Goal: Task Accomplishment & Management: Complete application form

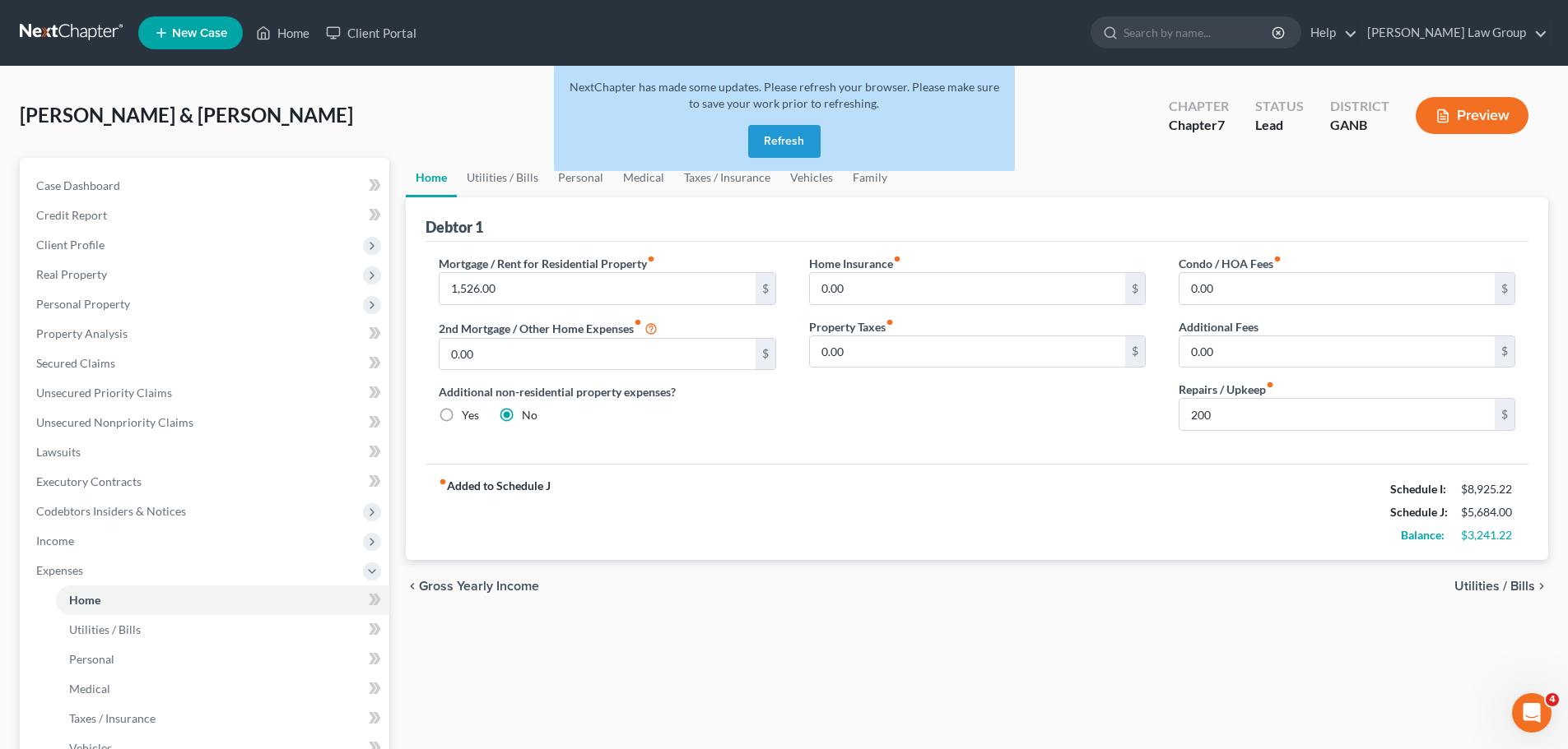
click at [768, 140] on button "Refresh" at bounding box center [784, 141] width 72 height 33
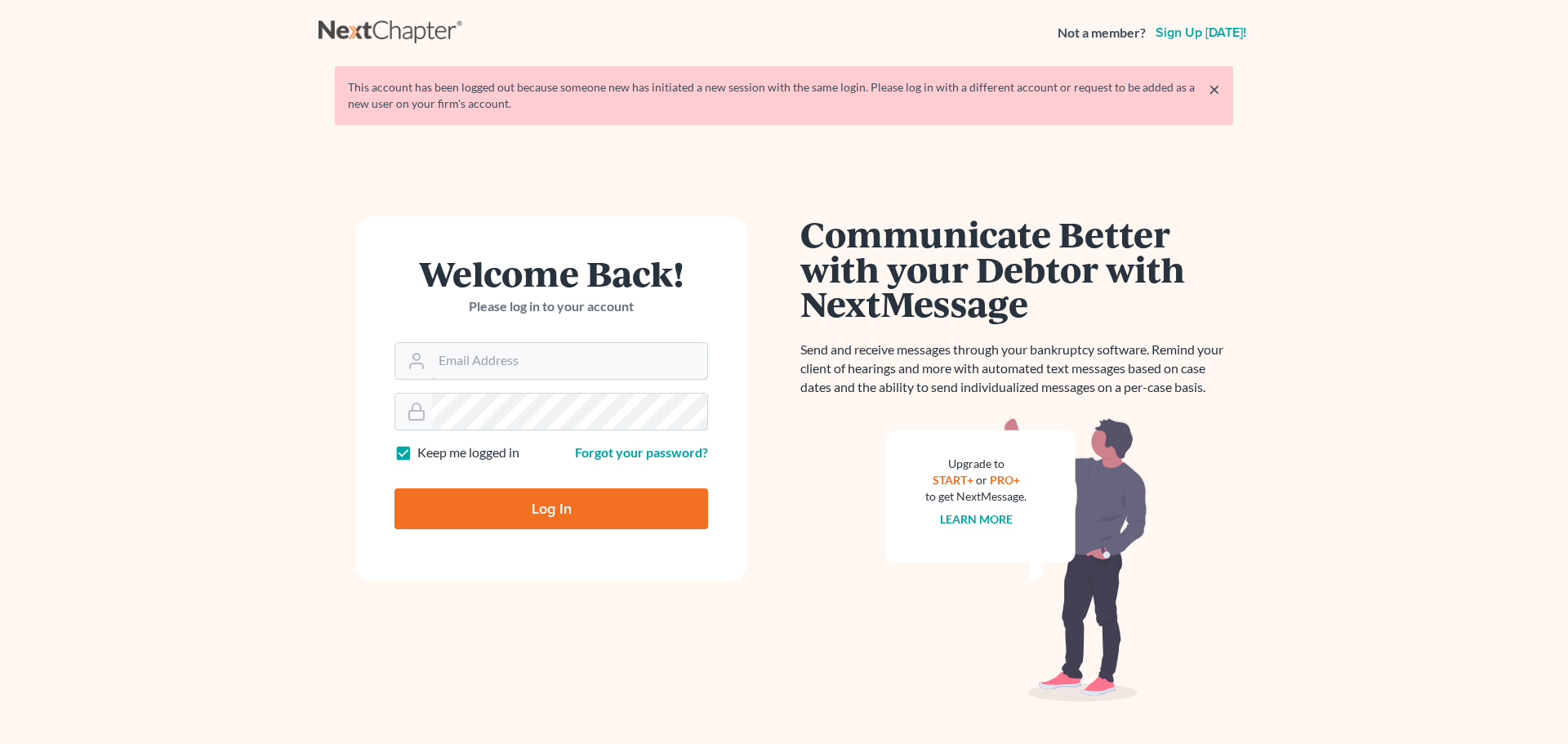
type input "[EMAIL_ADDRESS][DOMAIN_NAME]"
click at [535, 498] on input "Log In" at bounding box center [551, 508] width 314 height 41
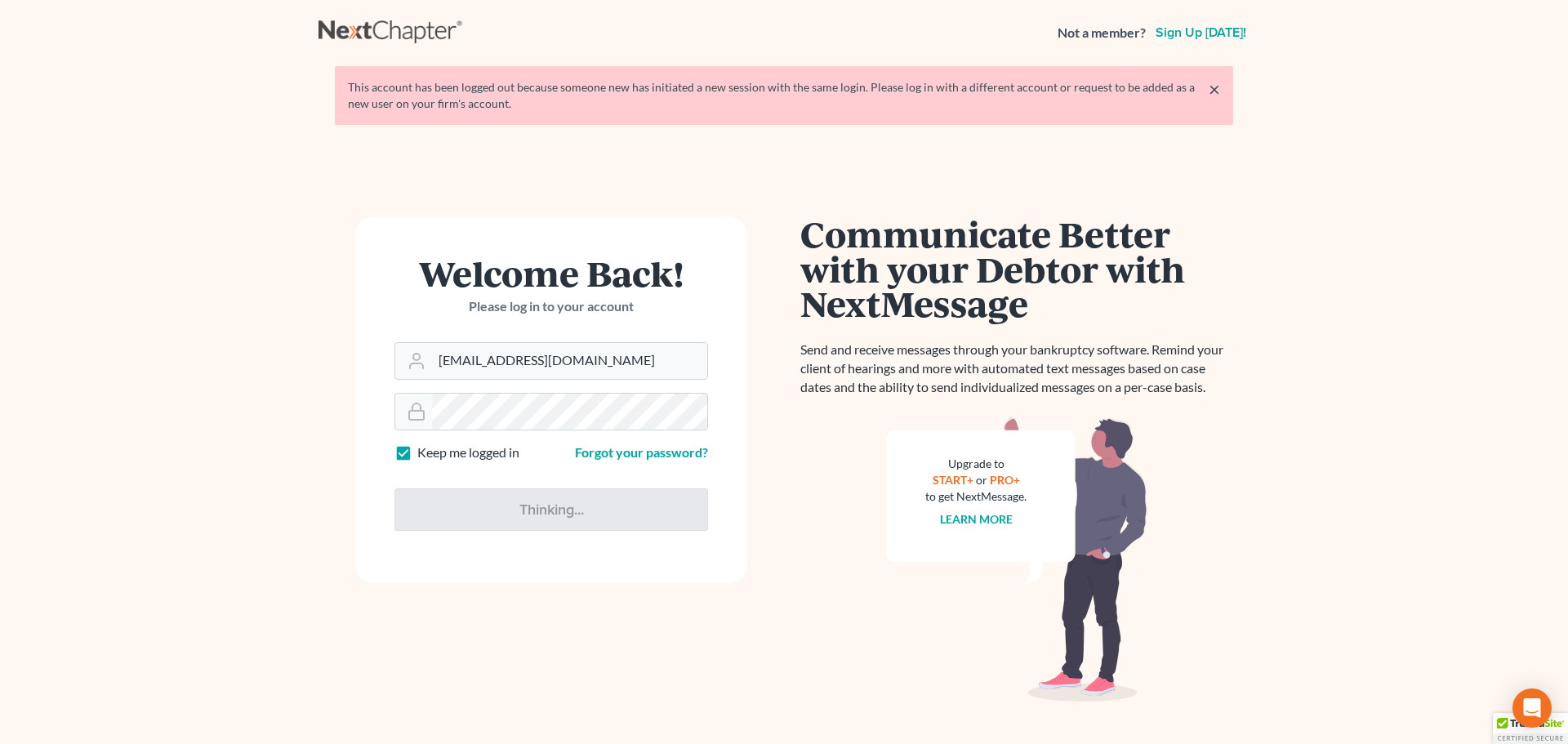
type input "Thinking..."
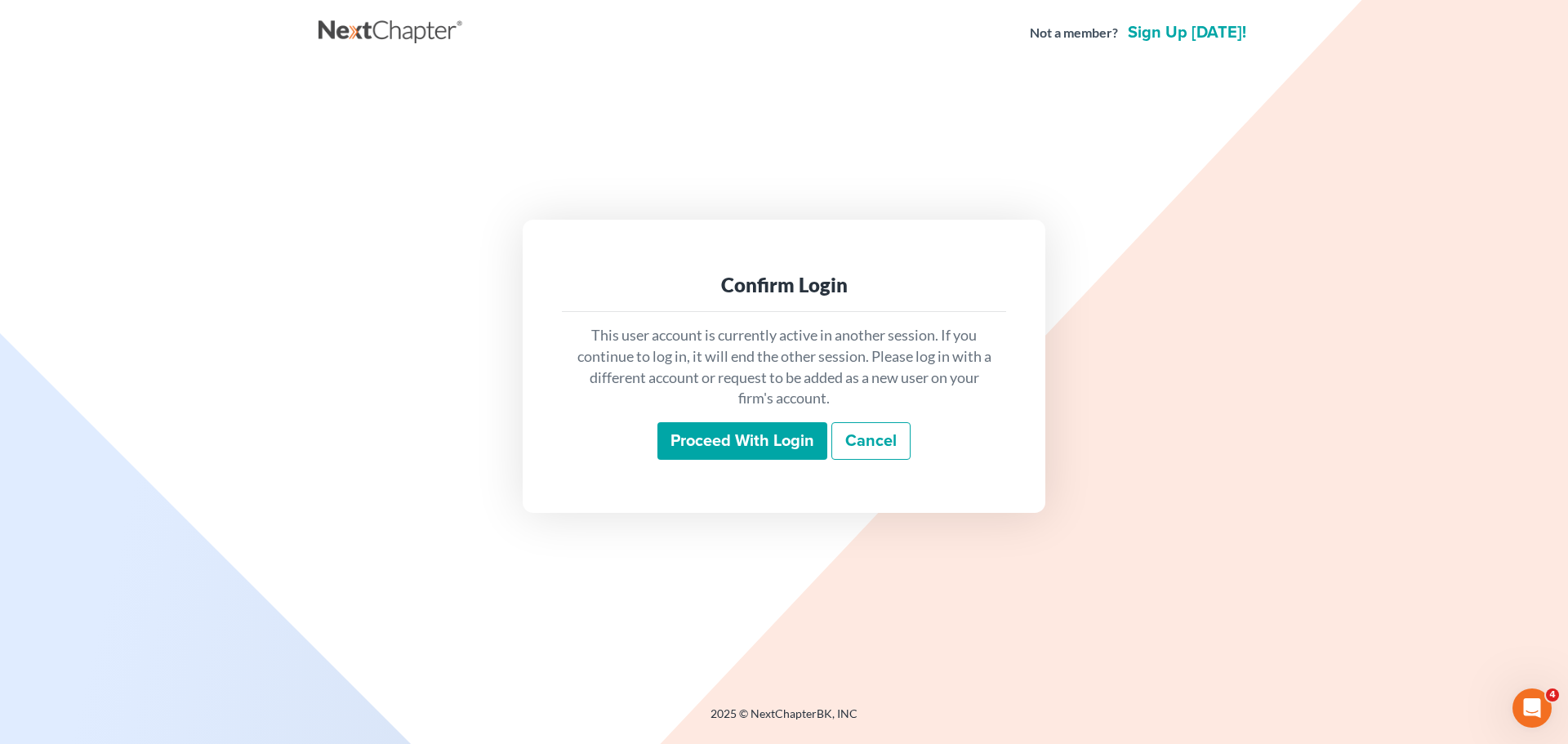
click at [774, 448] on input "Proceed with login" at bounding box center [743, 441] width 170 height 37
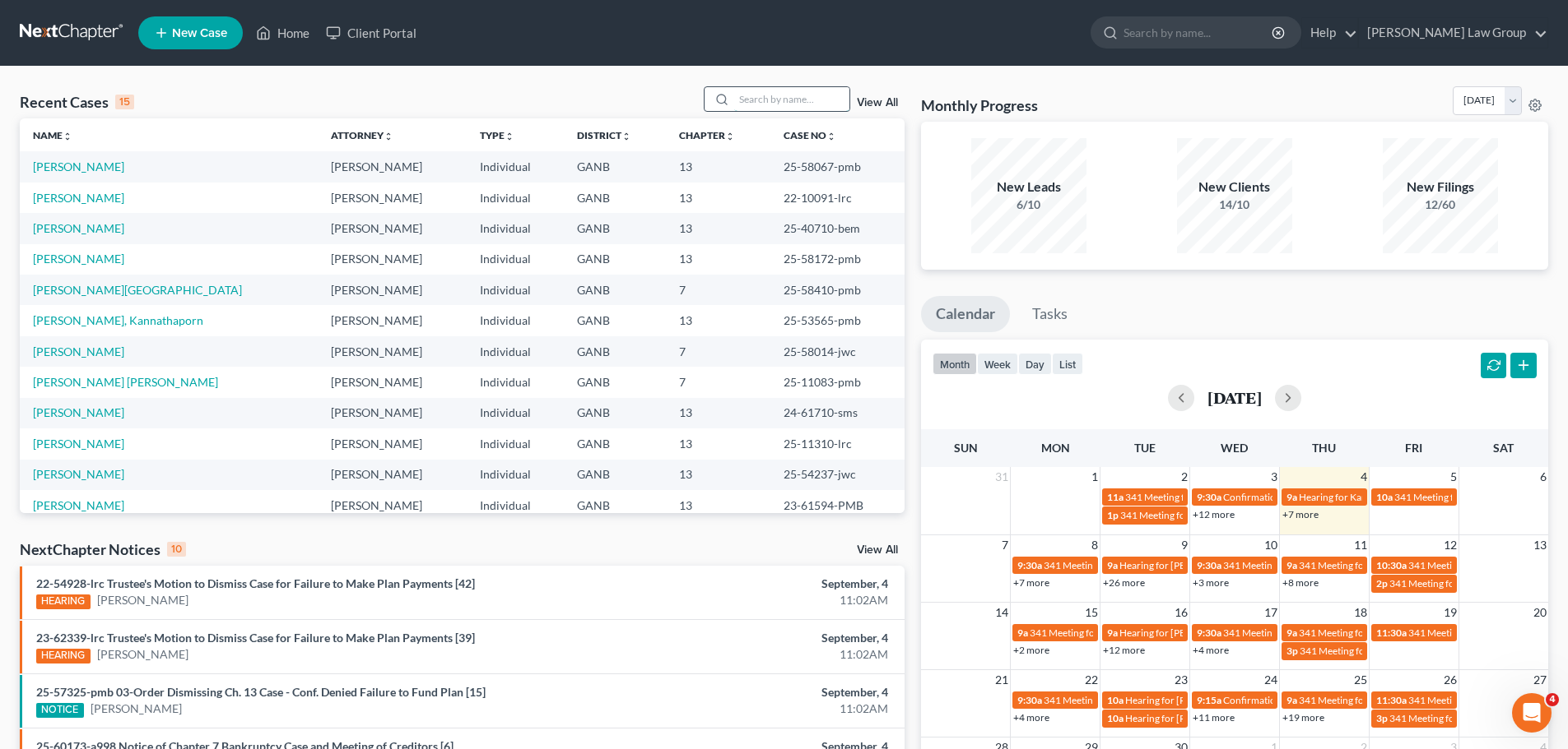
click at [763, 101] on input "search" at bounding box center [792, 99] width 115 height 24
click at [752, 107] on input "search" at bounding box center [792, 99] width 115 height 24
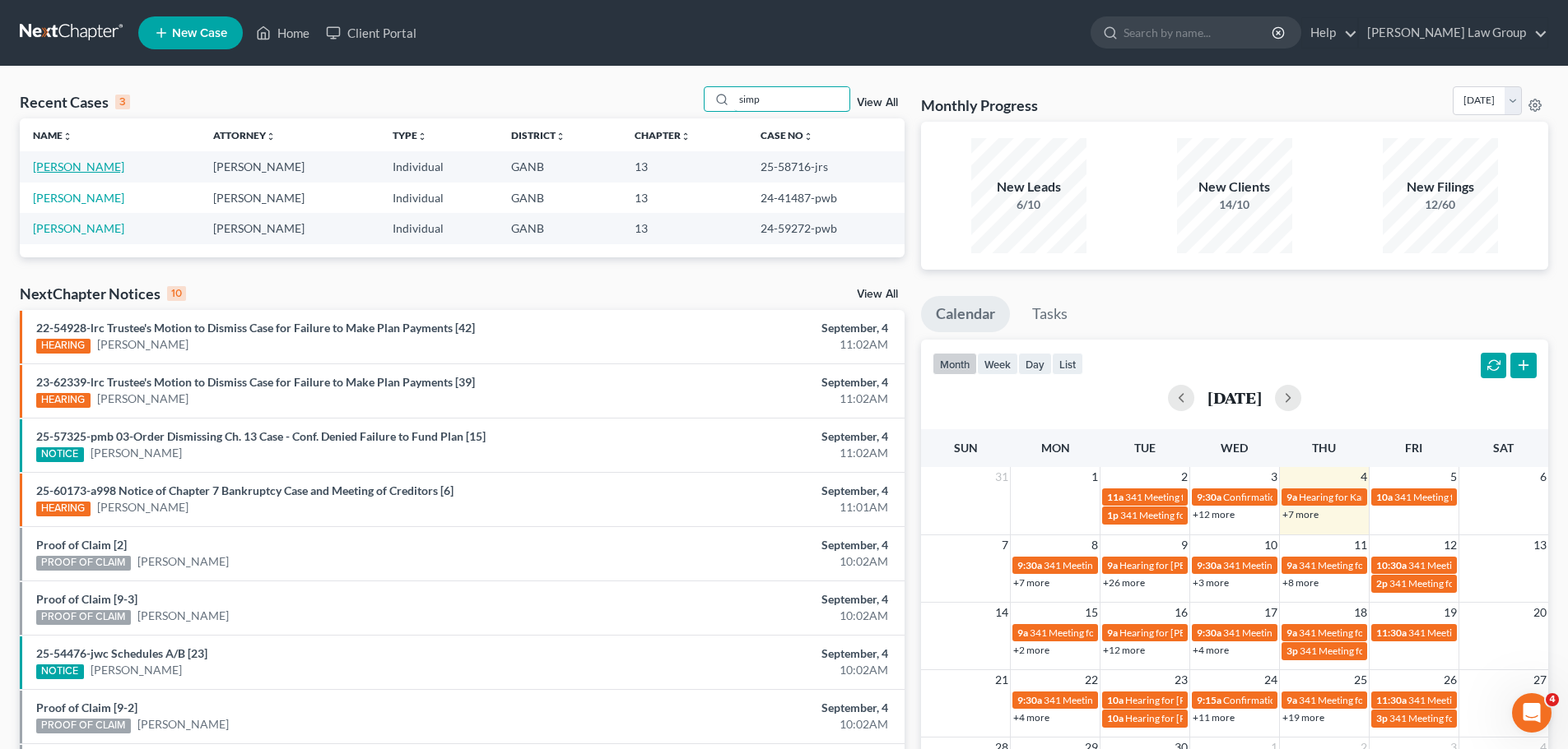
type input "simp"
click at [69, 167] on link "Simpson, Alicia" at bounding box center [79, 166] width 92 height 14
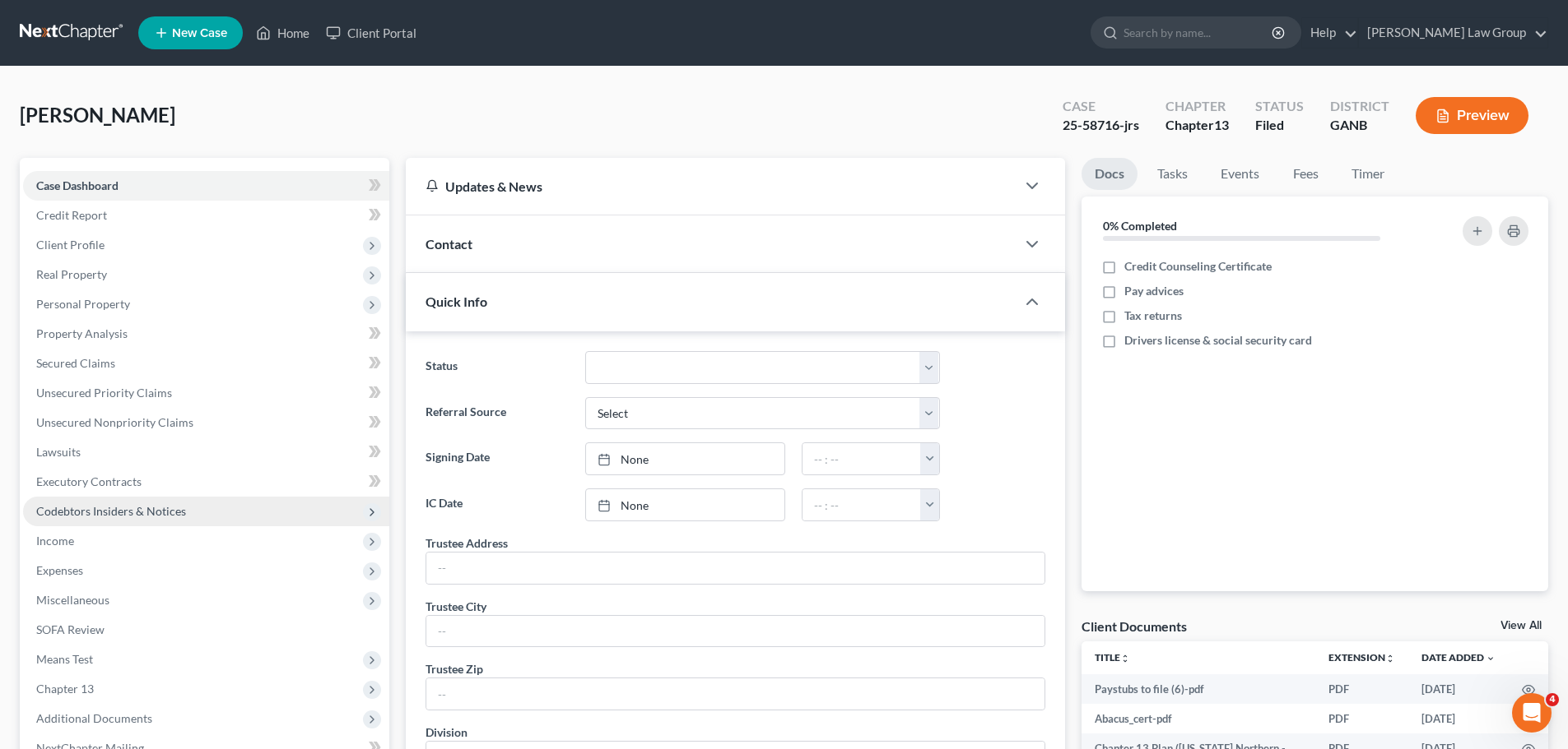
scroll to position [246, 0]
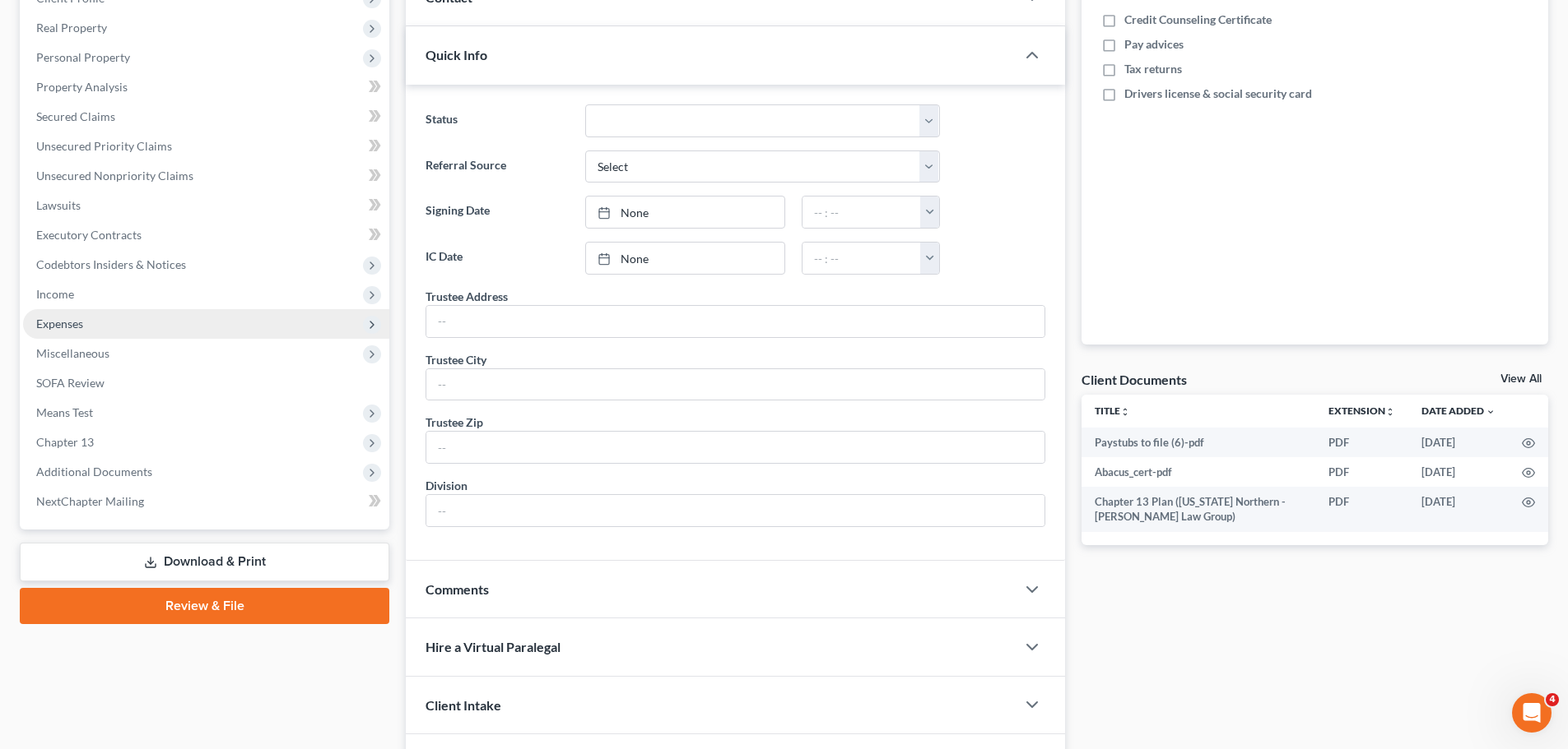
click at [106, 322] on span "Expenses" at bounding box center [207, 325] width 366 height 30
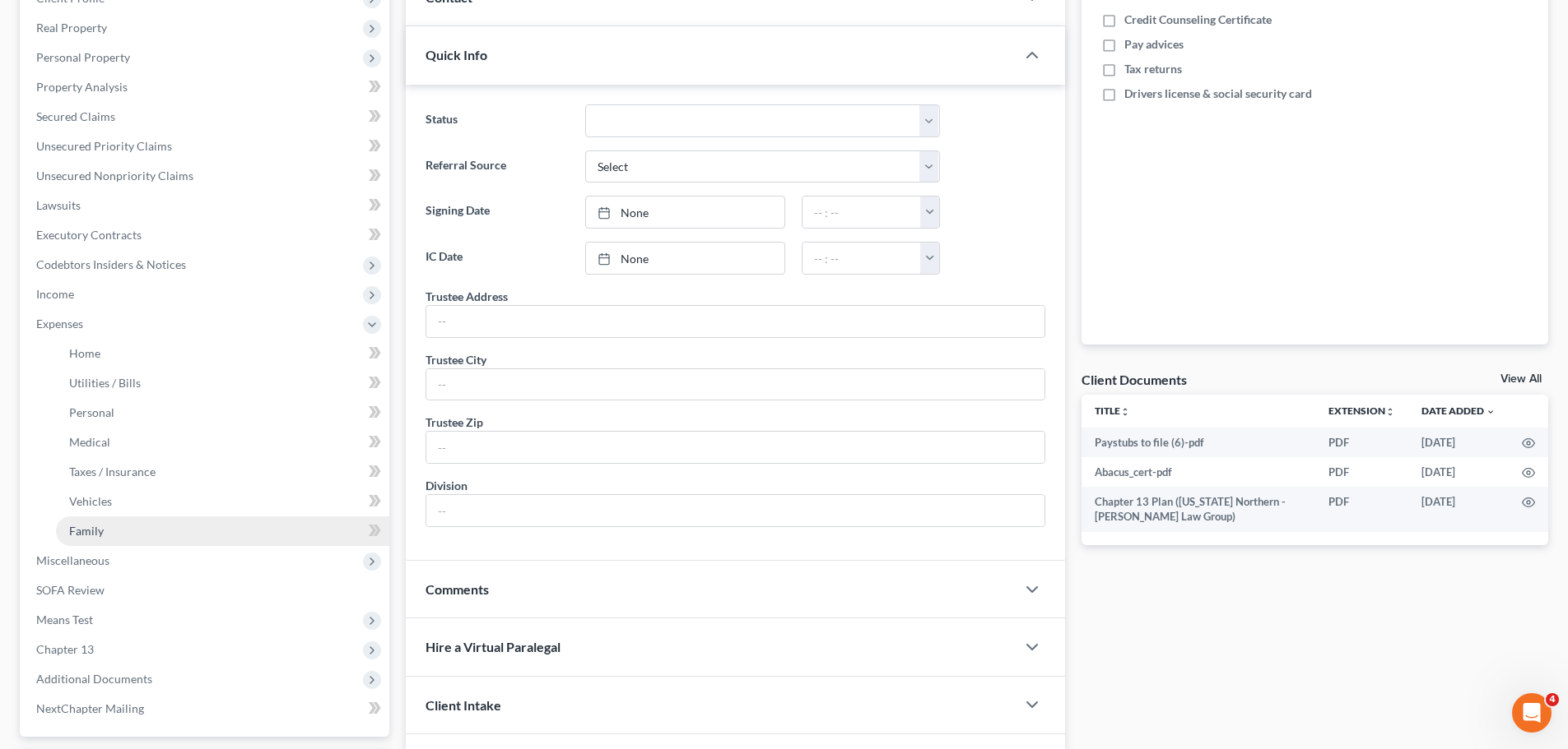
click at [117, 528] on link "Family" at bounding box center [222, 532] width 333 height 30
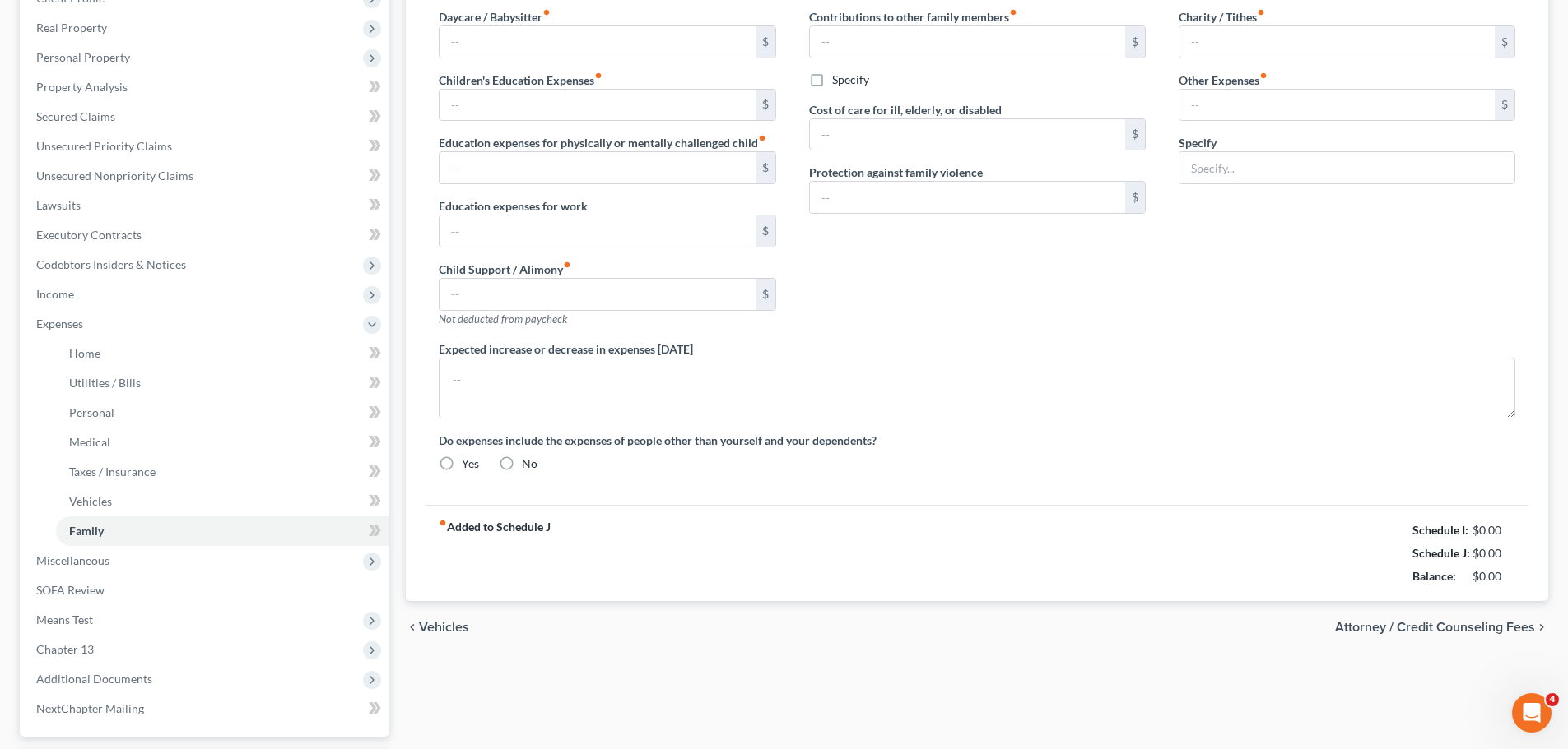
type input "0.00"
type input "837.00"
type input "0.00"
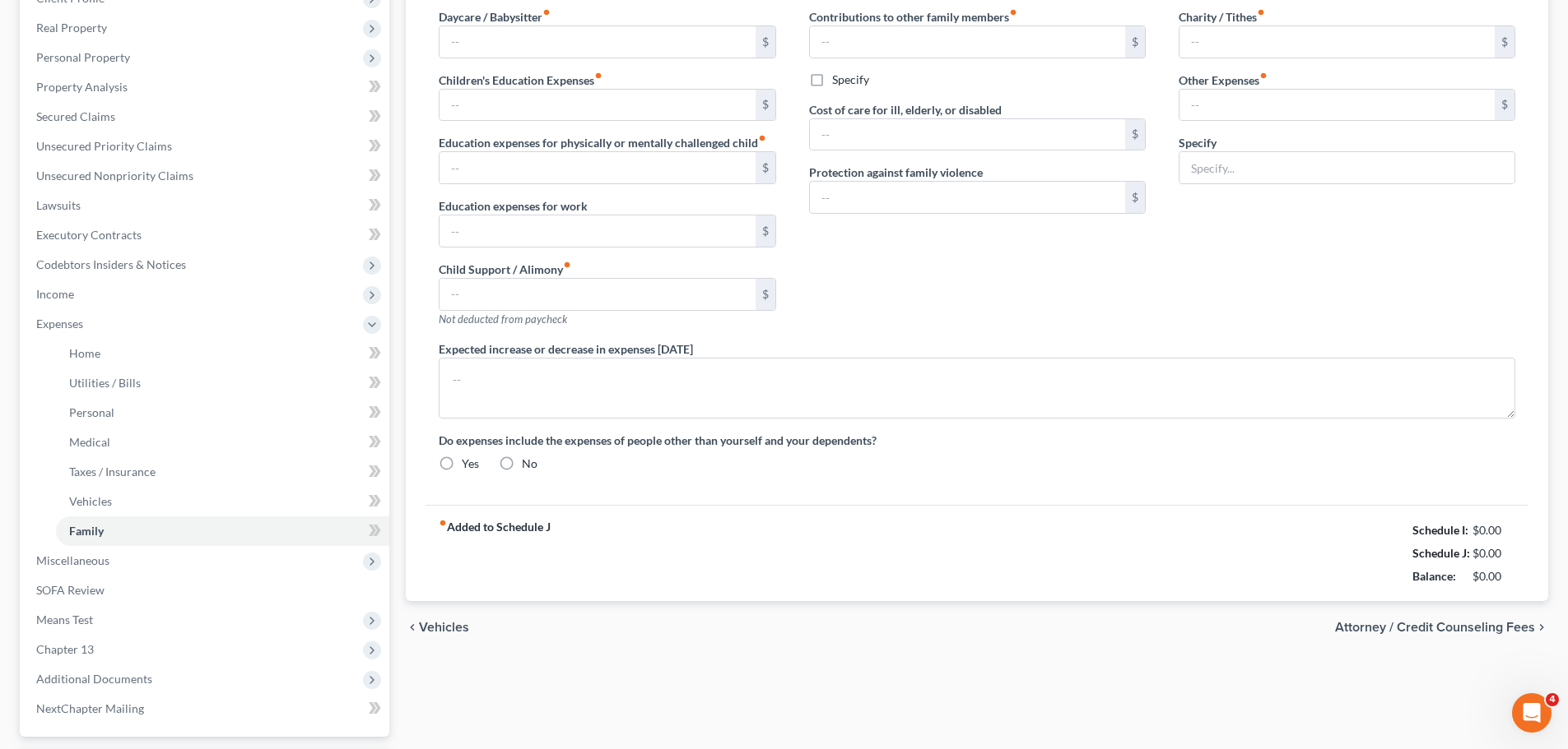
type input "0.00"
type input "50.00"
radio input "true"
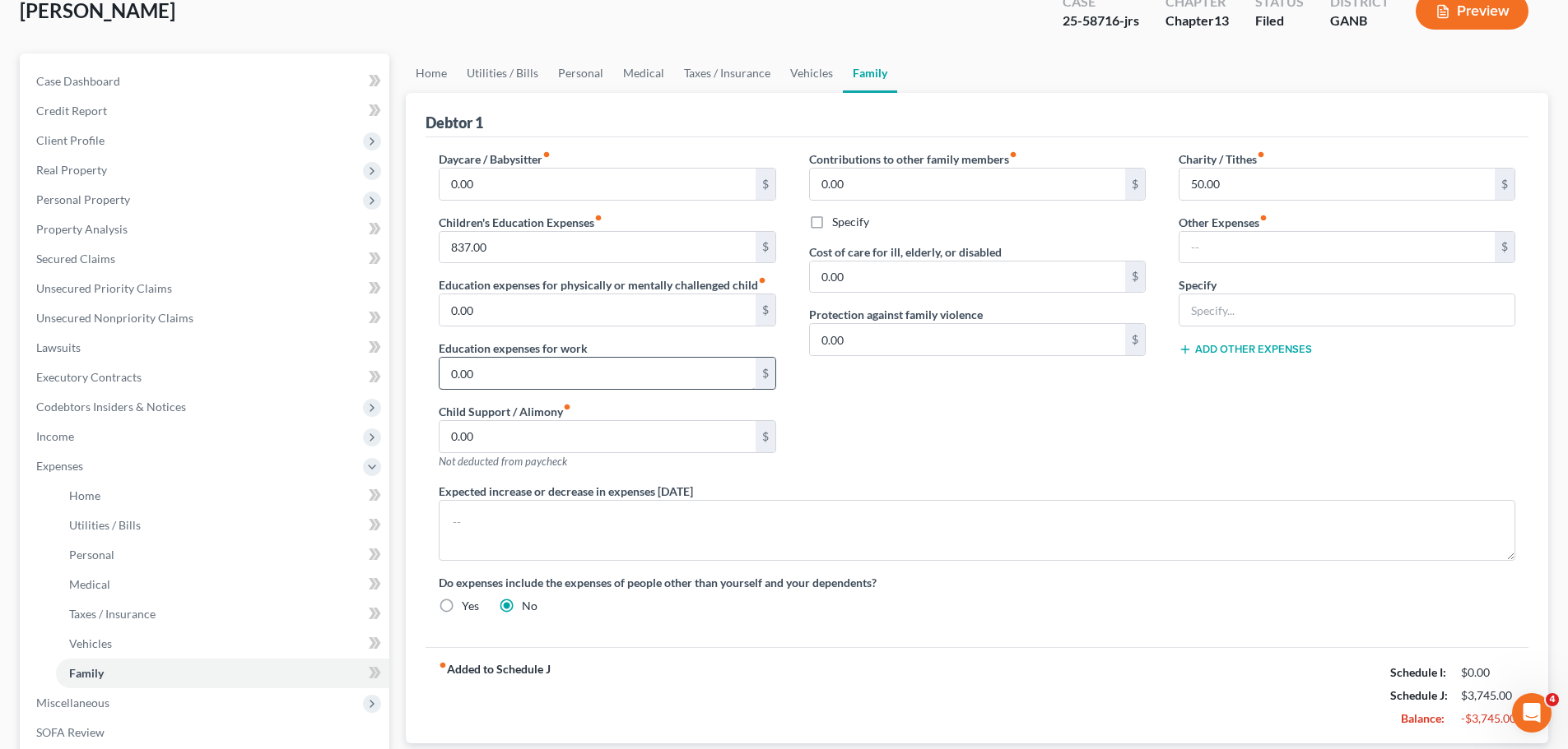
scroll to position [391, 0]
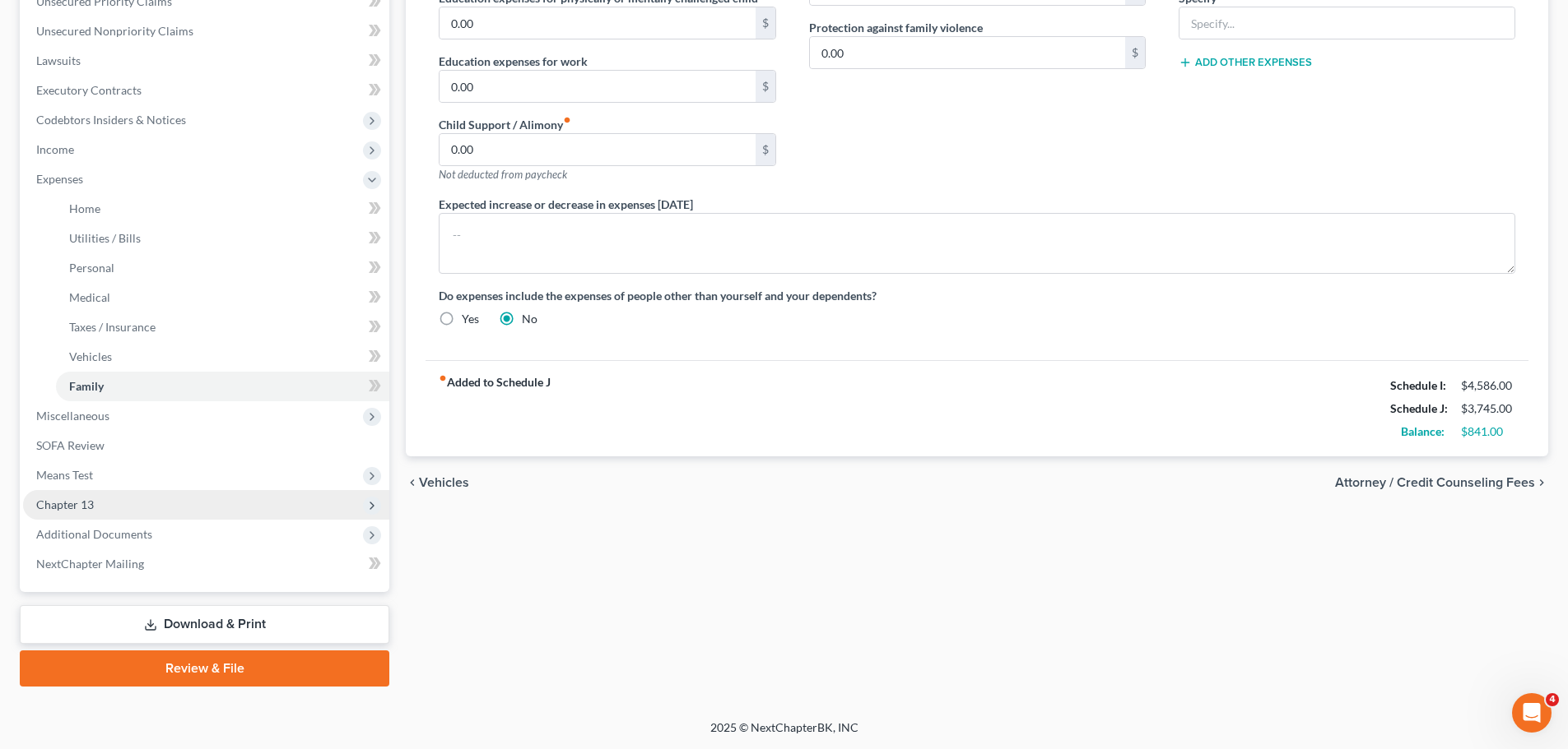
click at [142, 513] on span "Chapter 13" at bounding box center [207, 505] width 366 height 30
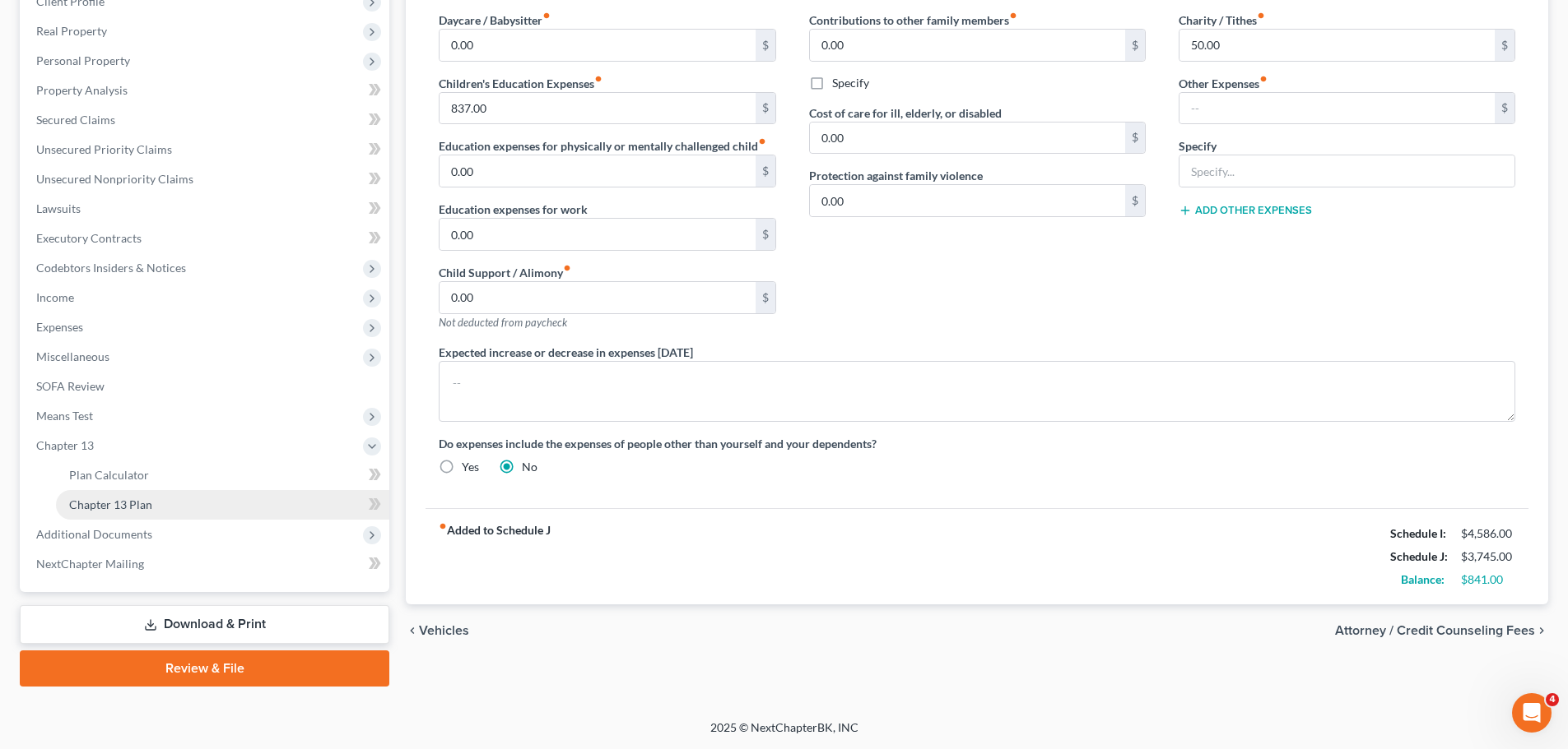
click at [150, 508] on span "Chapter 13 Plan" at bounding box center [111, 504] width 83 height 14
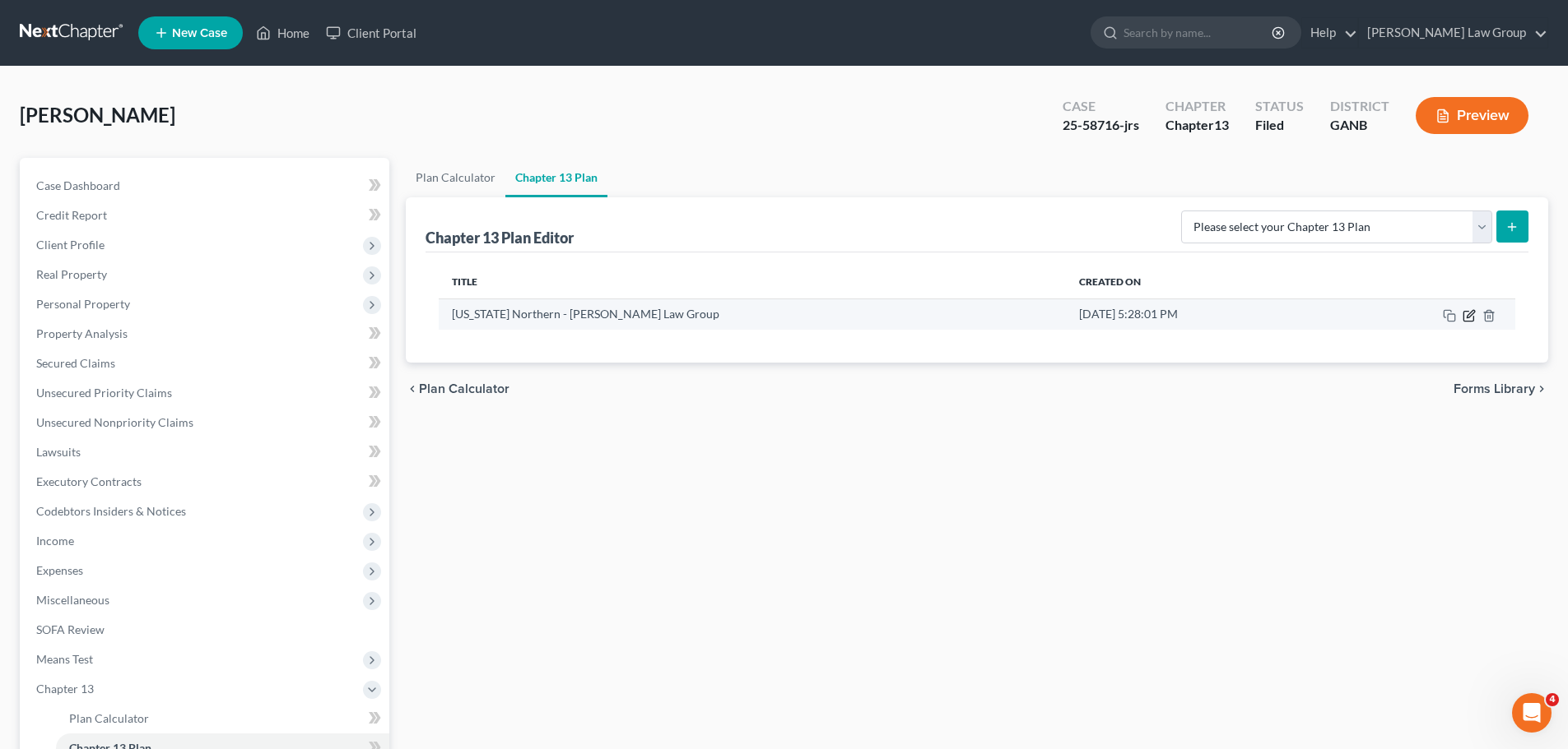
click at [1472, 314] on icon "button" at bounding box center [1470, 314] width 7 height 7
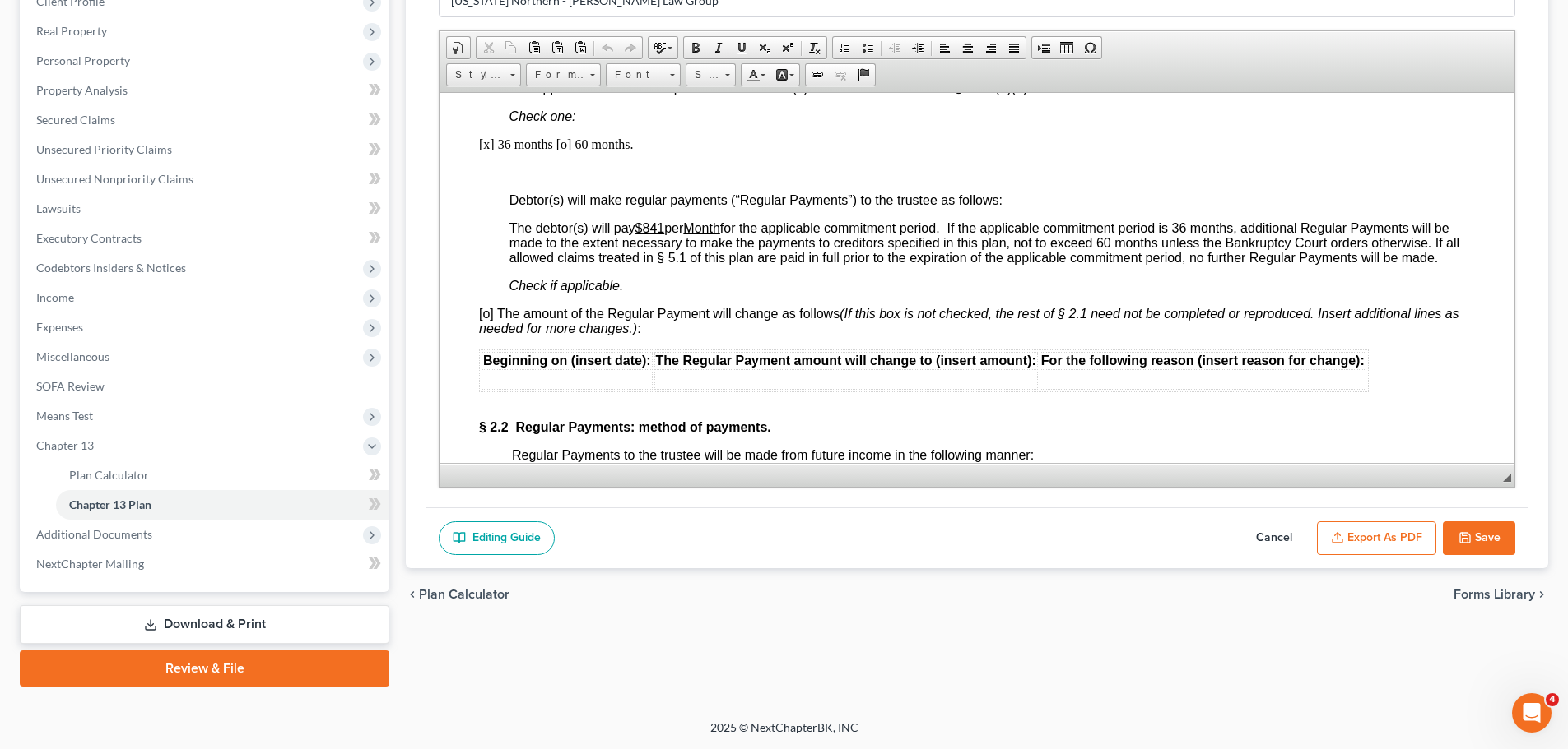
scroll to position [1398, 0]
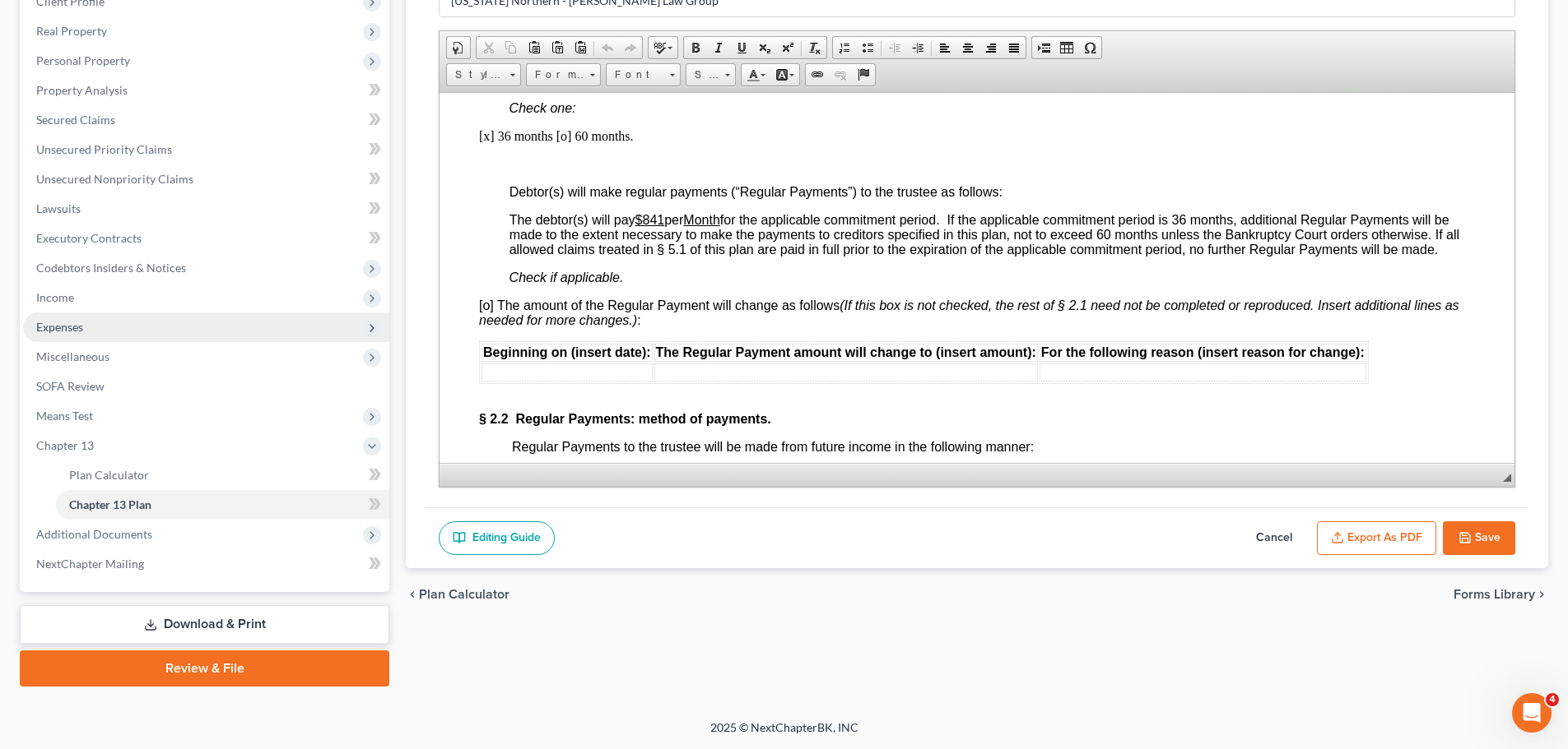
click at [116, 335] on span "Expenses" at bounding box center [207, 328] width 366 height 30
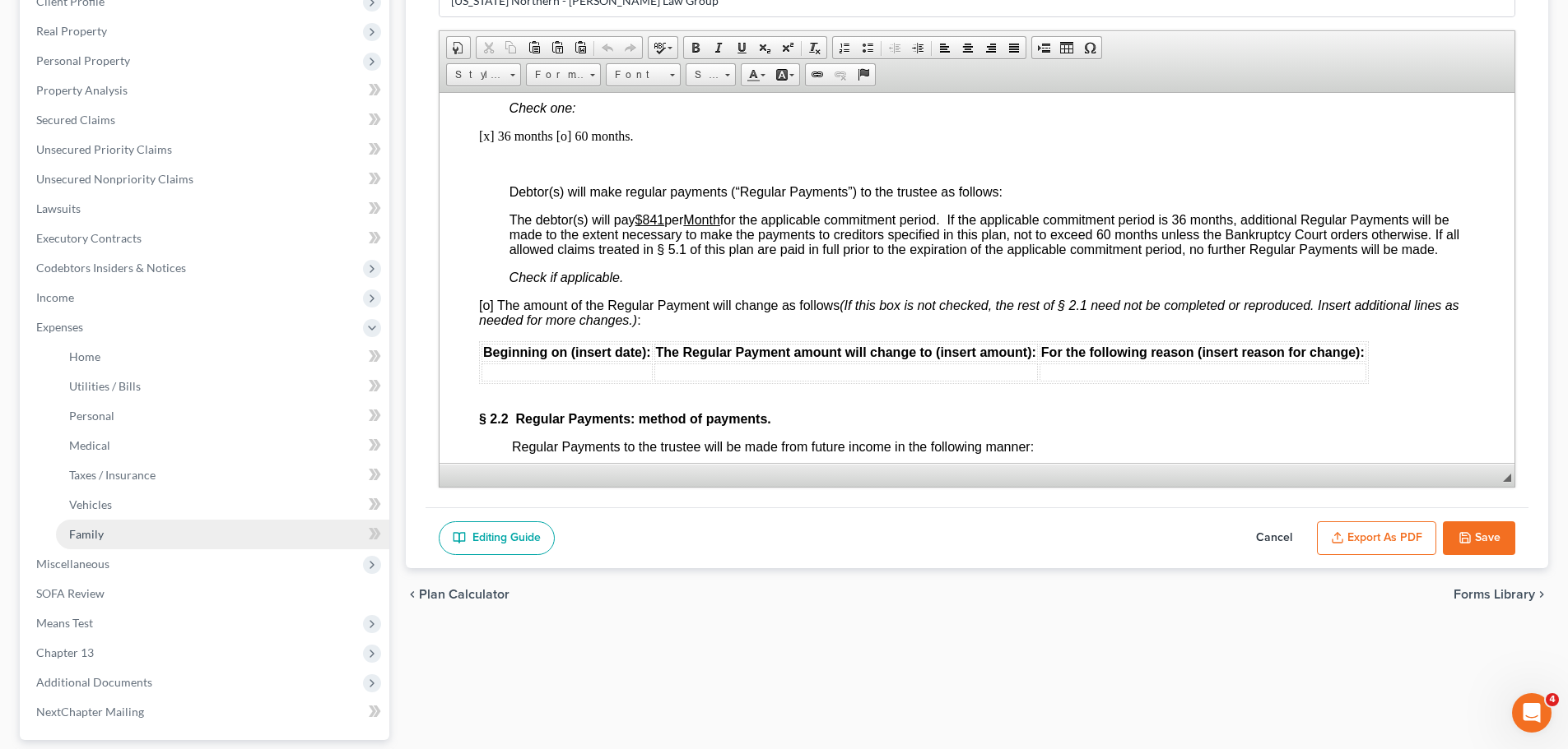
click at [120, 536] on link "Family" at bounding box center [222, 535] width 333 height 30
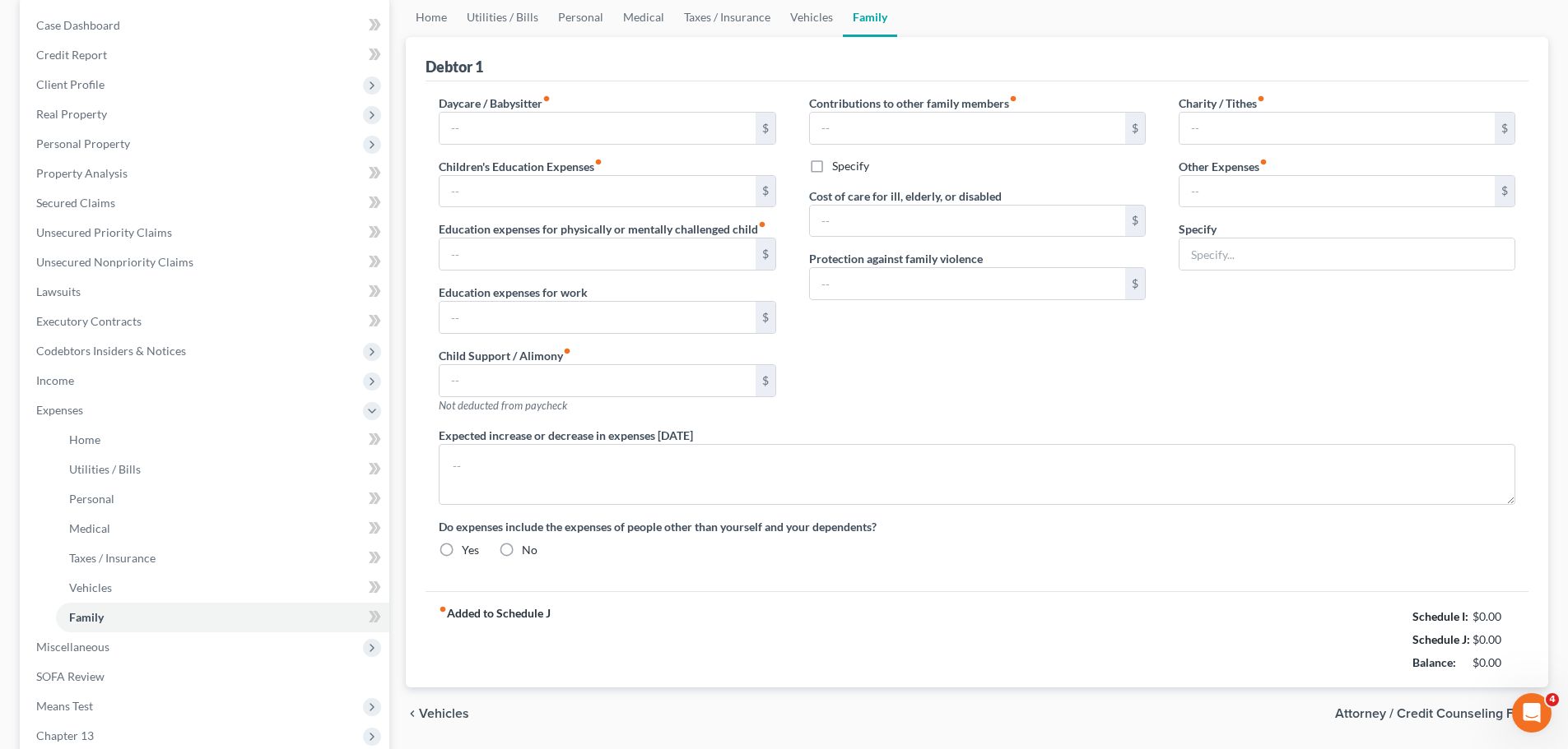
type input "0.00"
type input "837.00"
type input "0.00"
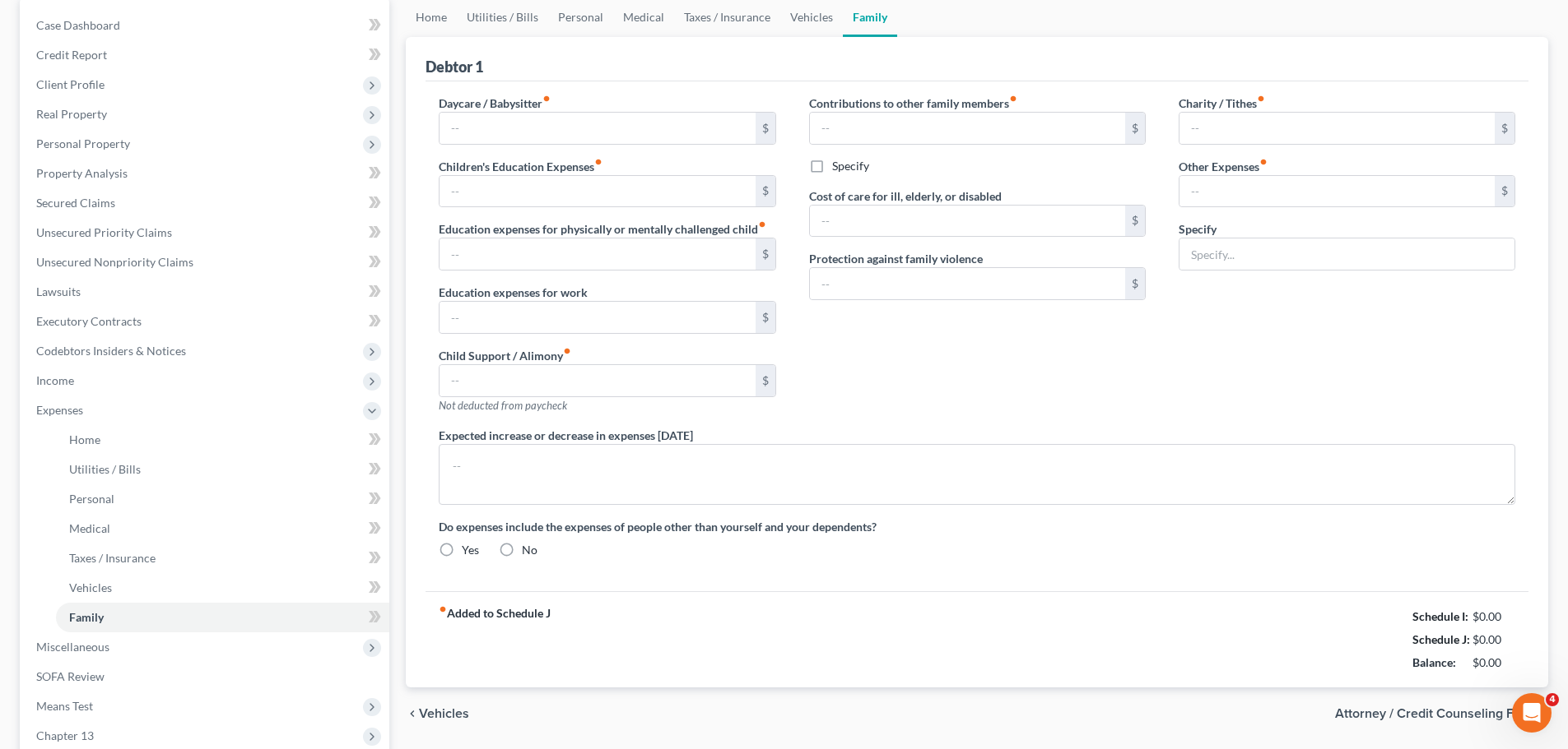
type input "0.00"
type input "50.00"
radio input "true"
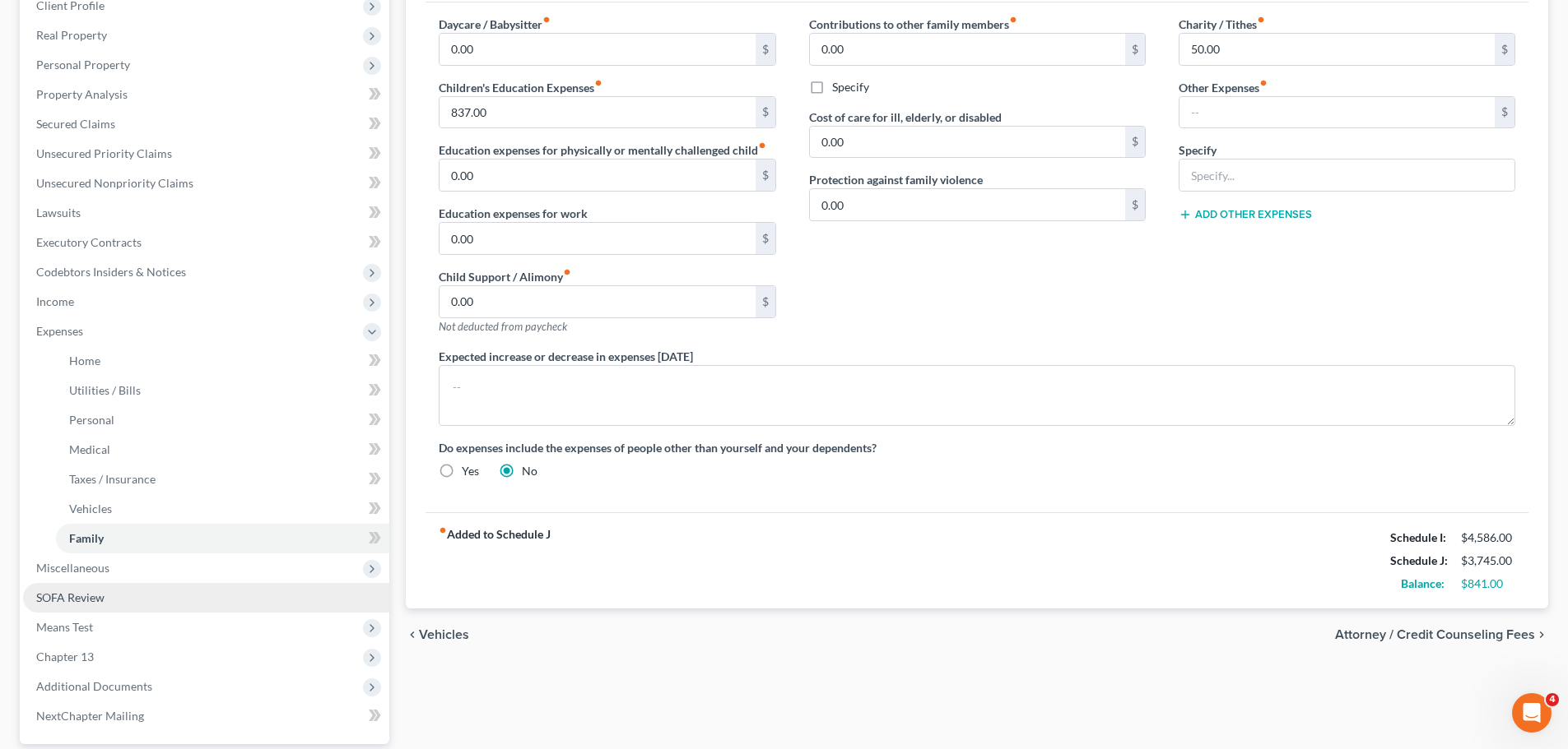
scroll to position [391, 0]
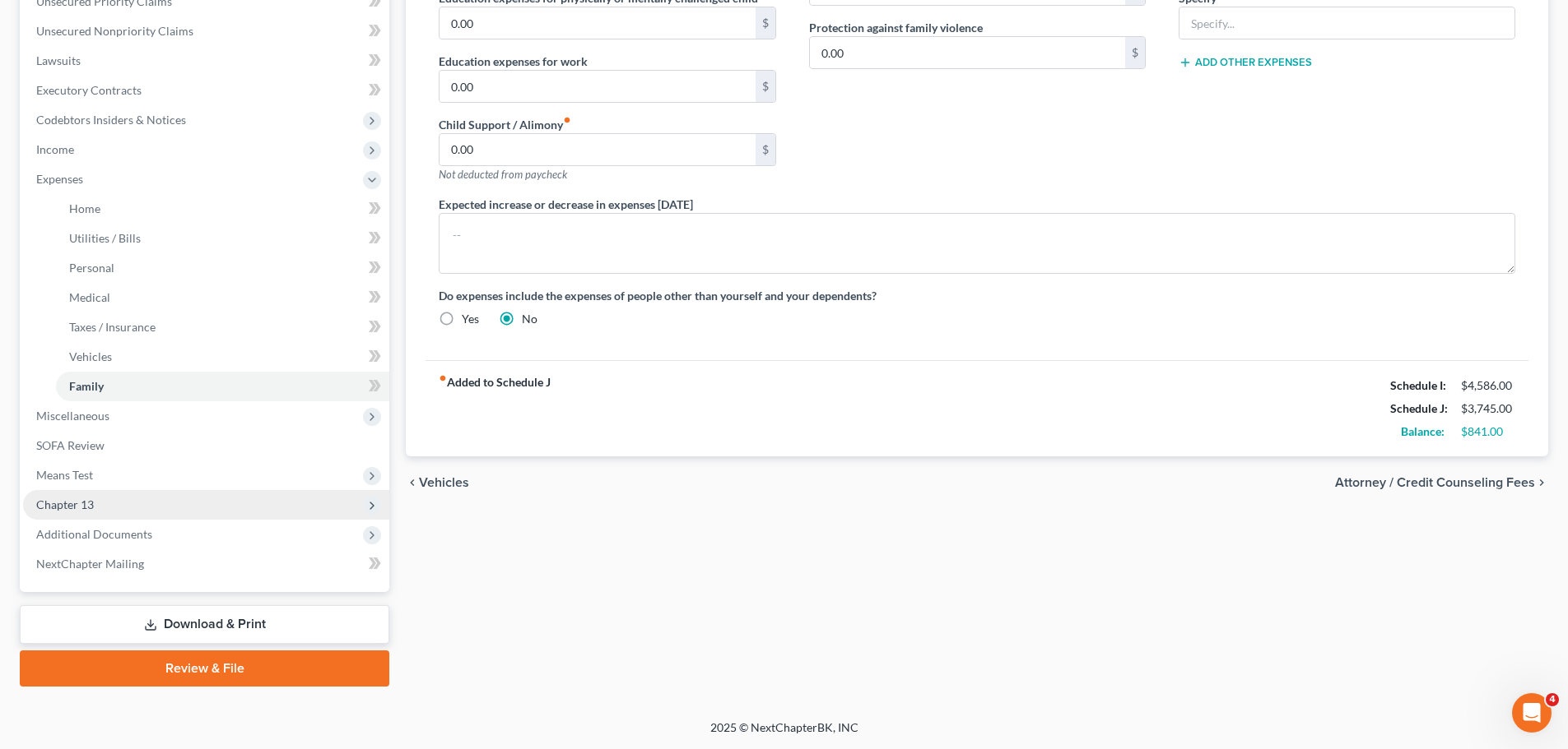
click at [142, 509] on span "Chapter 13" at bounding box center [207, 505] width 366 height 30
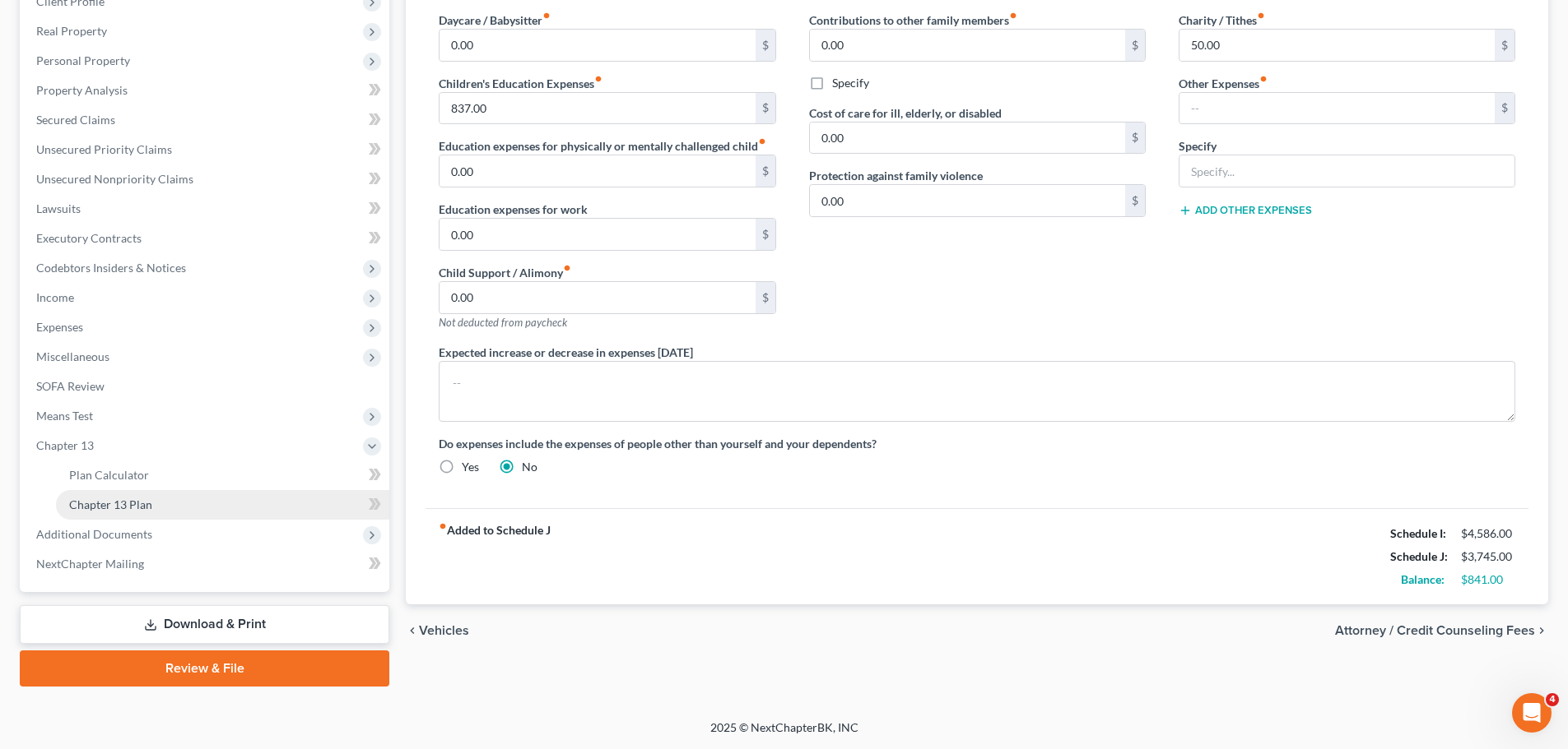
click at [168, 495] on link "Chapter 13 Plan" at bounding box center [222, 505] width 333 height 30
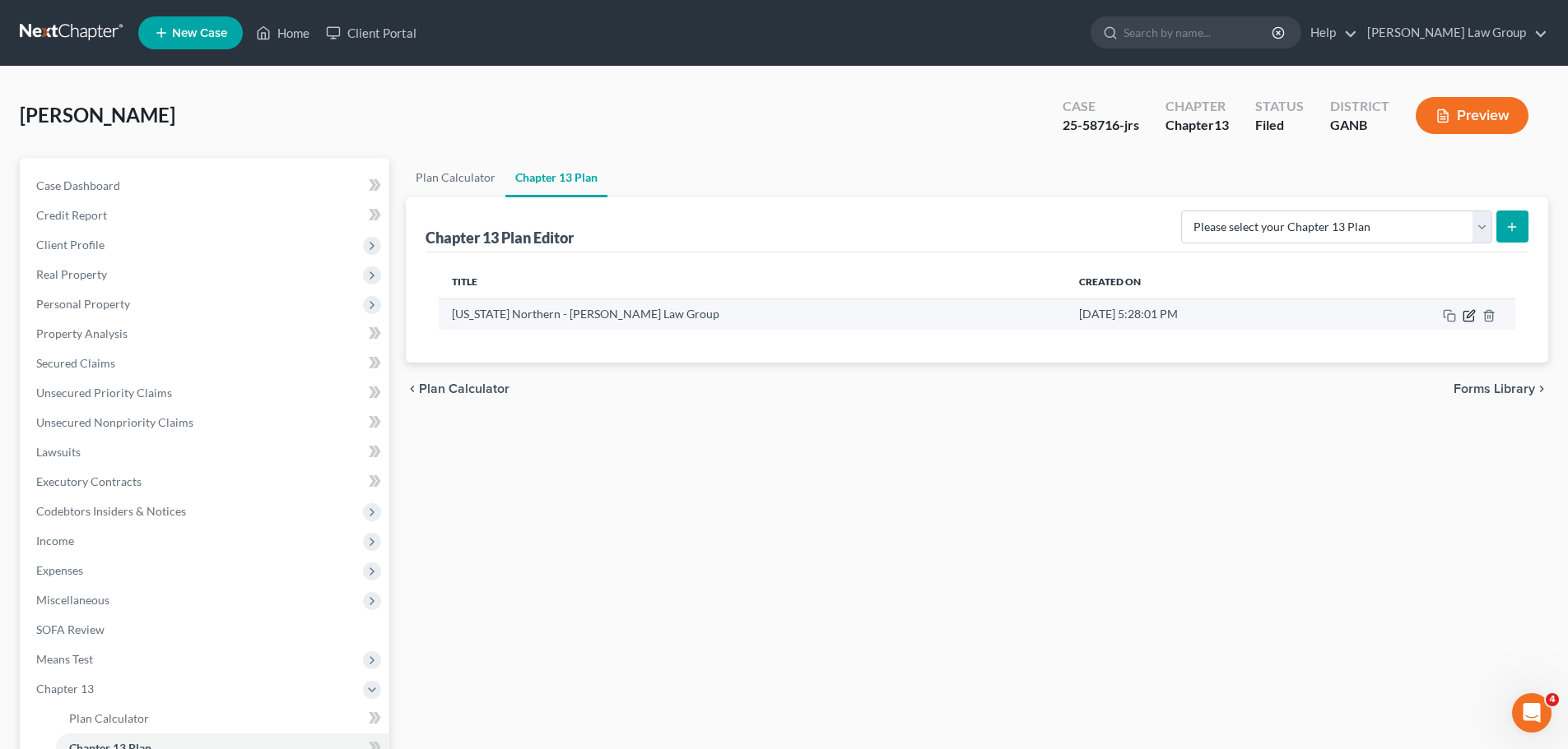
click at [1471, 317] on icon "button" at bounding box center [1469, 316] width 13 height 13
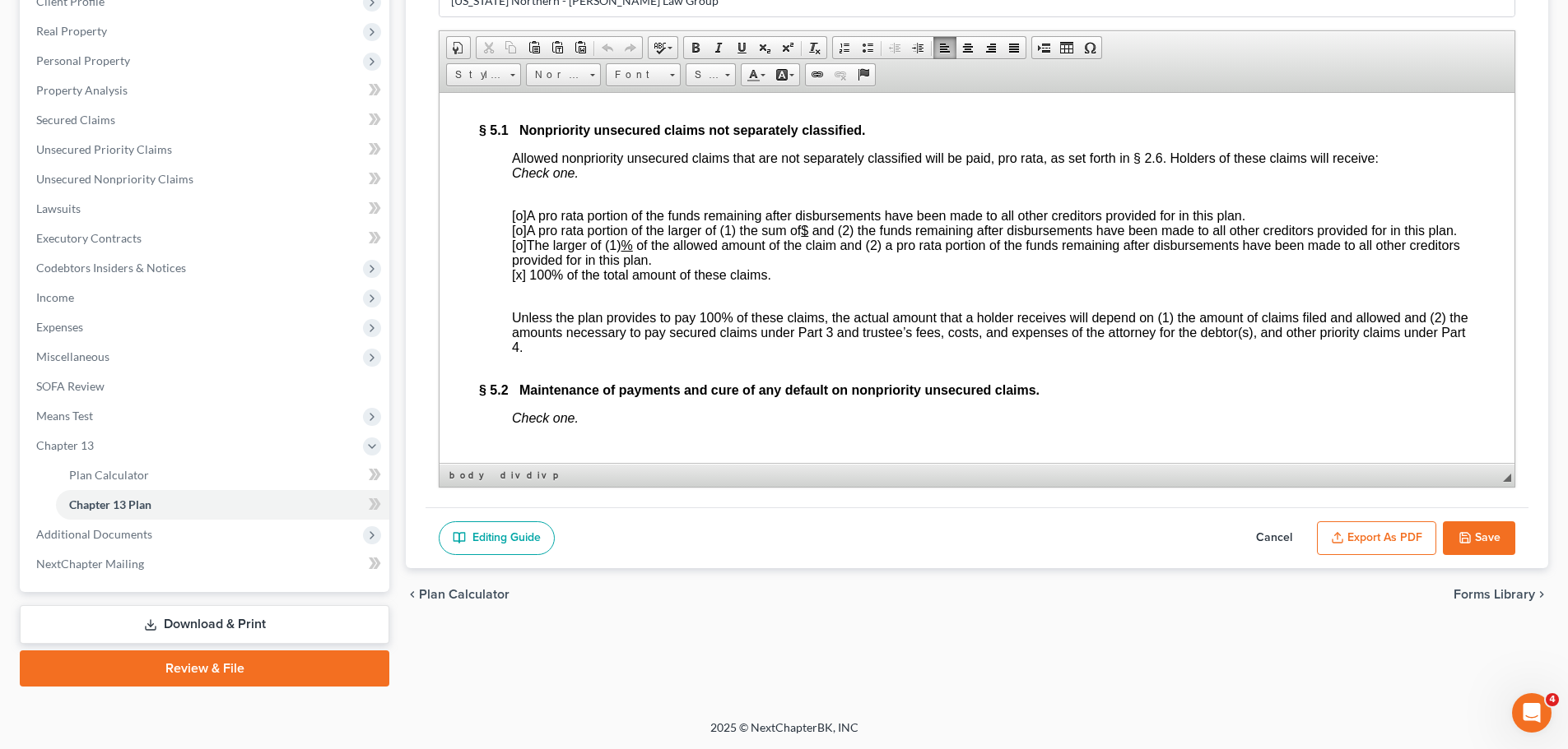
scroll to position [5871, 0]
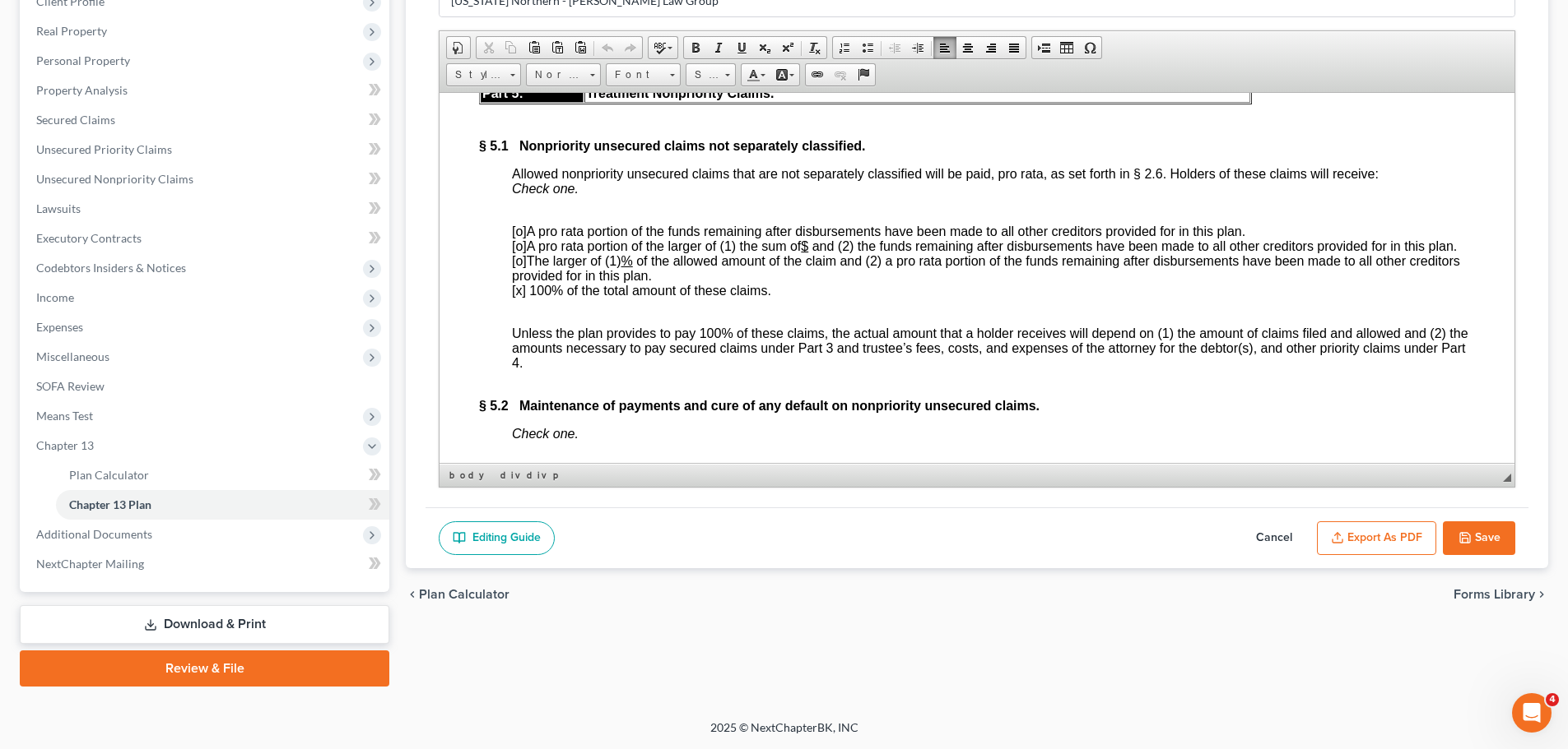
click at [1461, 536] on icon "button" at bounding box center [1465, 538] width 13 height 13
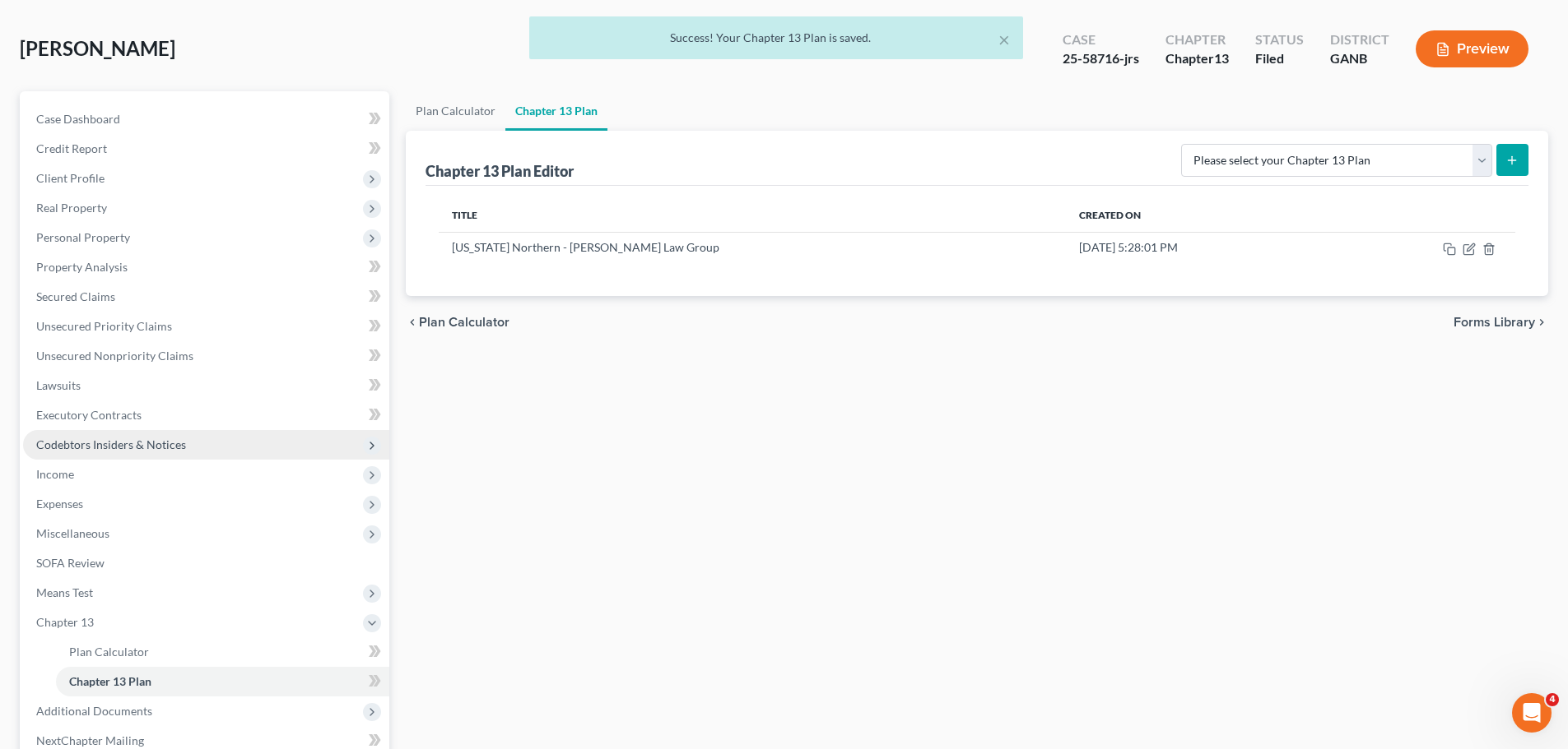
scroll to position [0, 0]
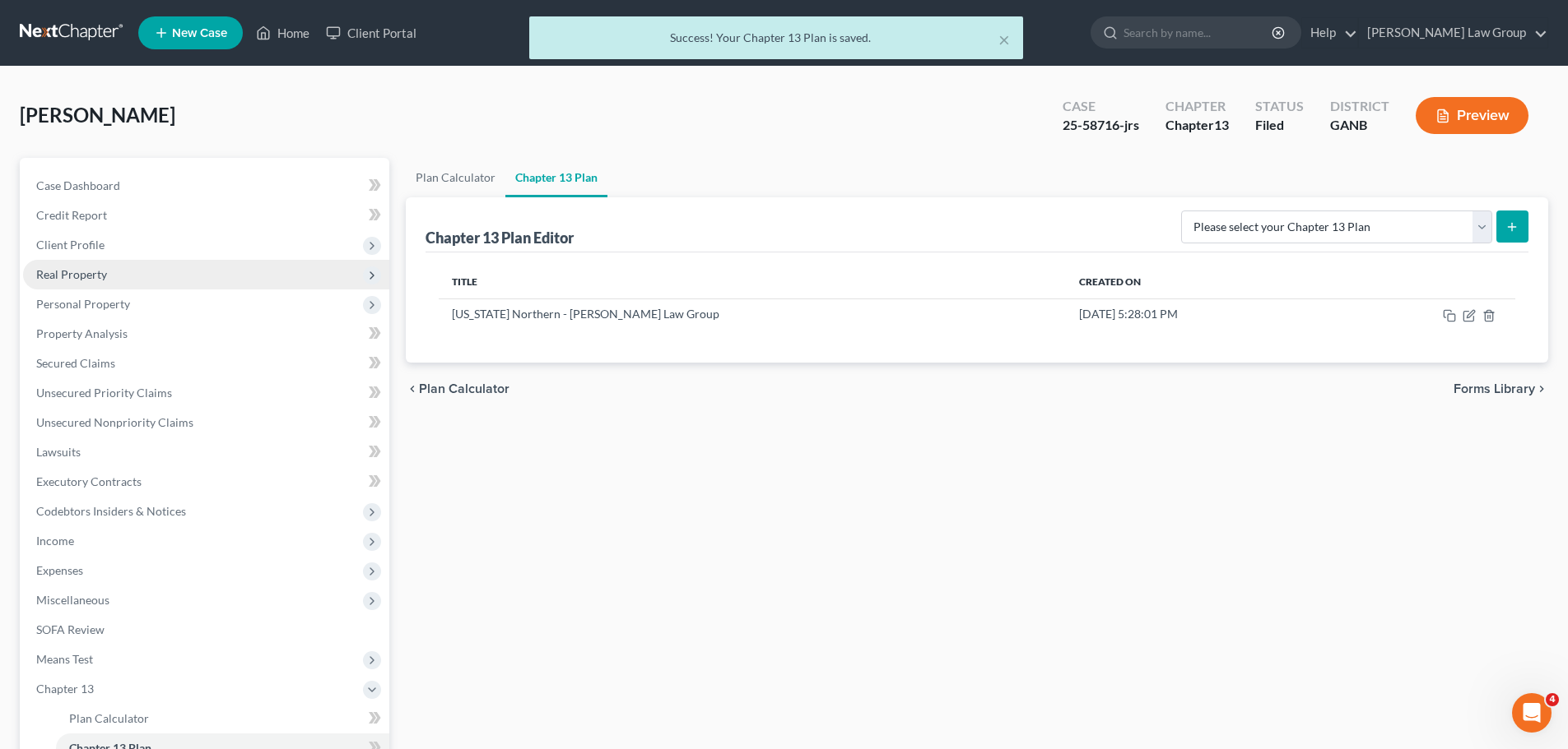
click at [113, 277] on span "Real Property" at bounding box center [207, 275] width 366 height 30
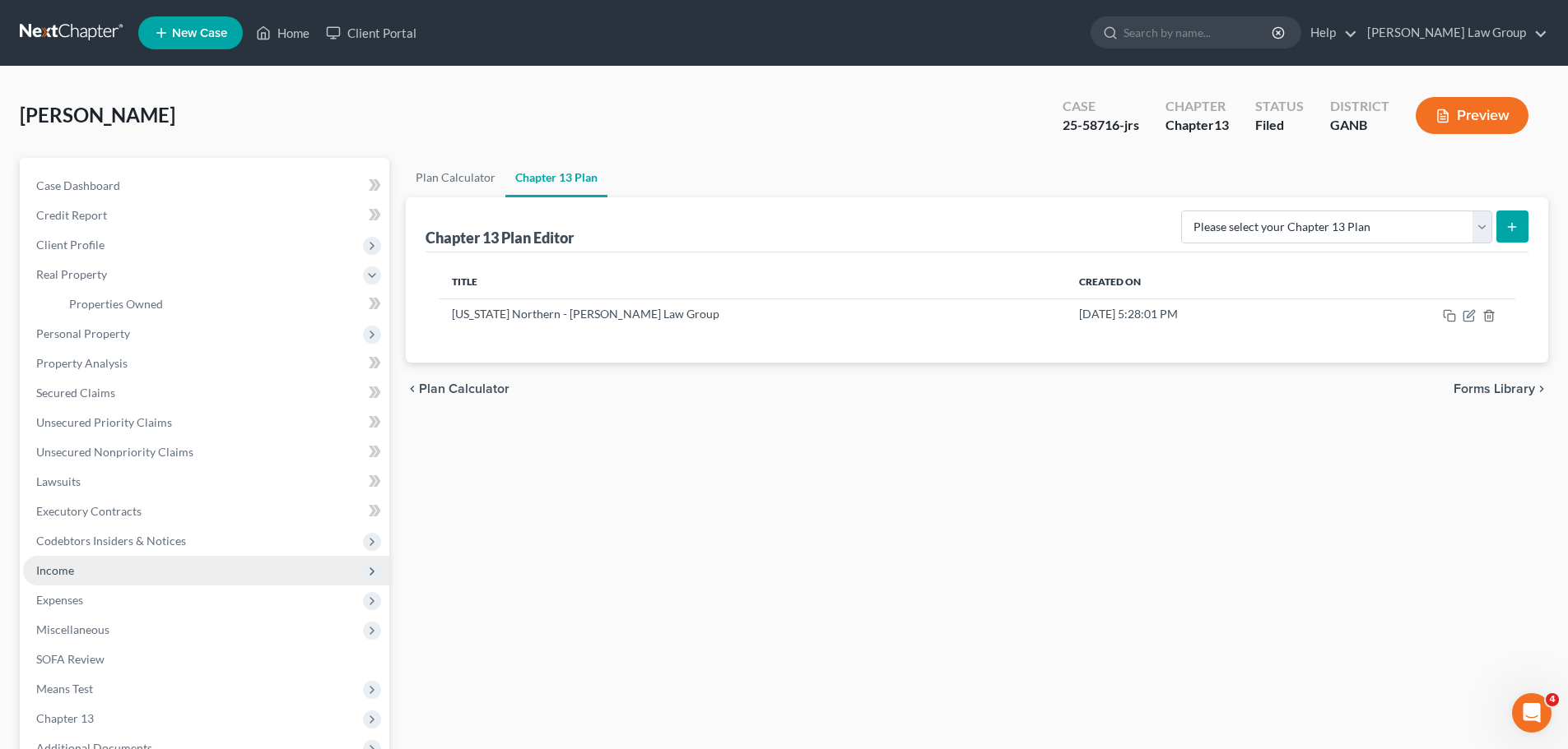
click at [157, 571] on span "Income" at bounding box center [207, 571] width 366 height 30
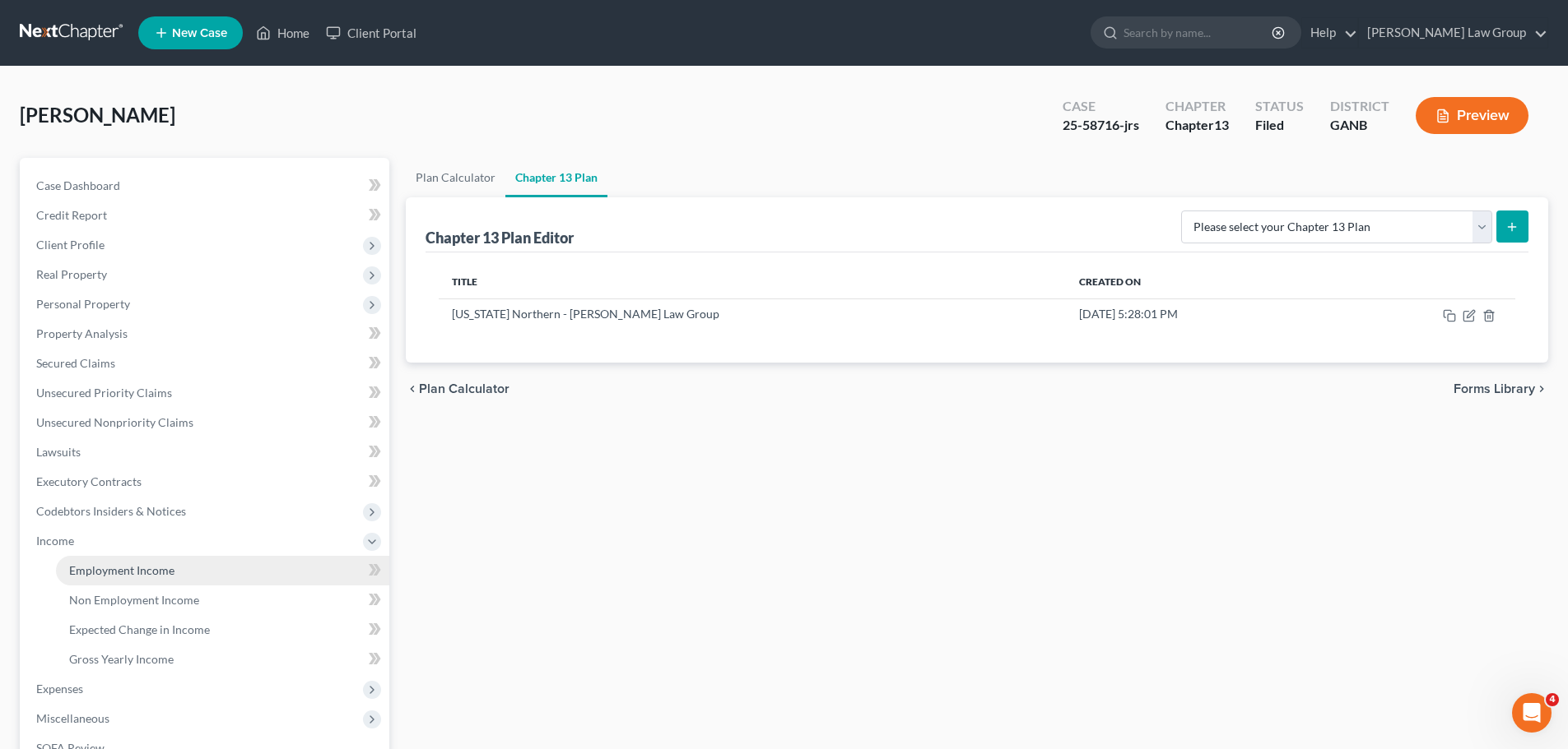
click at [202, 573] on link "Employment Income" at bounding box center [222, 571] width 333 height 30
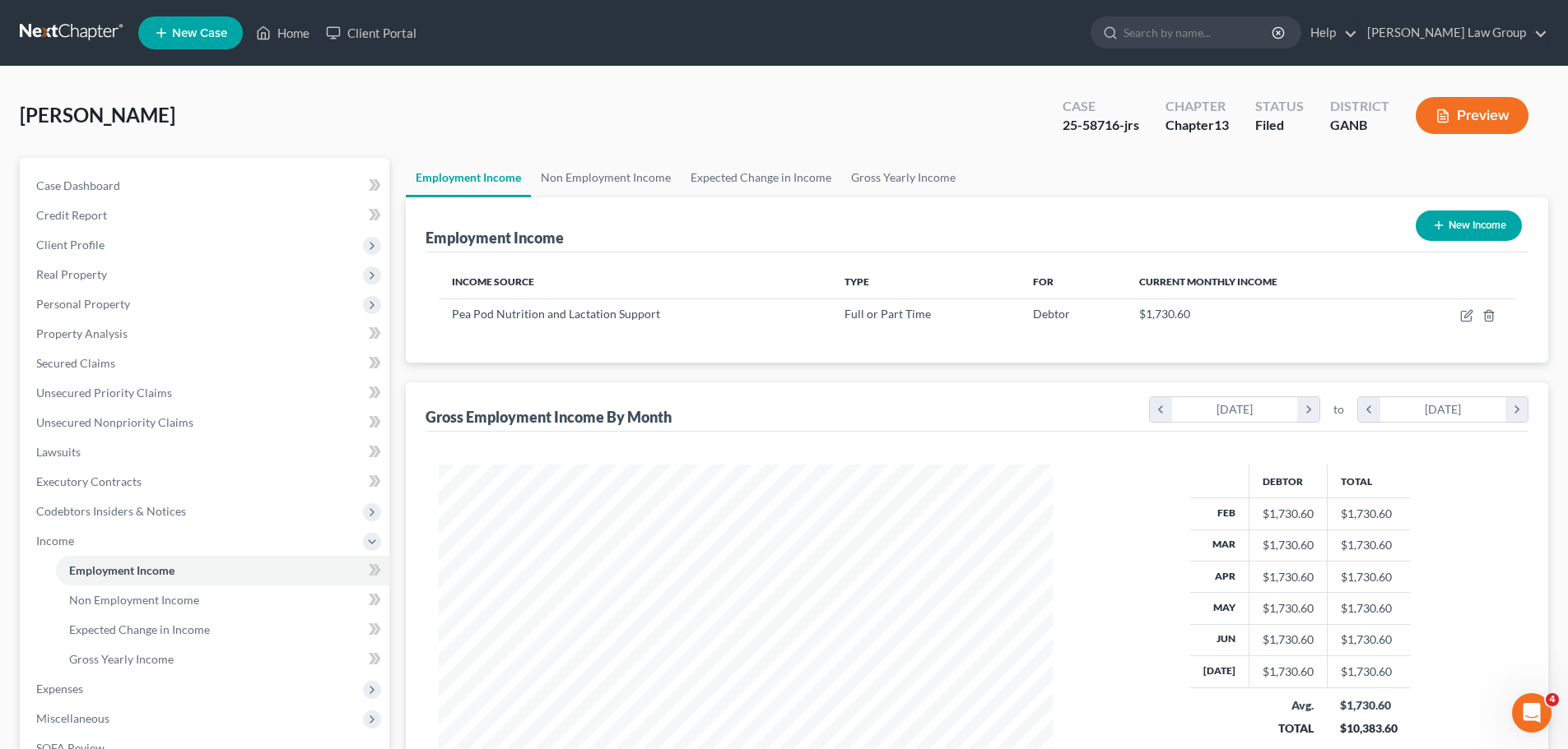
scroll to position [307, 647]
click at [578, 185] on link "Non Employment Income" at bounding box center [605, 177] width 150 height 39
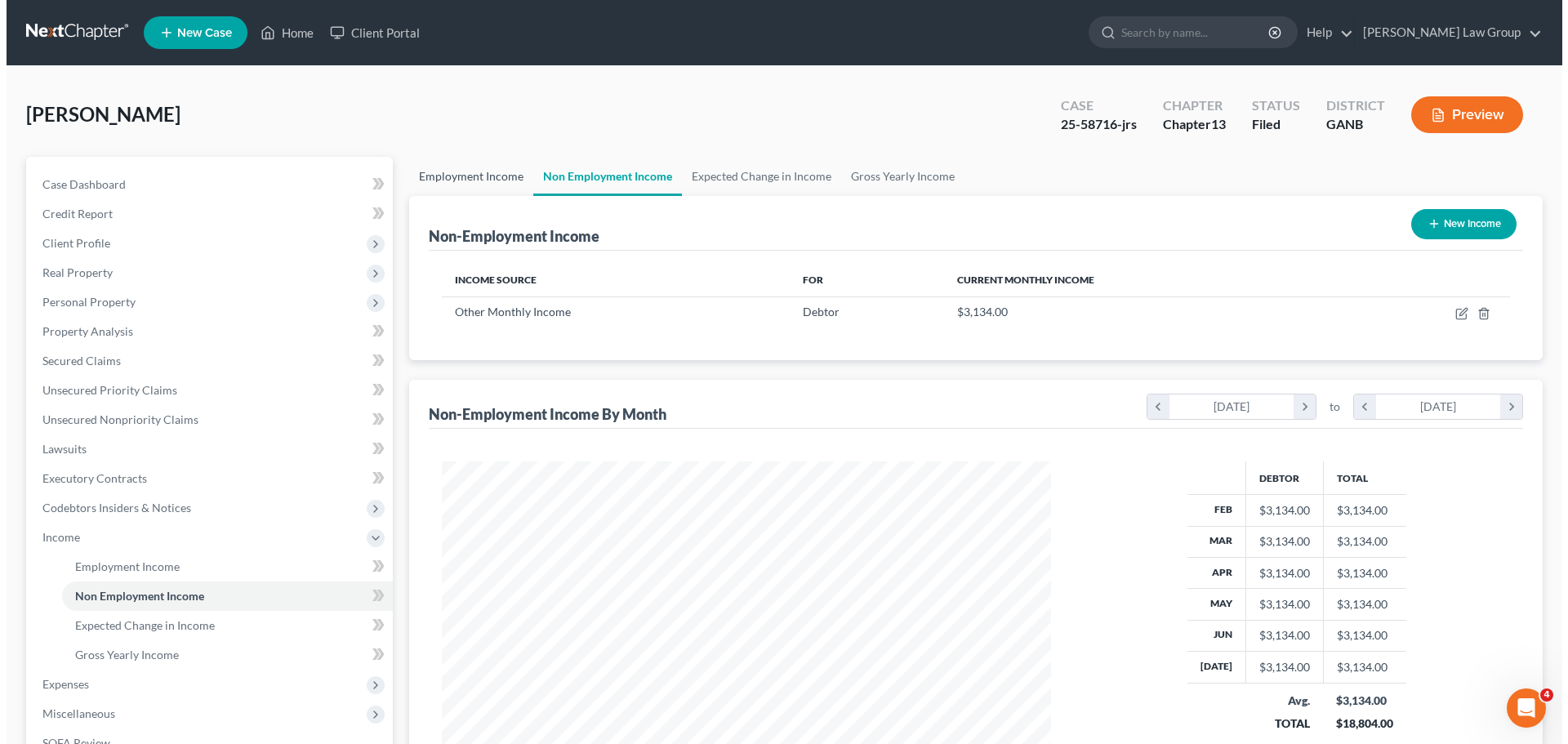
scroll to position [305, 642]
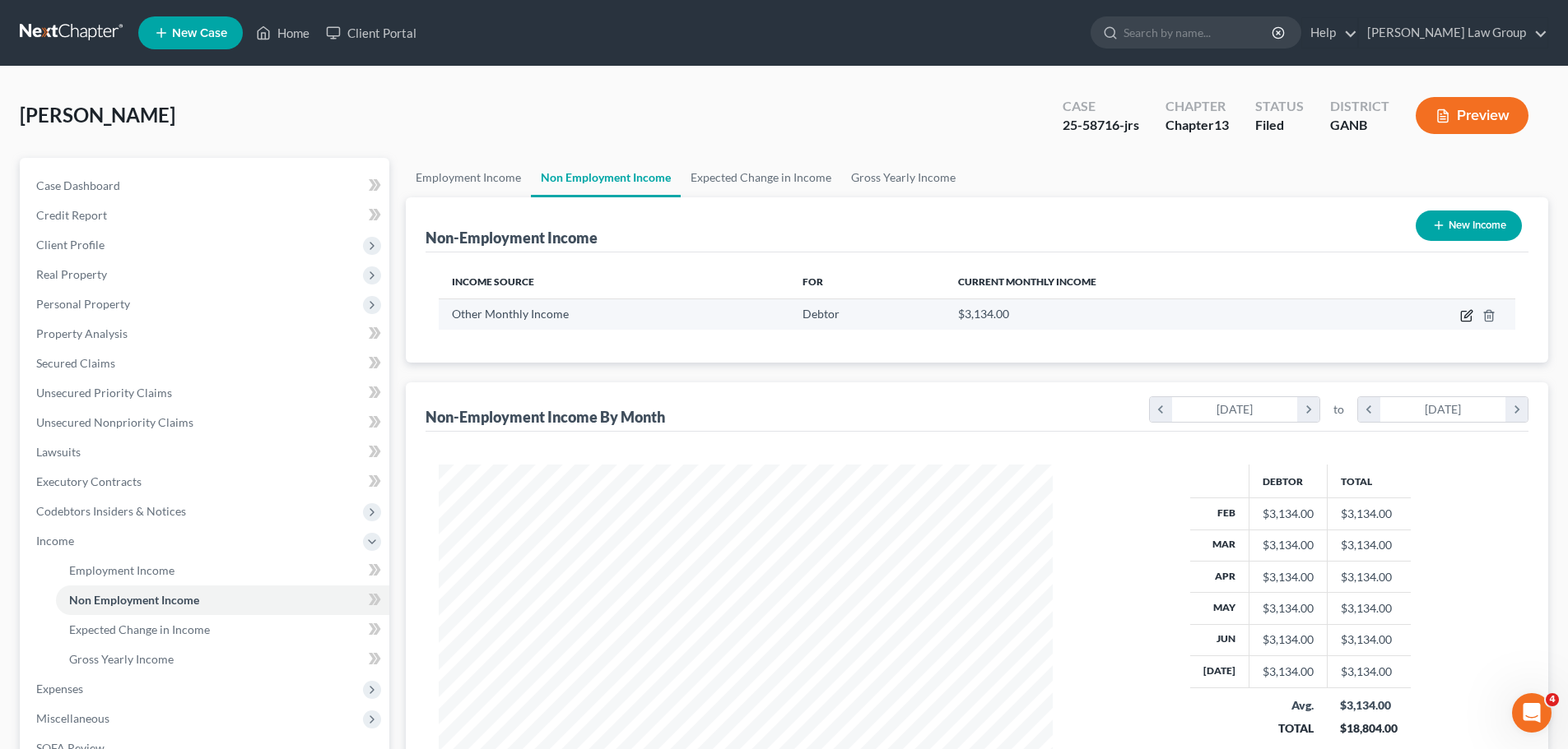
click at [1462, 315] on icon "button" at bounding box center [1466, 316] width 13 height 13
select select "13"
select select "0"
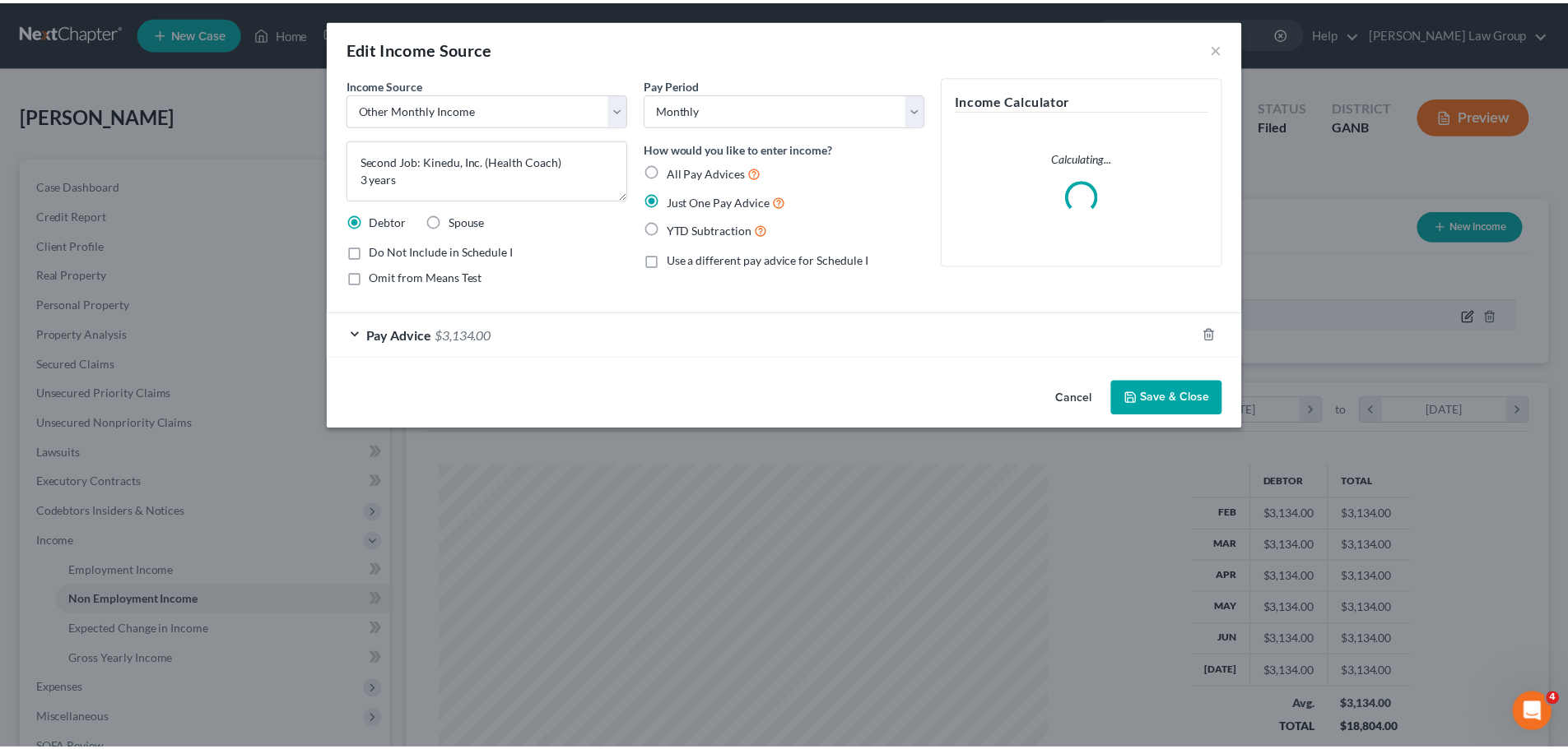
scroll to position [310, 653]
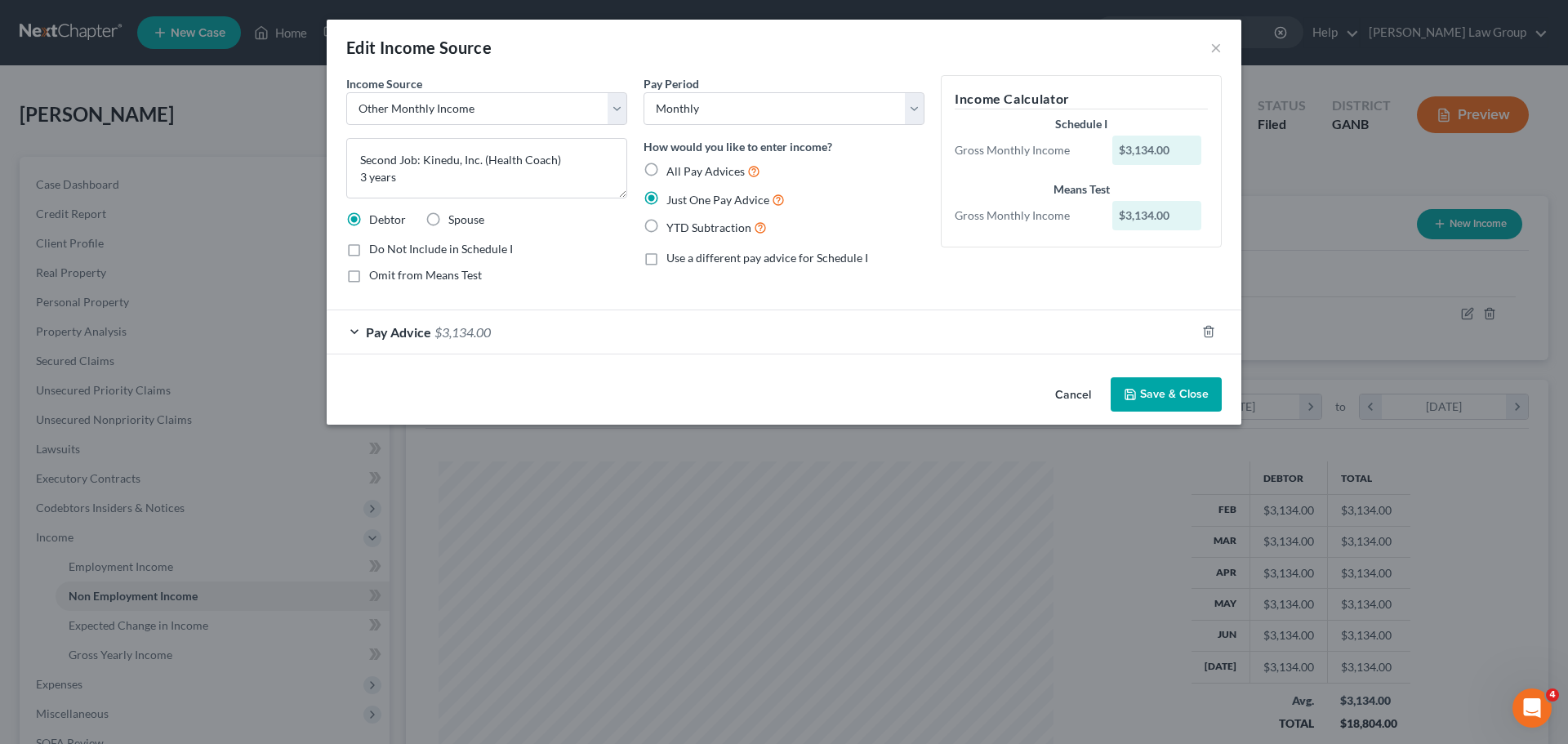
click at [398, 330] on span "Pay Advice" at bounding box center [398, 331] width 65 height 16
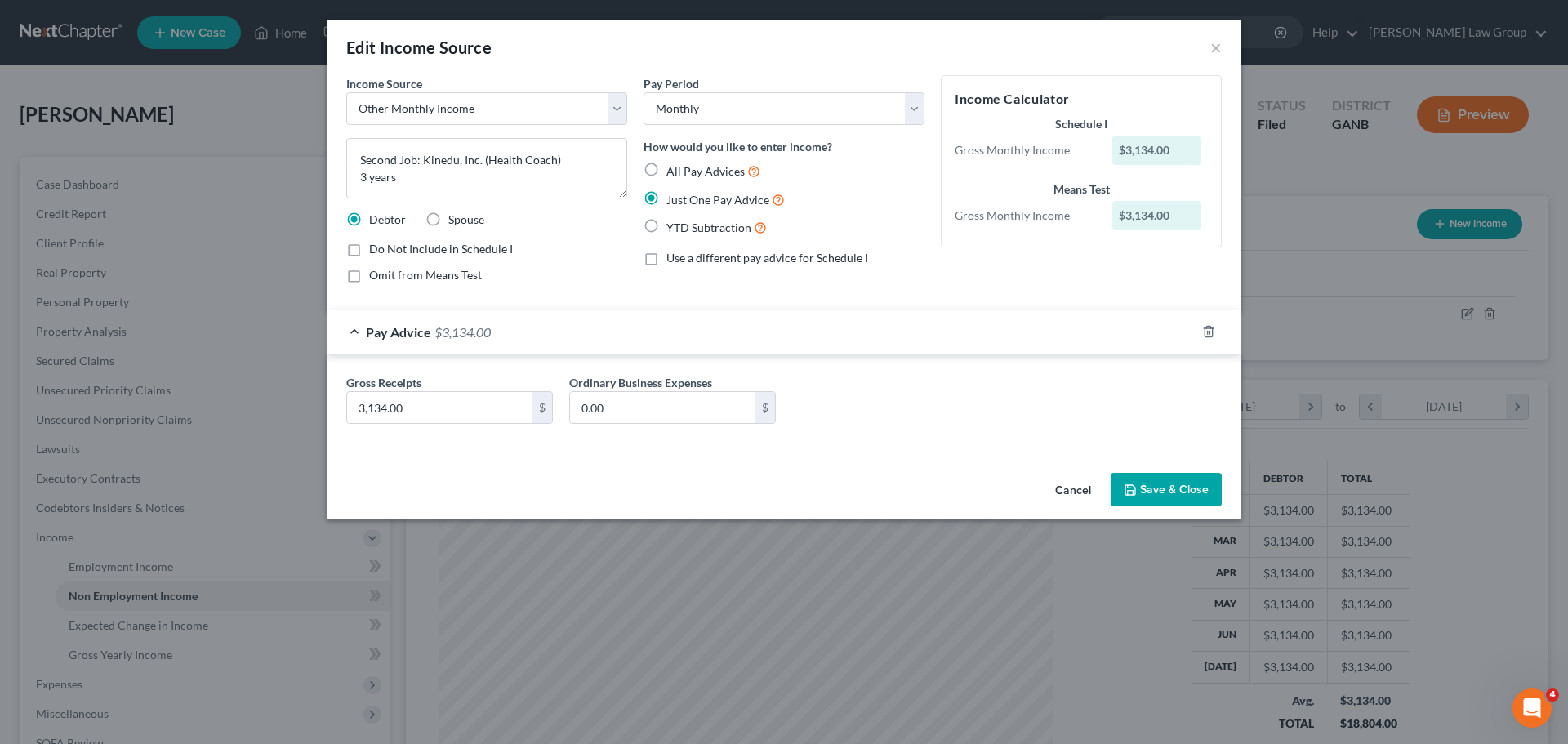
click at [398, 330] on span "Pay Advice" at bounding box center [398, 331] width 65 height 16
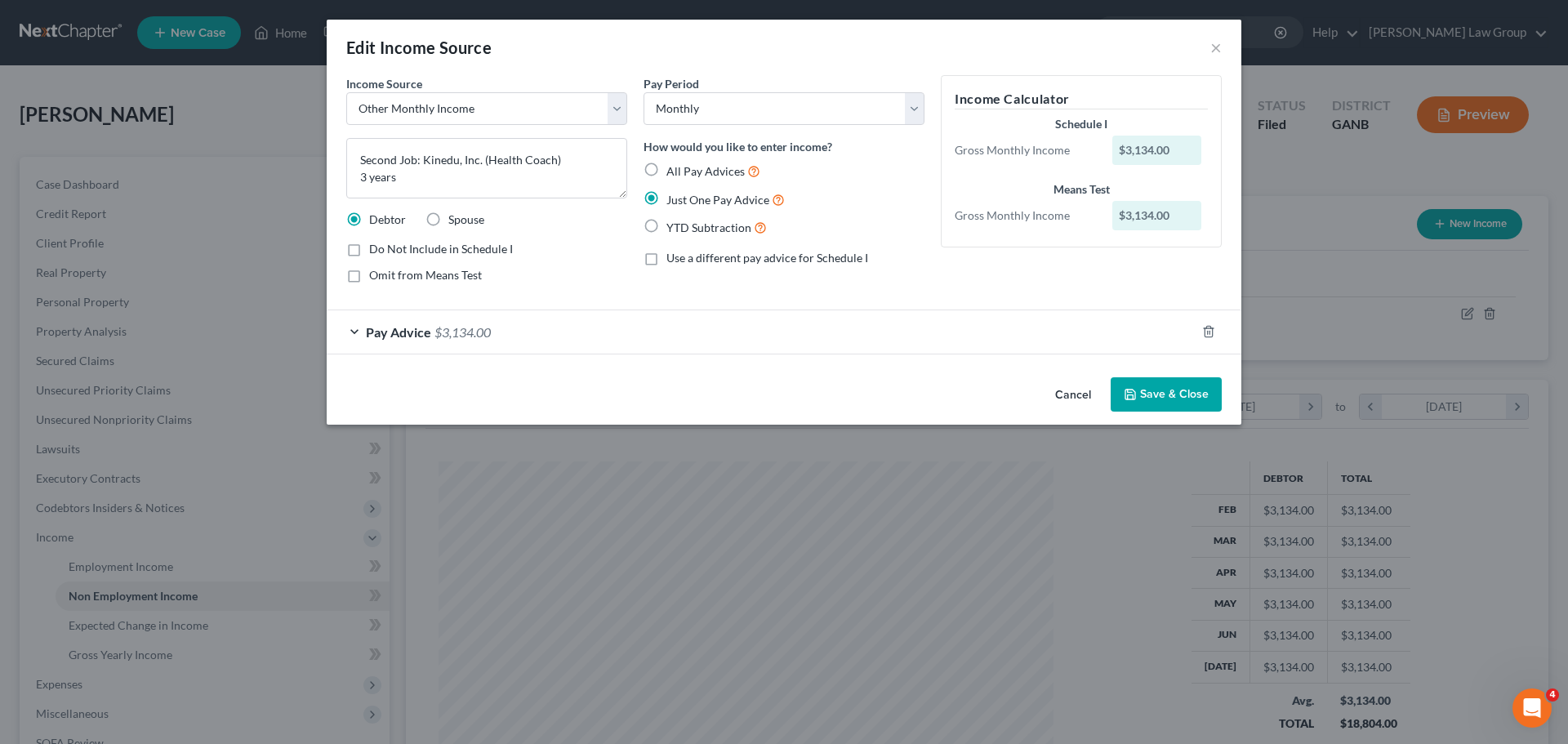
click at [1185, 392] on button "Save & Close" at bounding box center [1166, 395] width 111 height 35
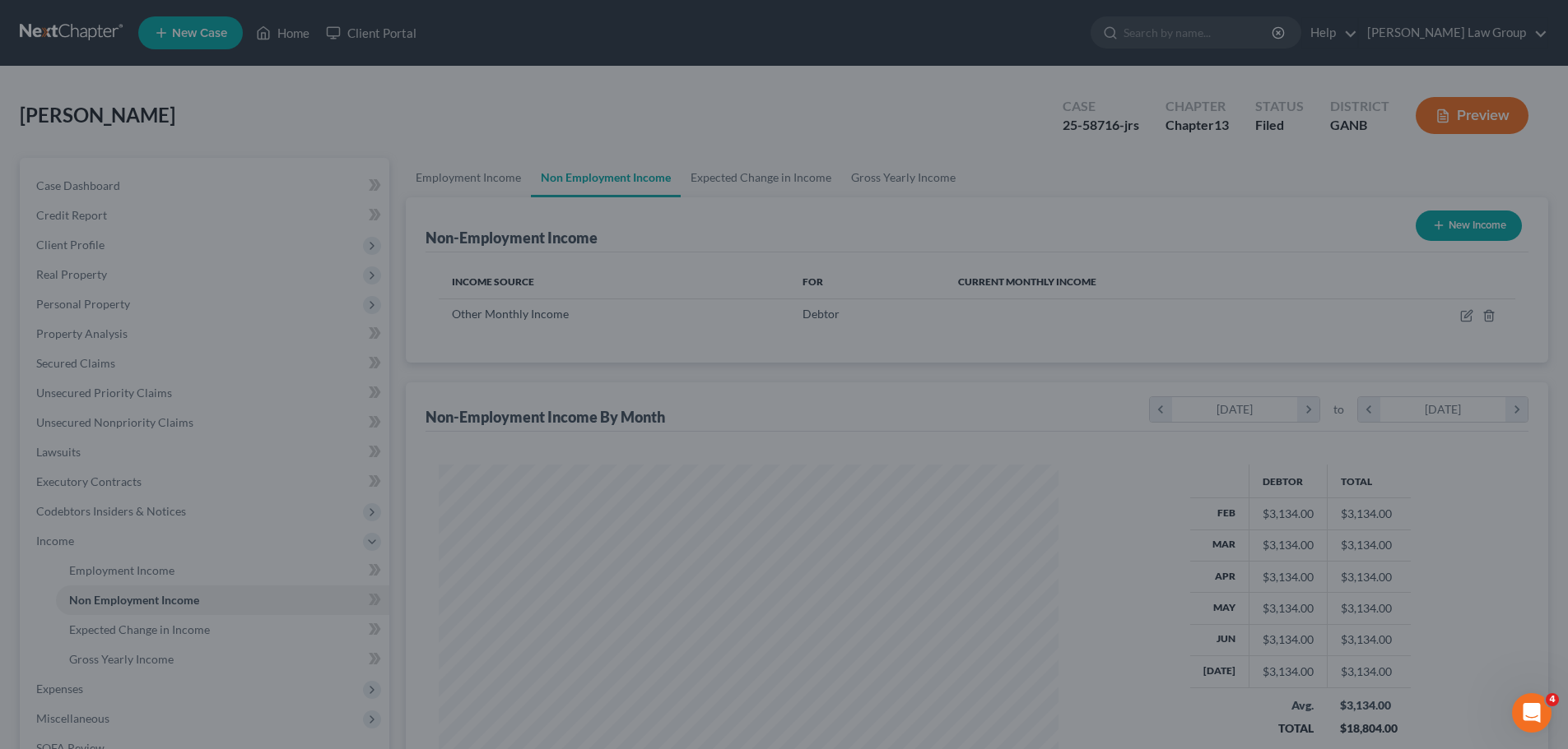
scroll to position [822197, 822342]
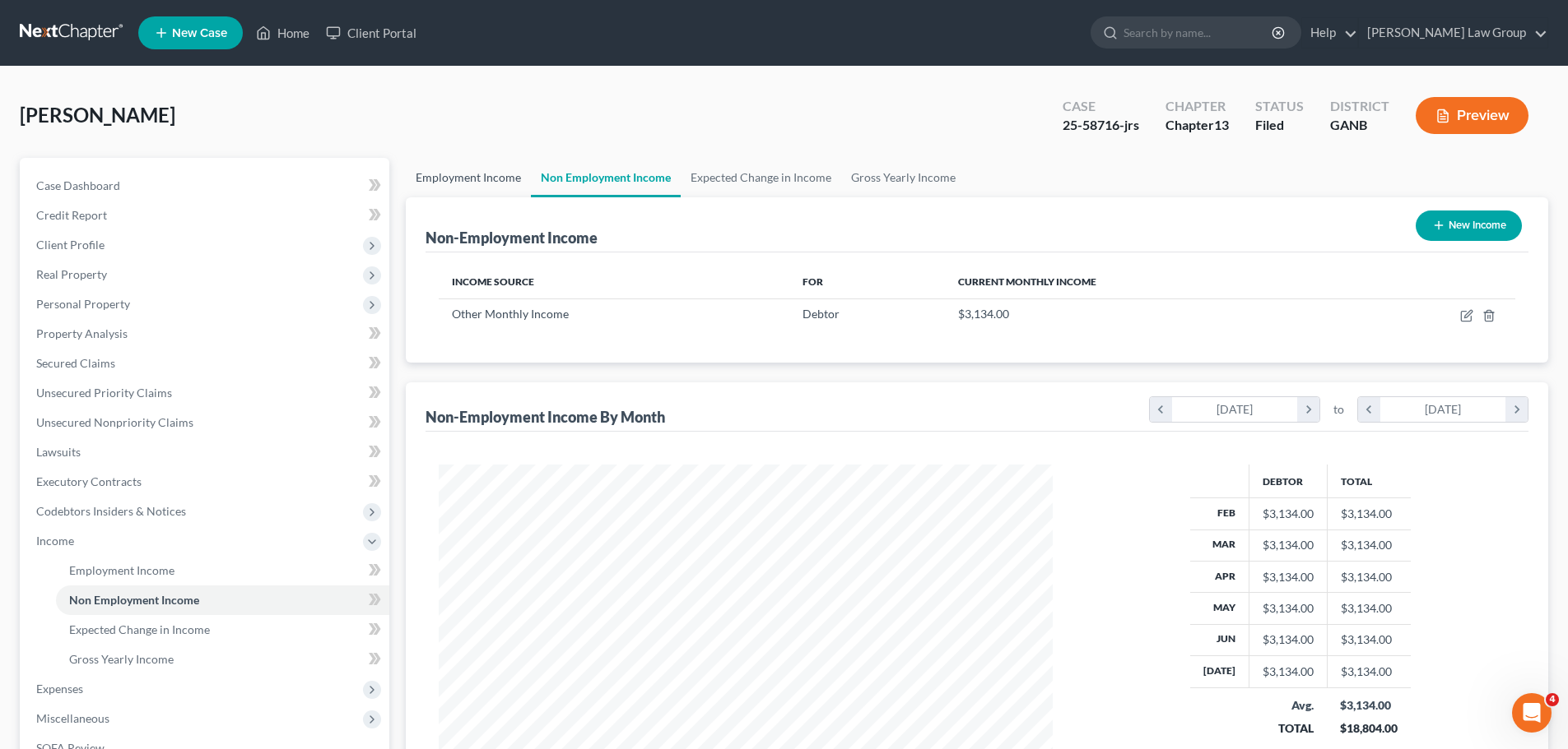
click at [463, 171] on link "Employment Income" at bounding box center [468, 177] width 125 height 39
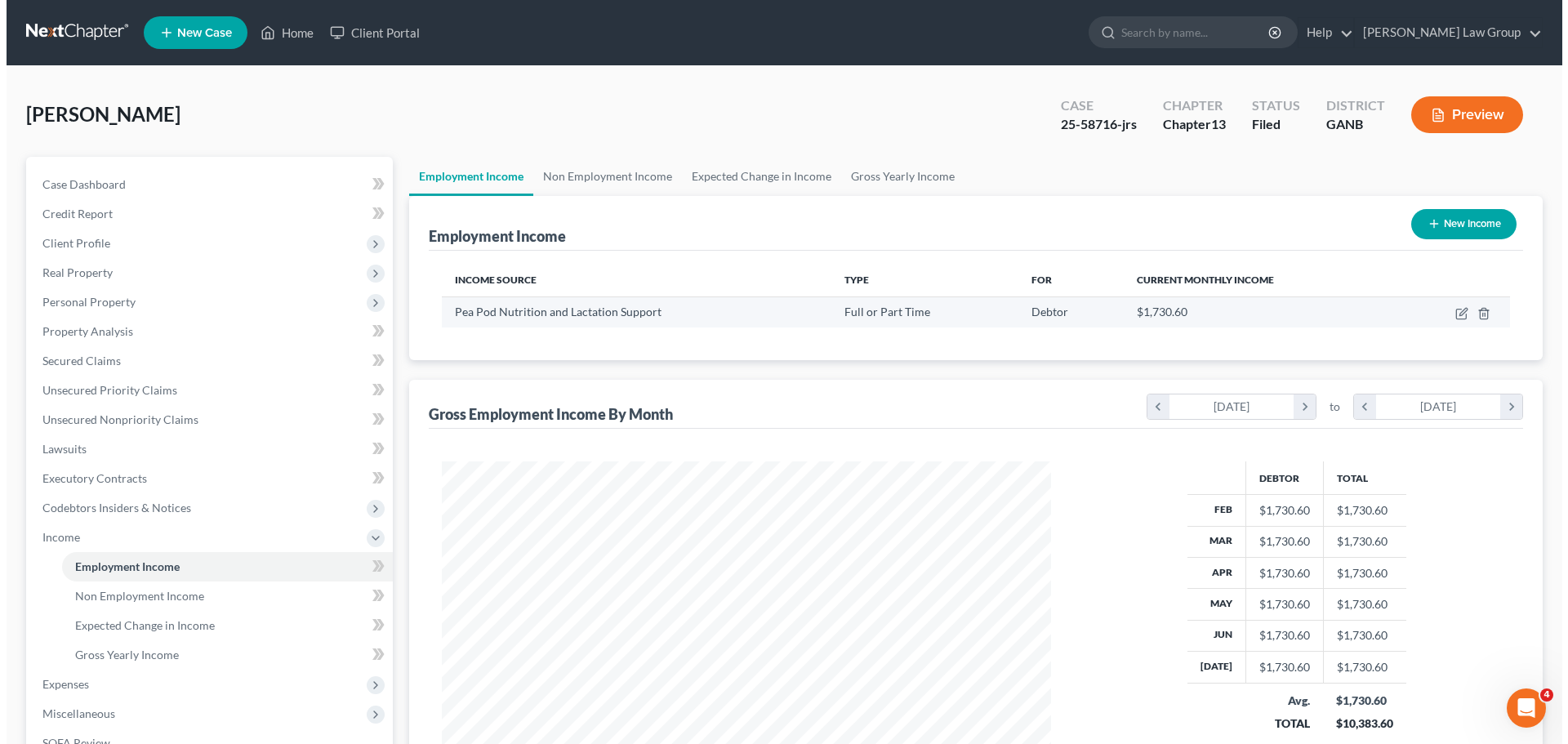
scroll to position [305, 642]
click at [1457, 310] on icon "button" at bounding box center [1456, 312] width 7 height 7
select select "0"
select select "10"
select select "0"
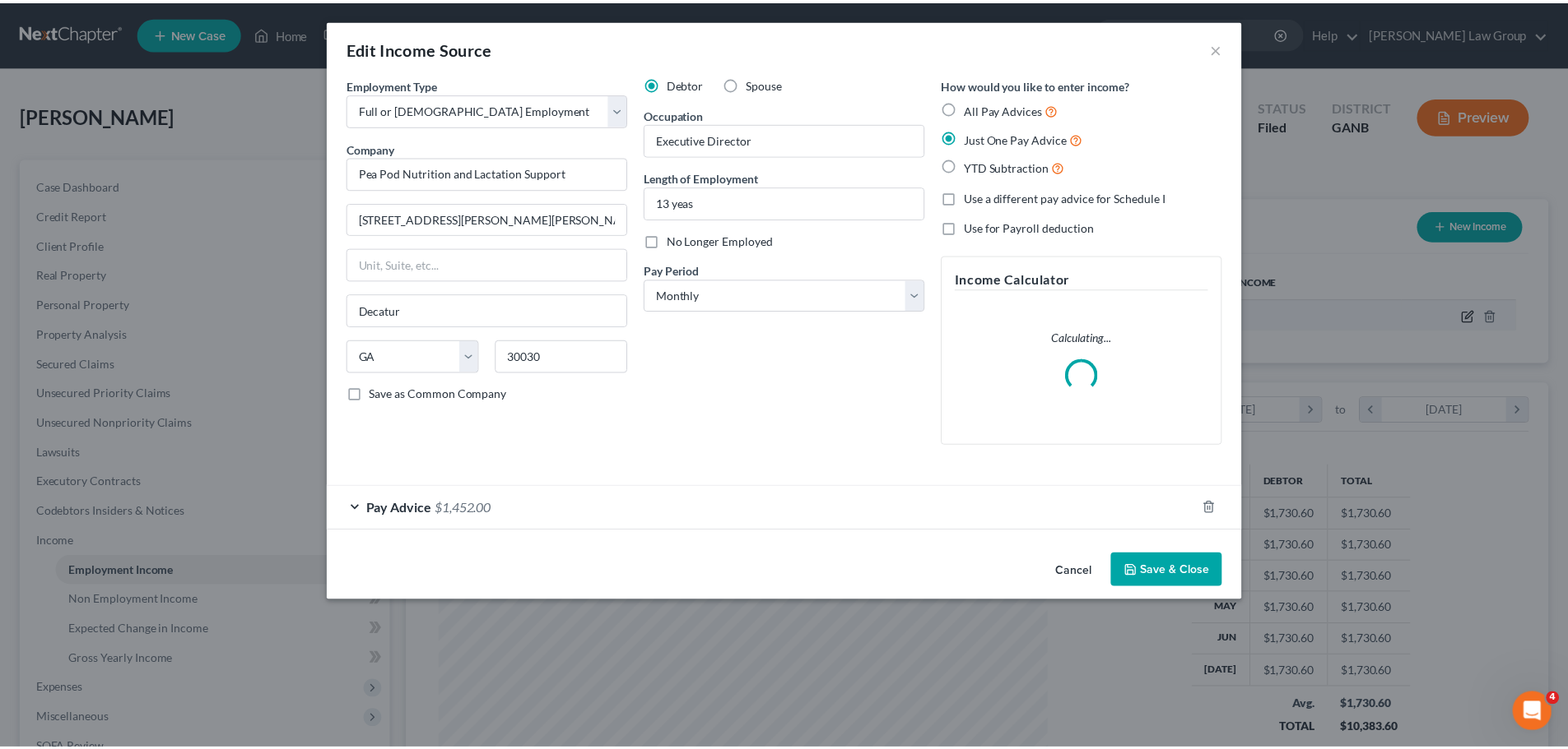
scroll to position [310, 653]
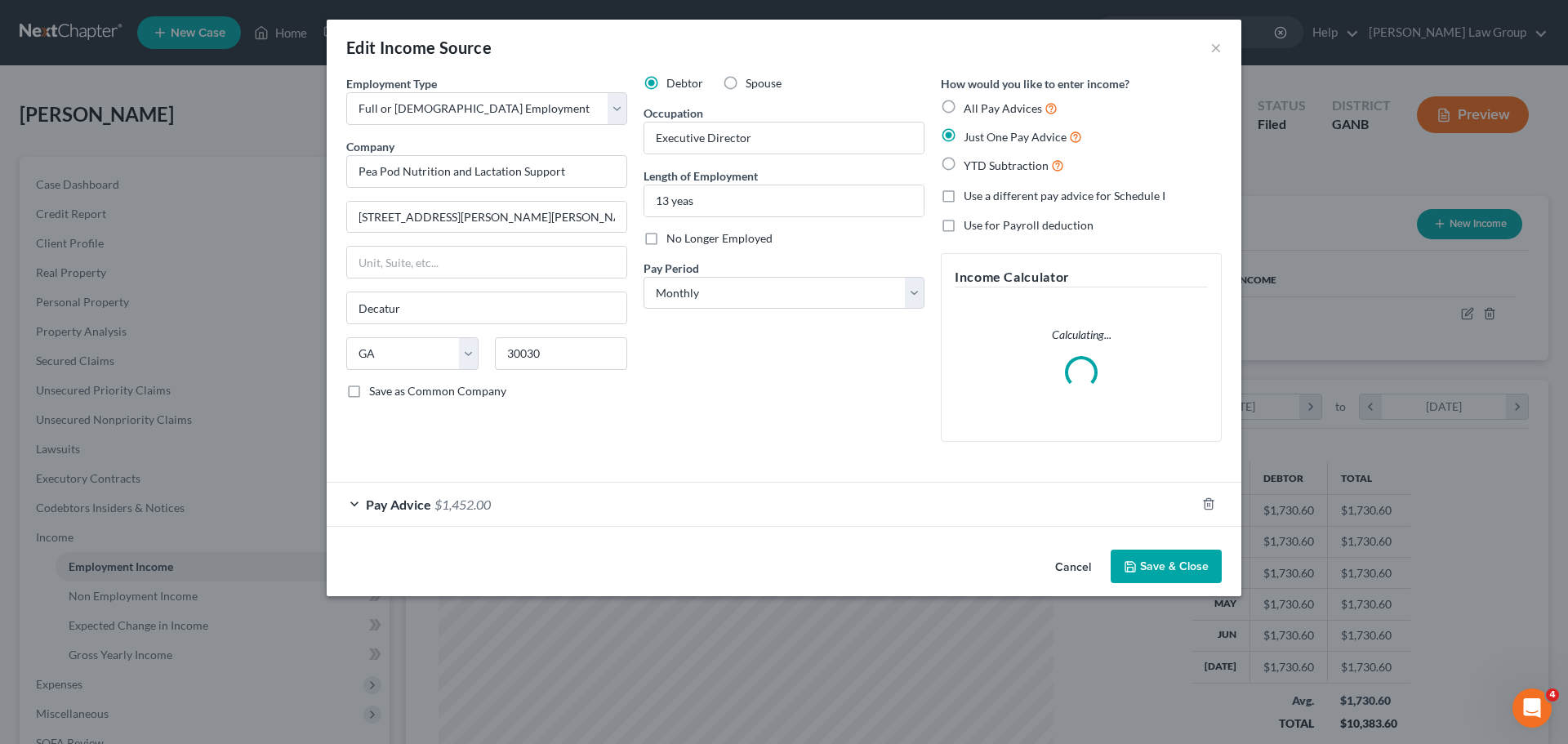
click at [1171, 551] on button "Save & Close" at bounding box center [1166, 567] width 111 height 35
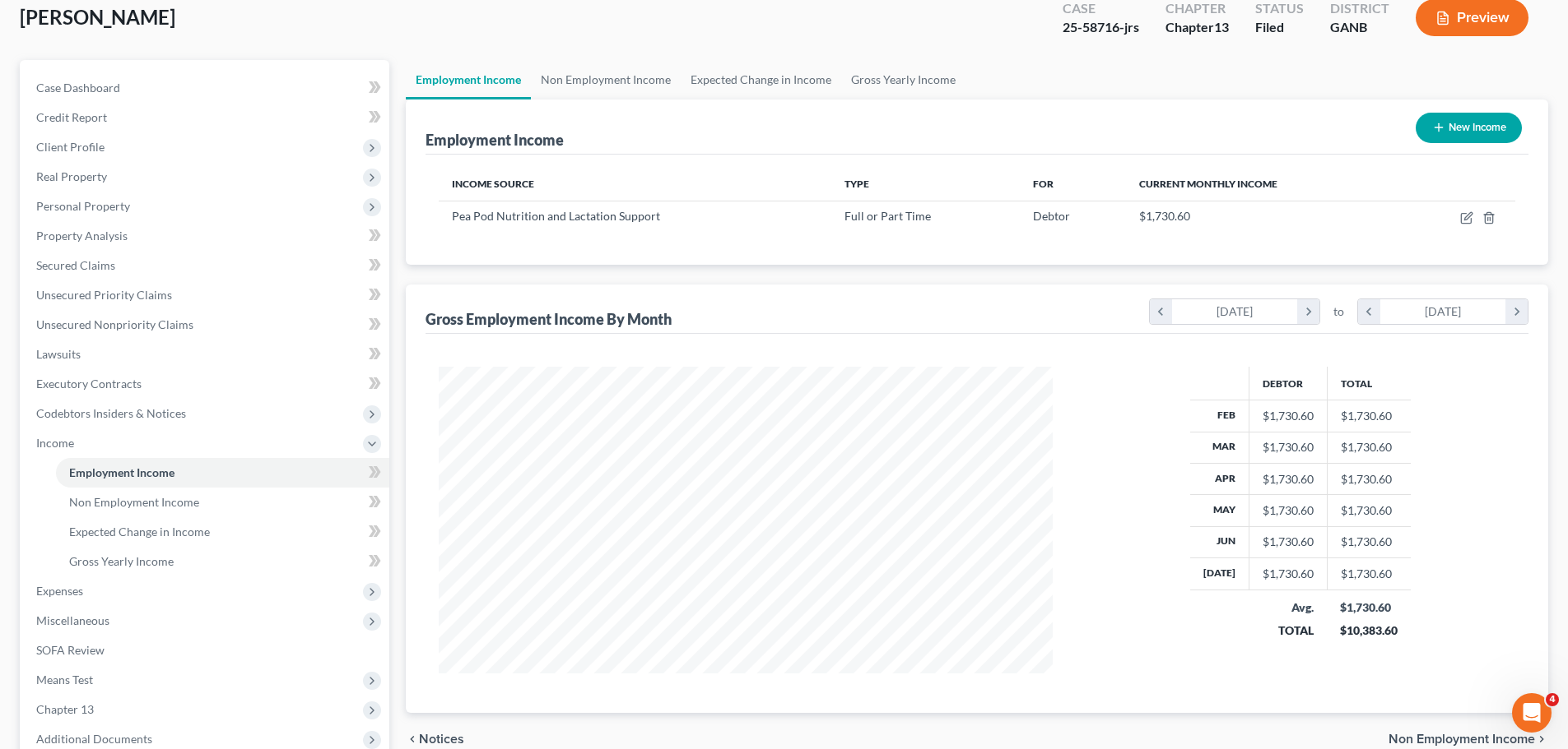
scroll to position [303, 0]
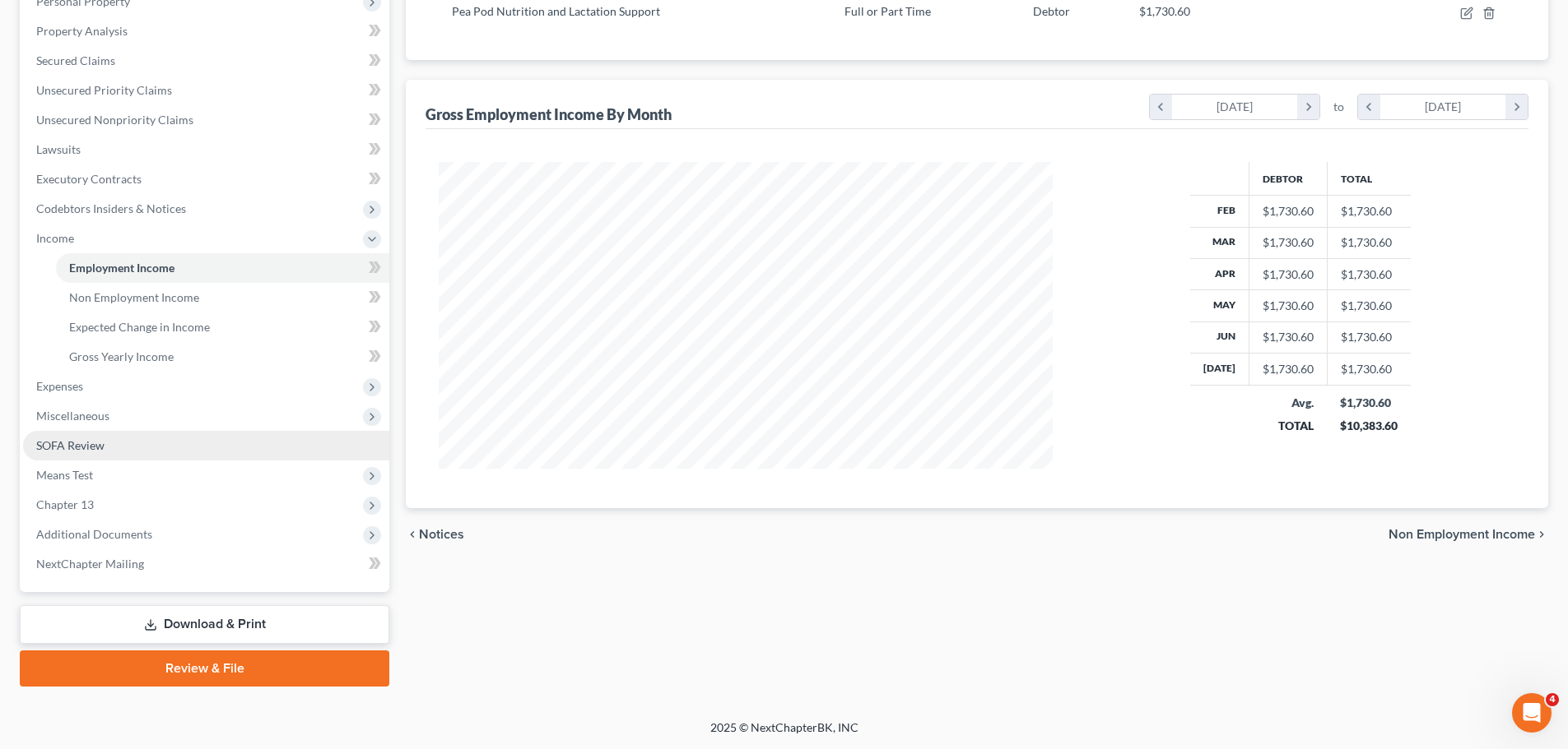
click at [131, 435] on link "SOFA Review" at bounding box center [207, 446] width 366 height 30
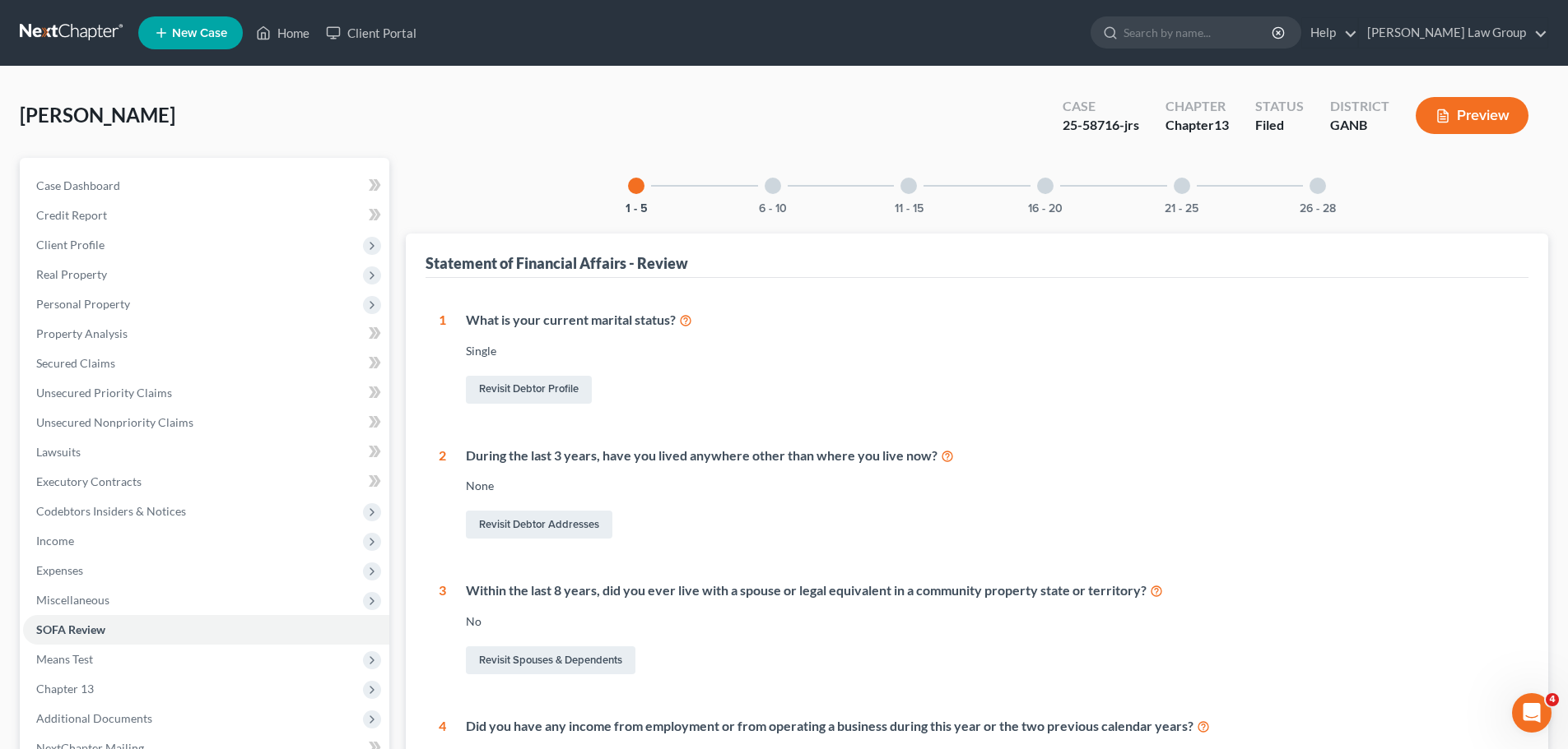
click at [1340, 176] on div "26 - 28" at bounding box center [1317, 186] width 56 height 56
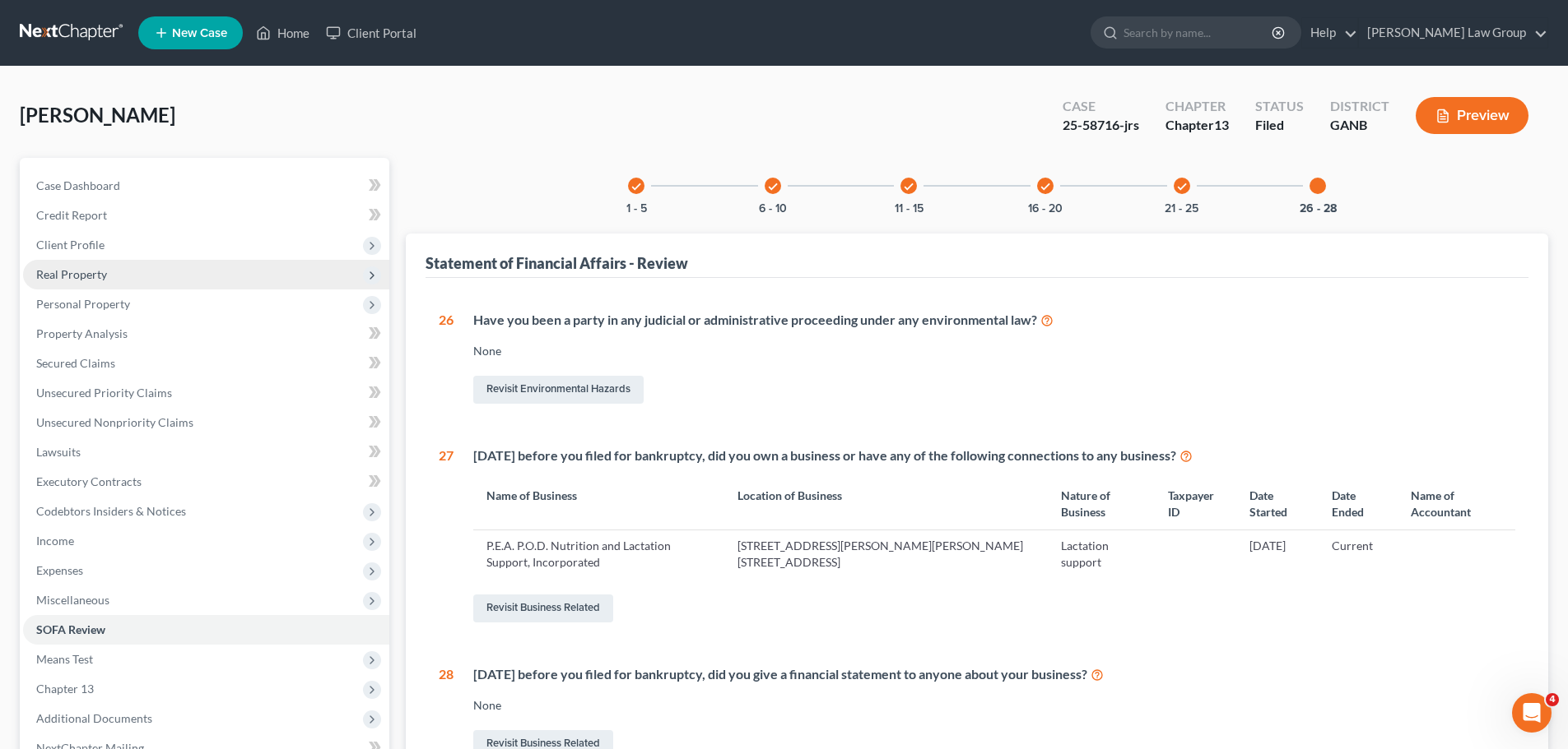
click at [132, 265] on span "Real Property" at bounding box center [207, 275] width 366 height 30
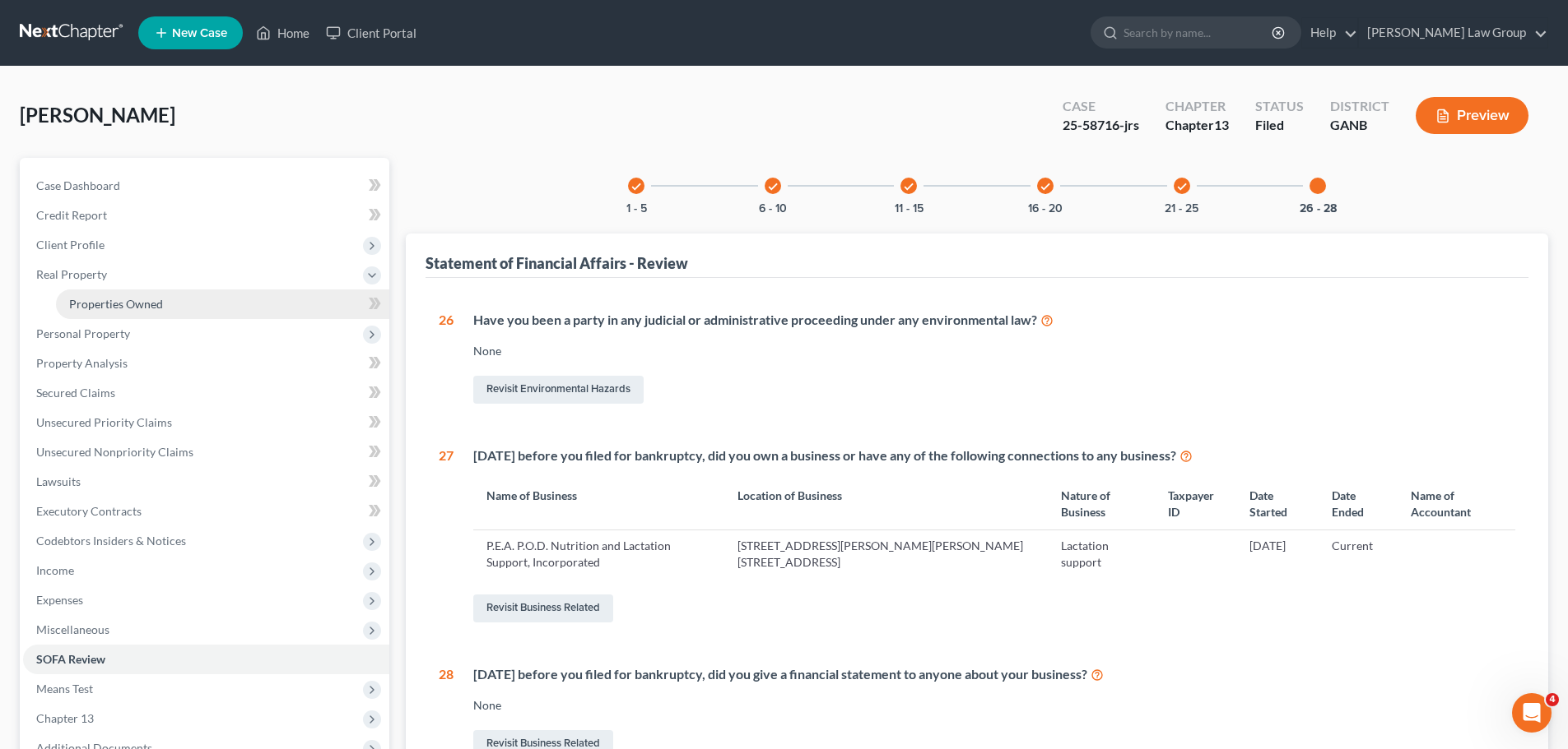
click at [153, 298] on span "Properties Owned" at bounding box center [116, 304] width 94 height 14
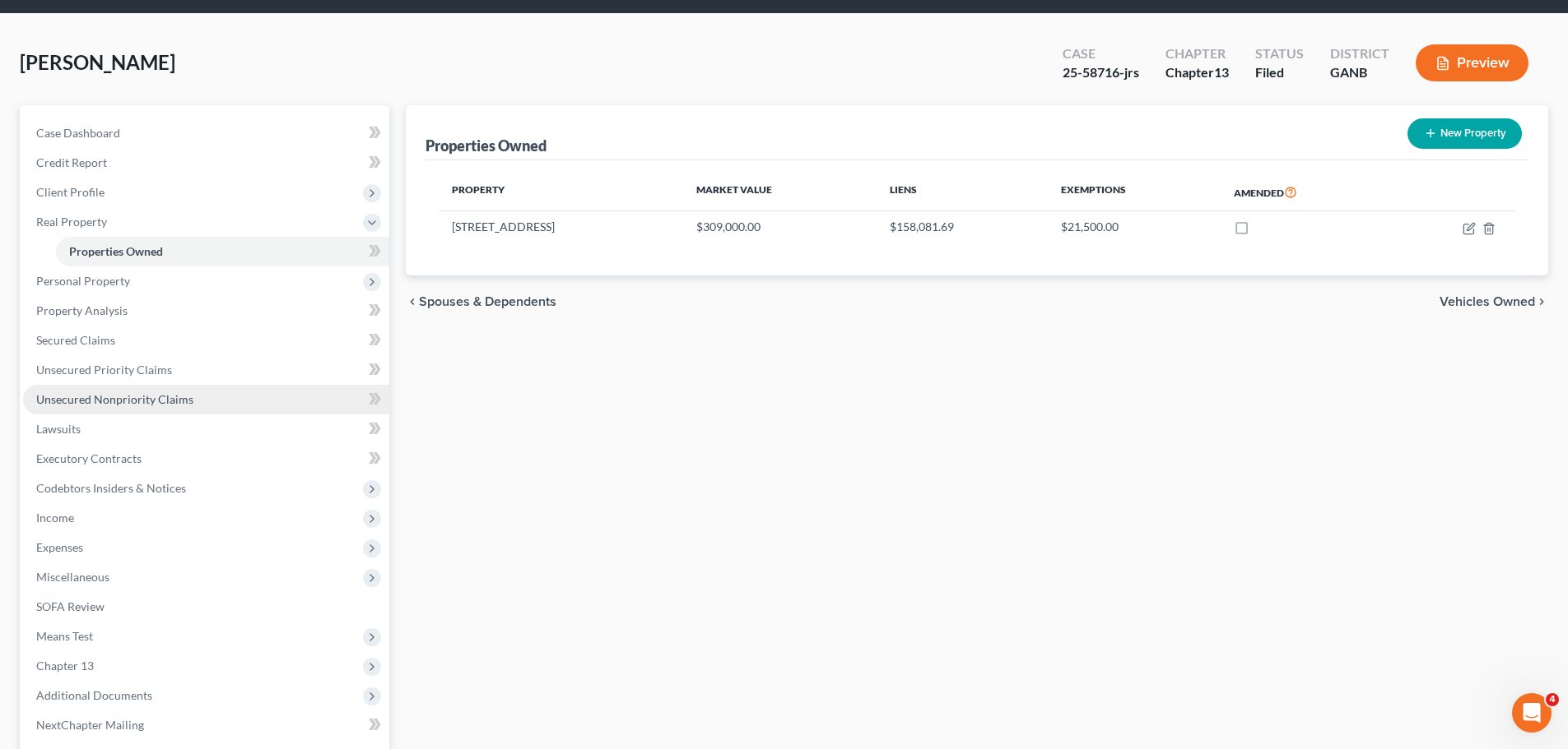
scroll to position [82, 0]
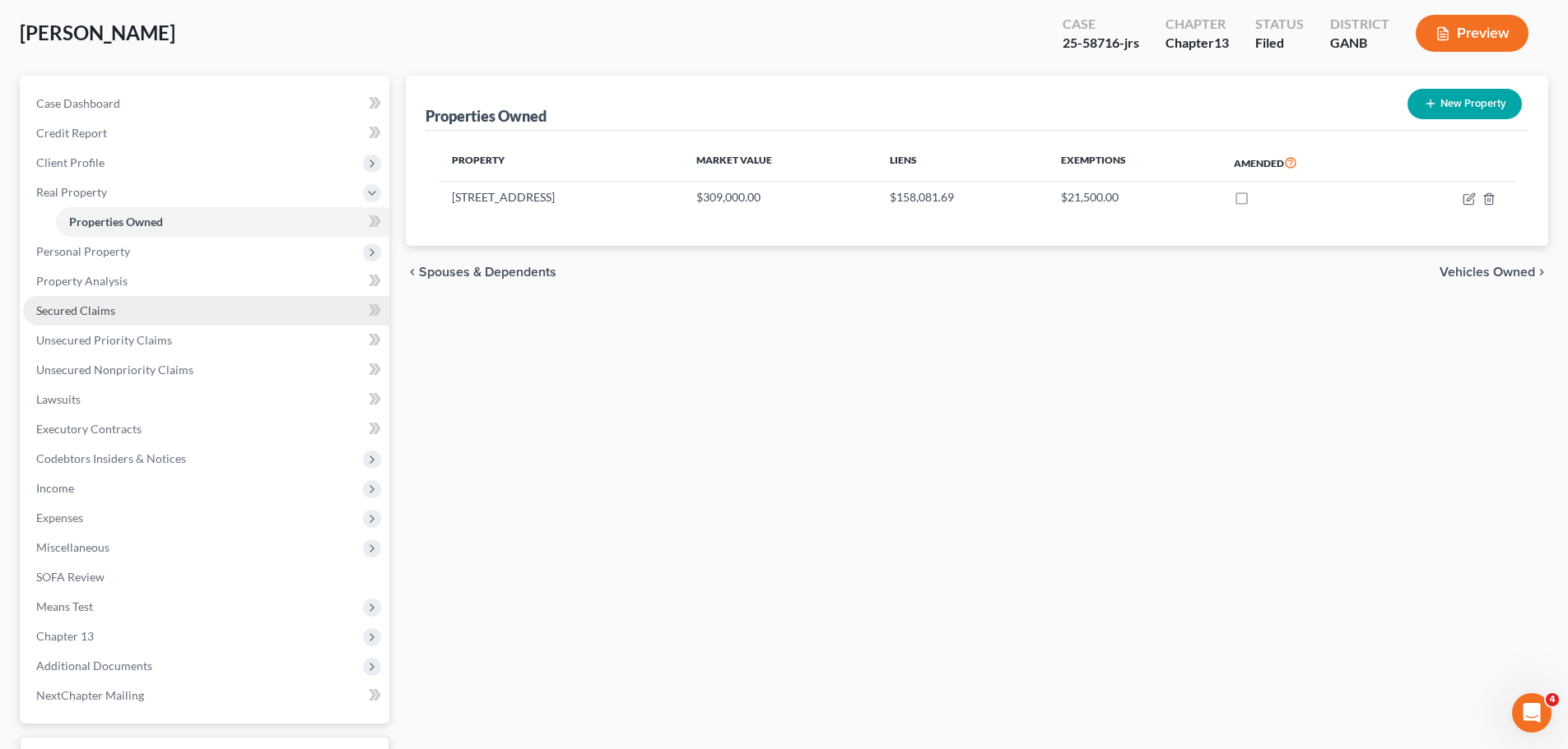
click at [98, 309] on span "Secured Claims" at bounding box center [75, 310] width 79 height 14
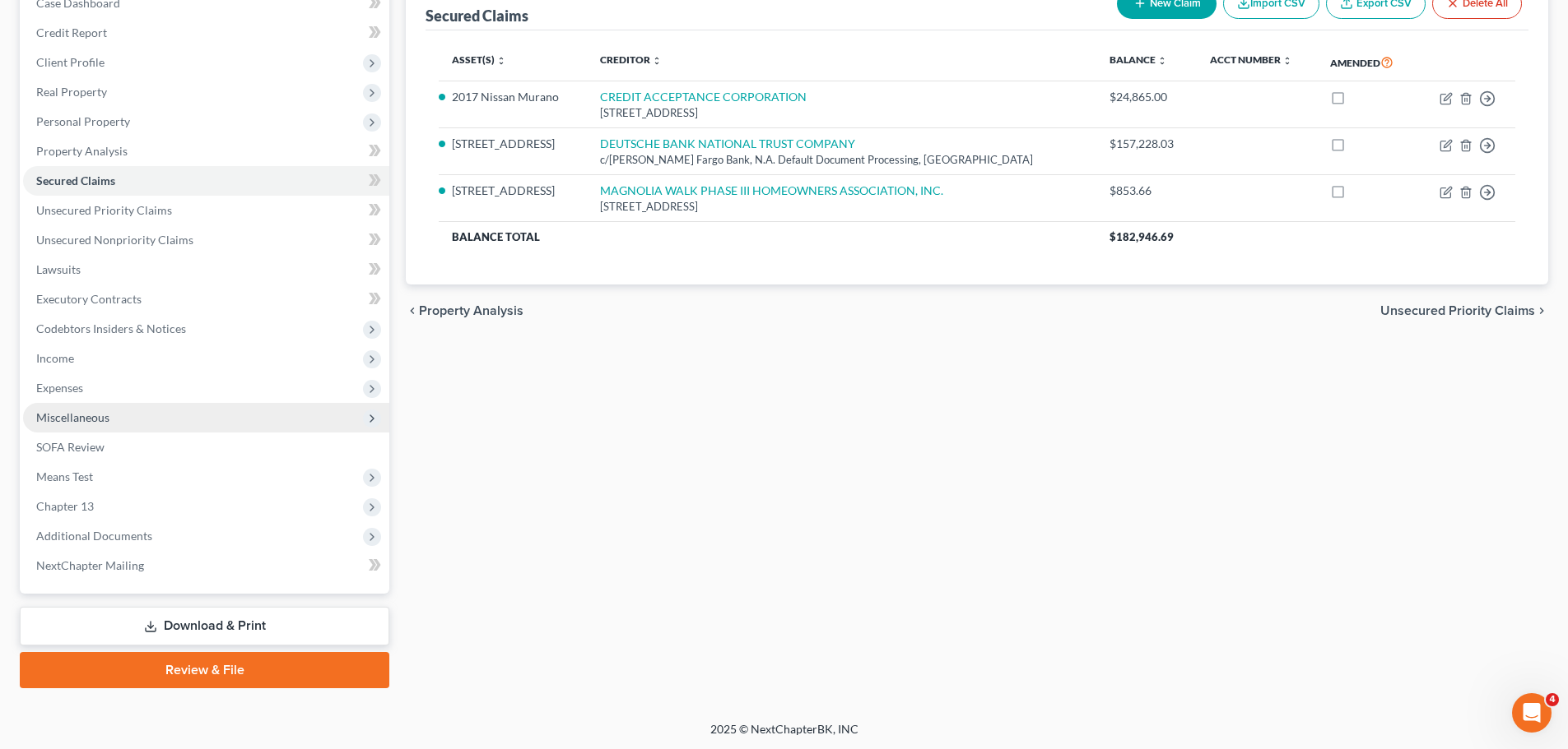
scroll to position [184, 0]
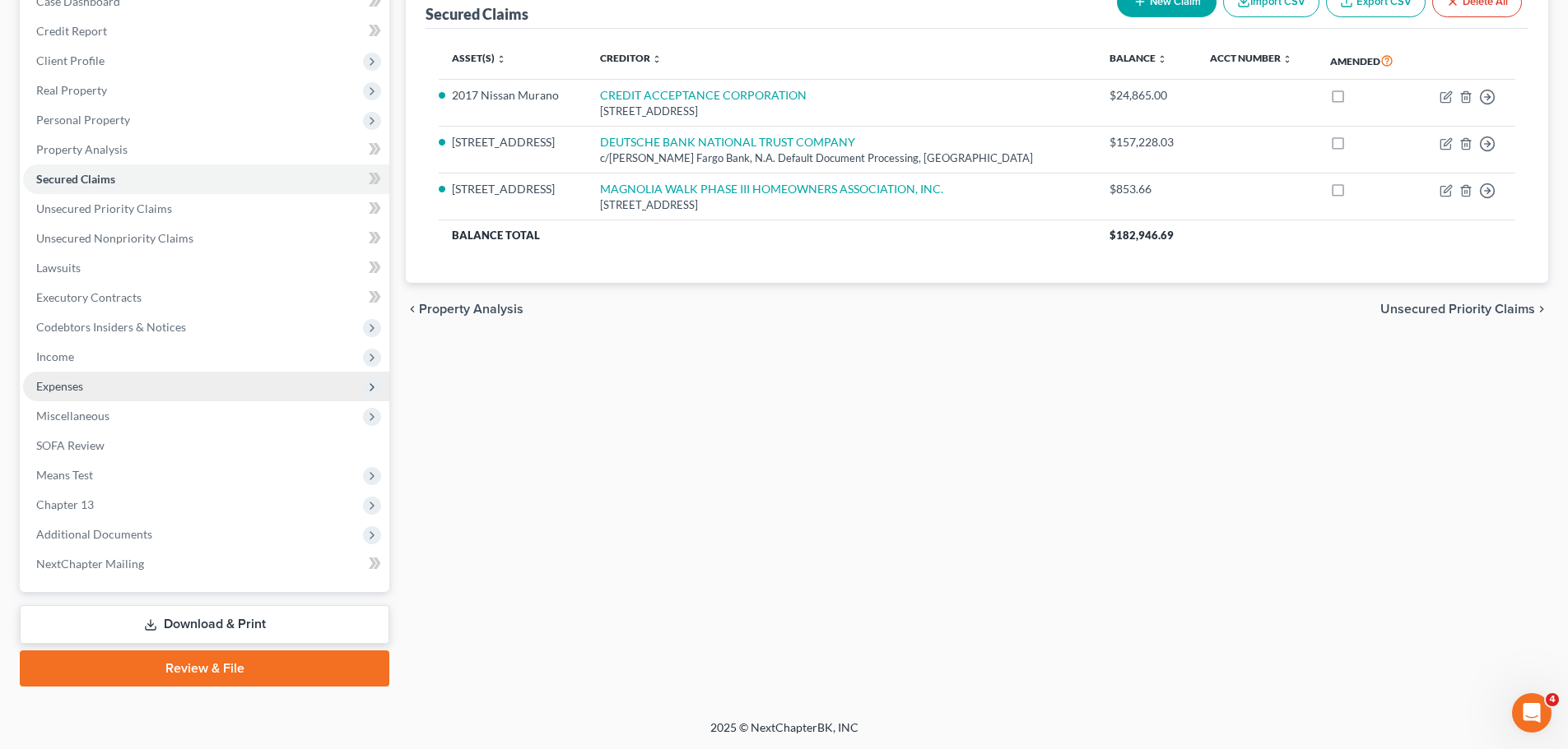
click at [80, 391] on span "Expenses" at bounding box center [59, 386] width 47 height 14
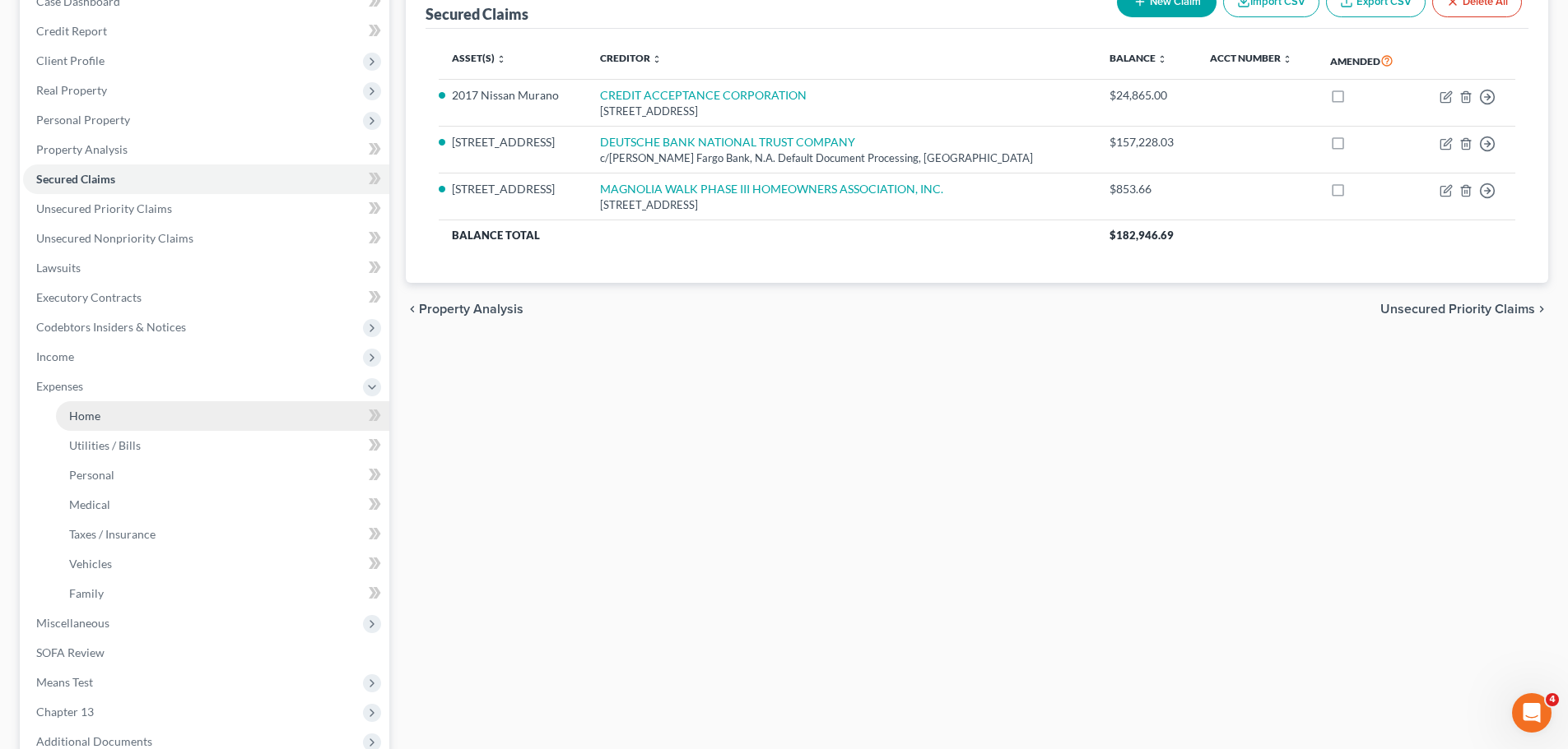
click at [101, 419] on link "Home" at bounding box center [222, 416] width 333 height 30
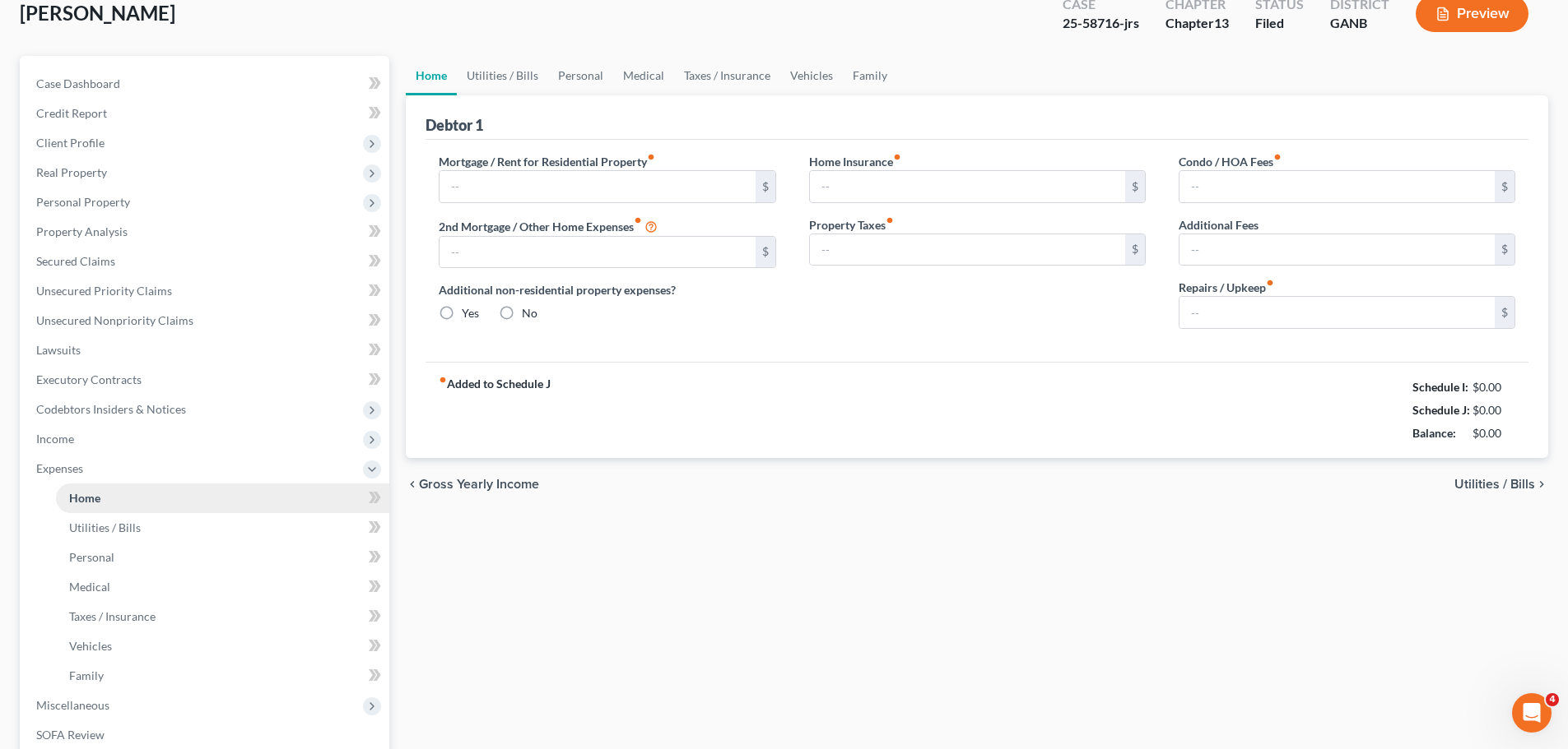
scroll to position [7, 0]
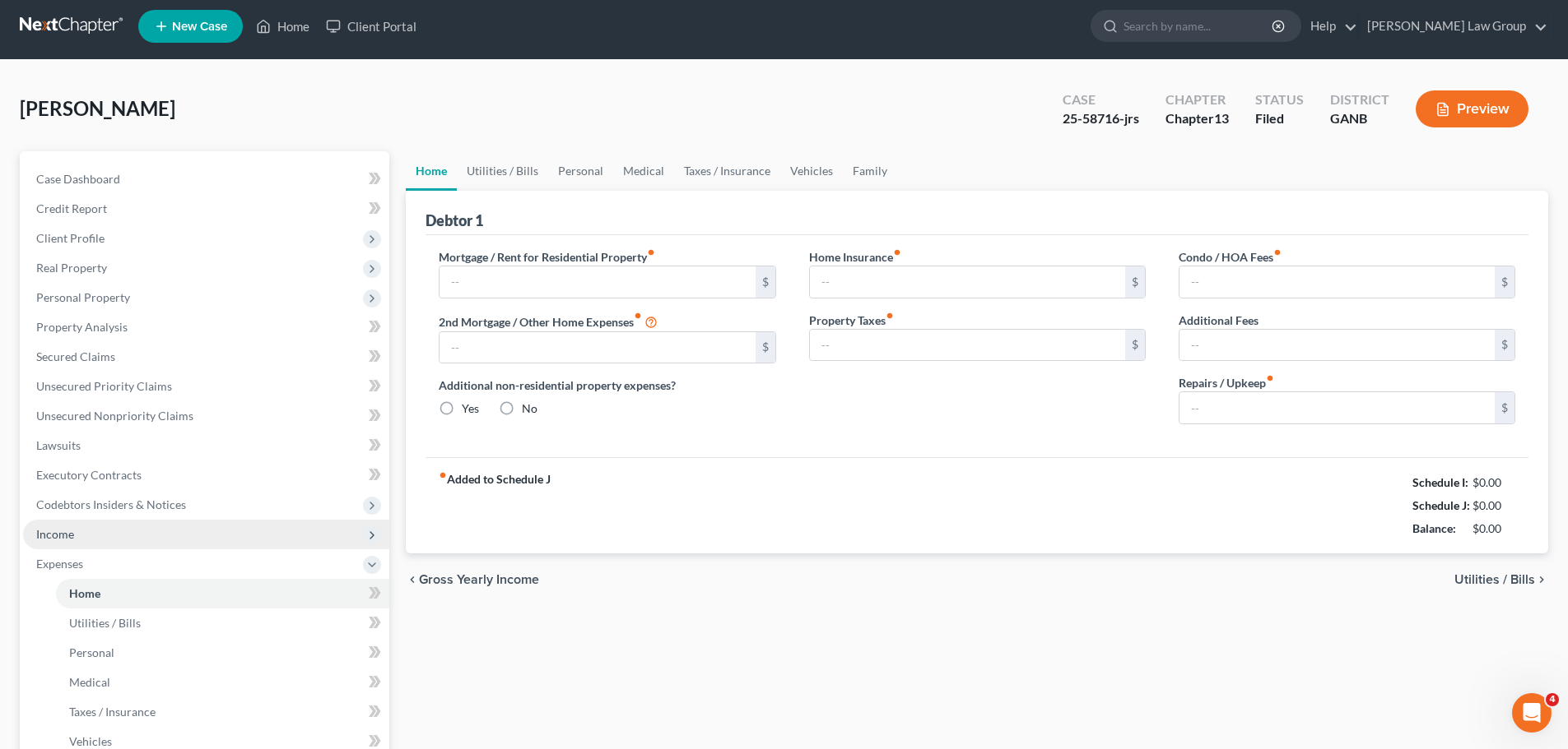
type input "722.00"
type input "0.00"
radio input "true"
type input "0.00"
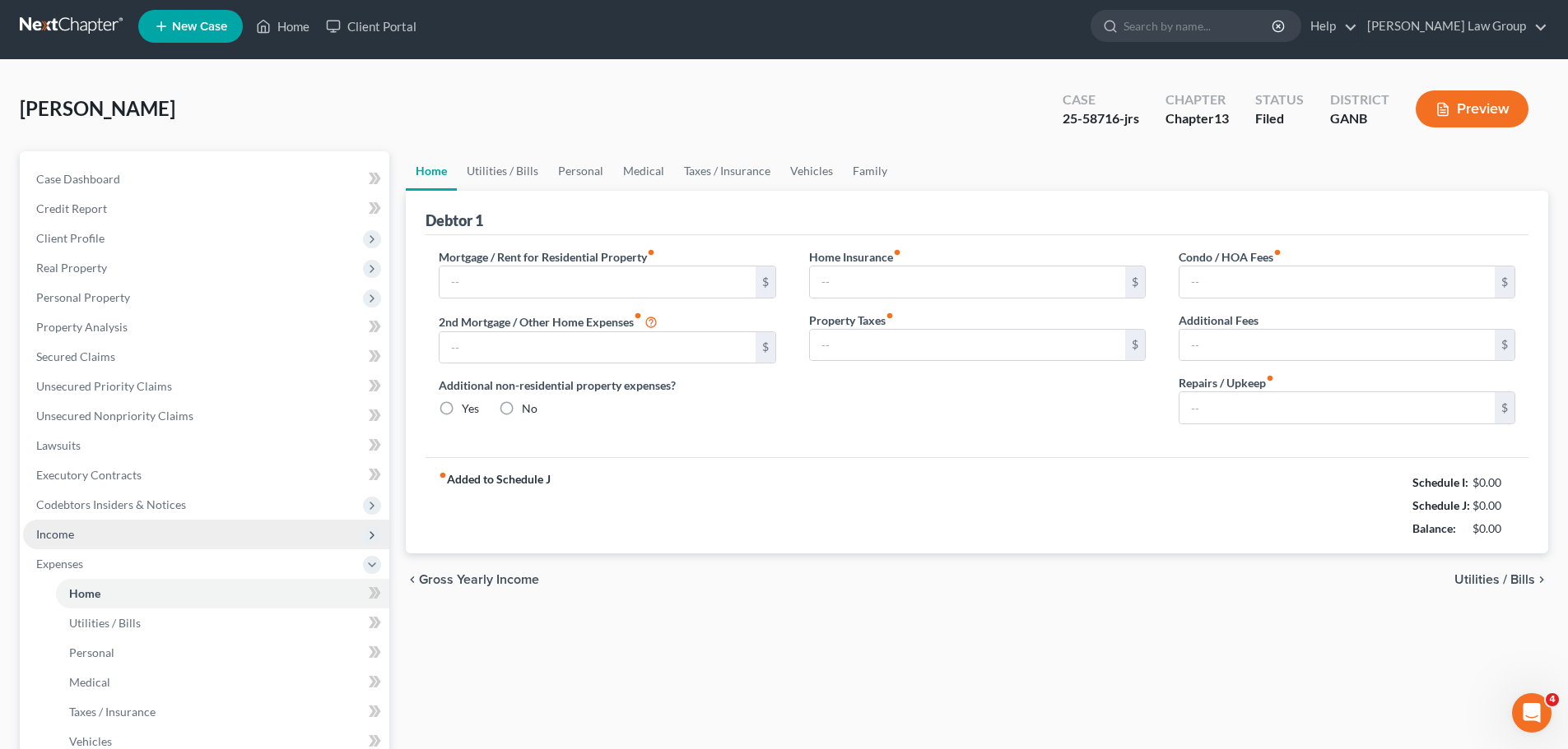
type input "60.00"
type input "0.00"
type input "50.00"
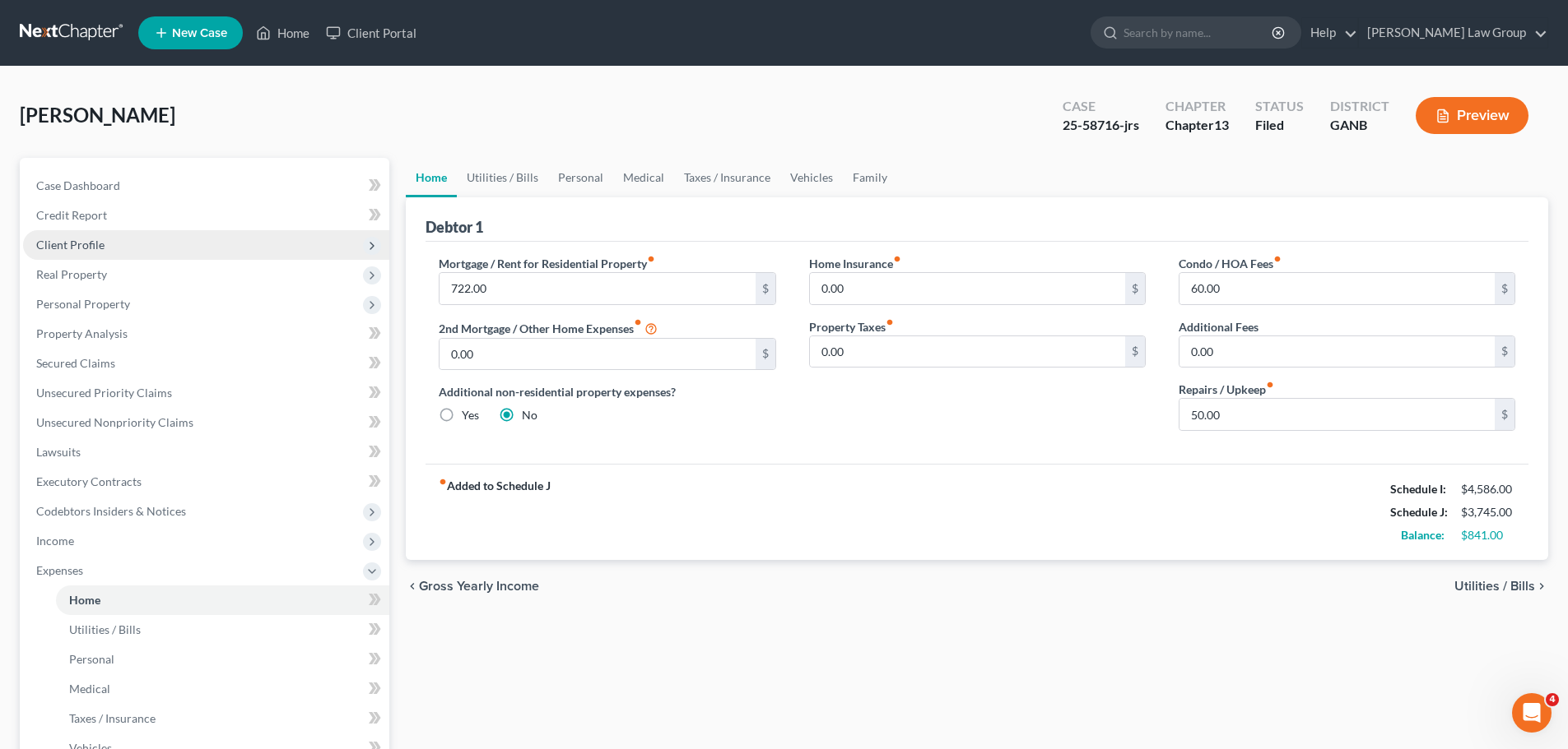
click at [93, 238] on span "Client Profile" at bounding box center [70, 245] width 68 height 14
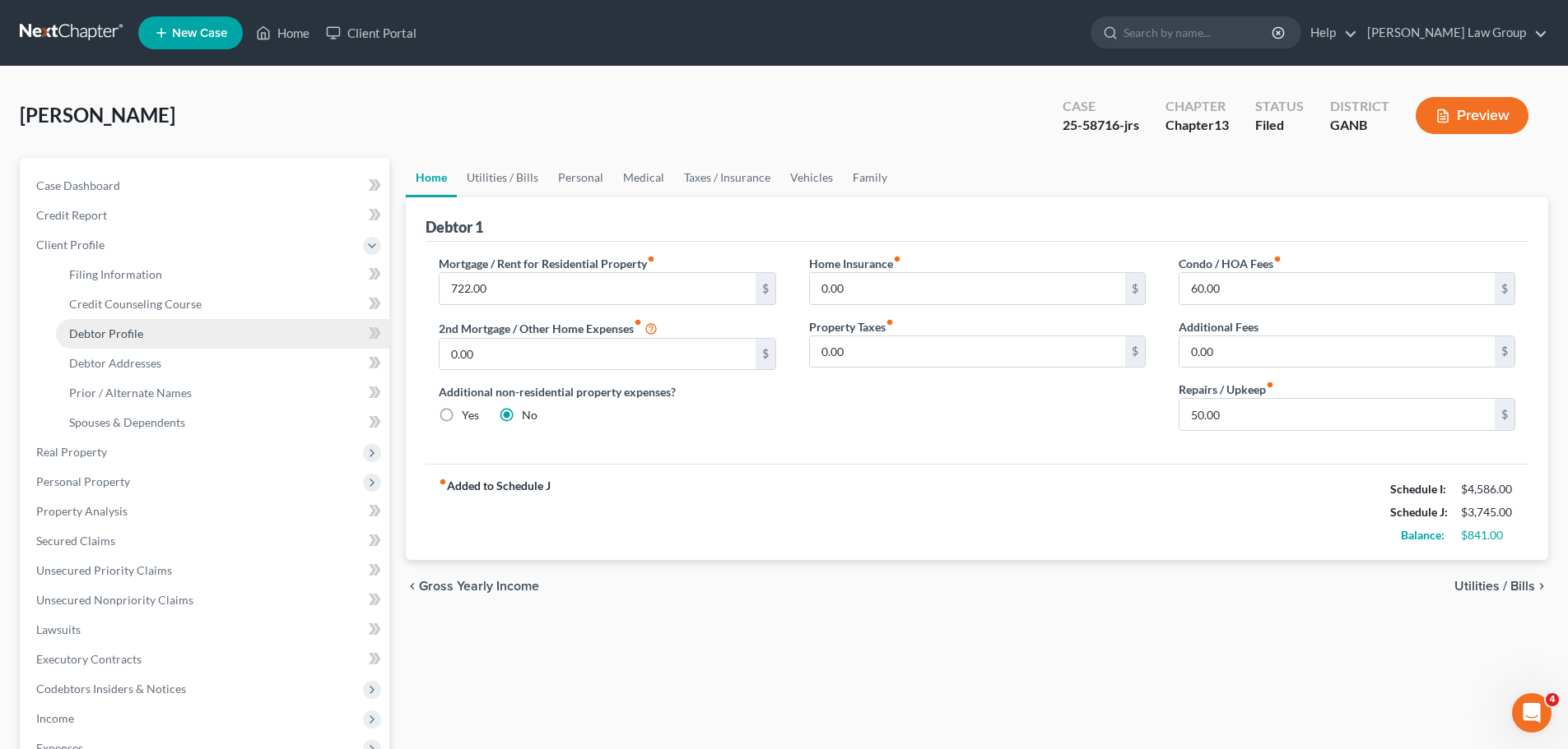
click at [130, 330] on span "Debtor Profile" at bounding box center [106, 333] width 74 height 14
select select "0"
select select "1"
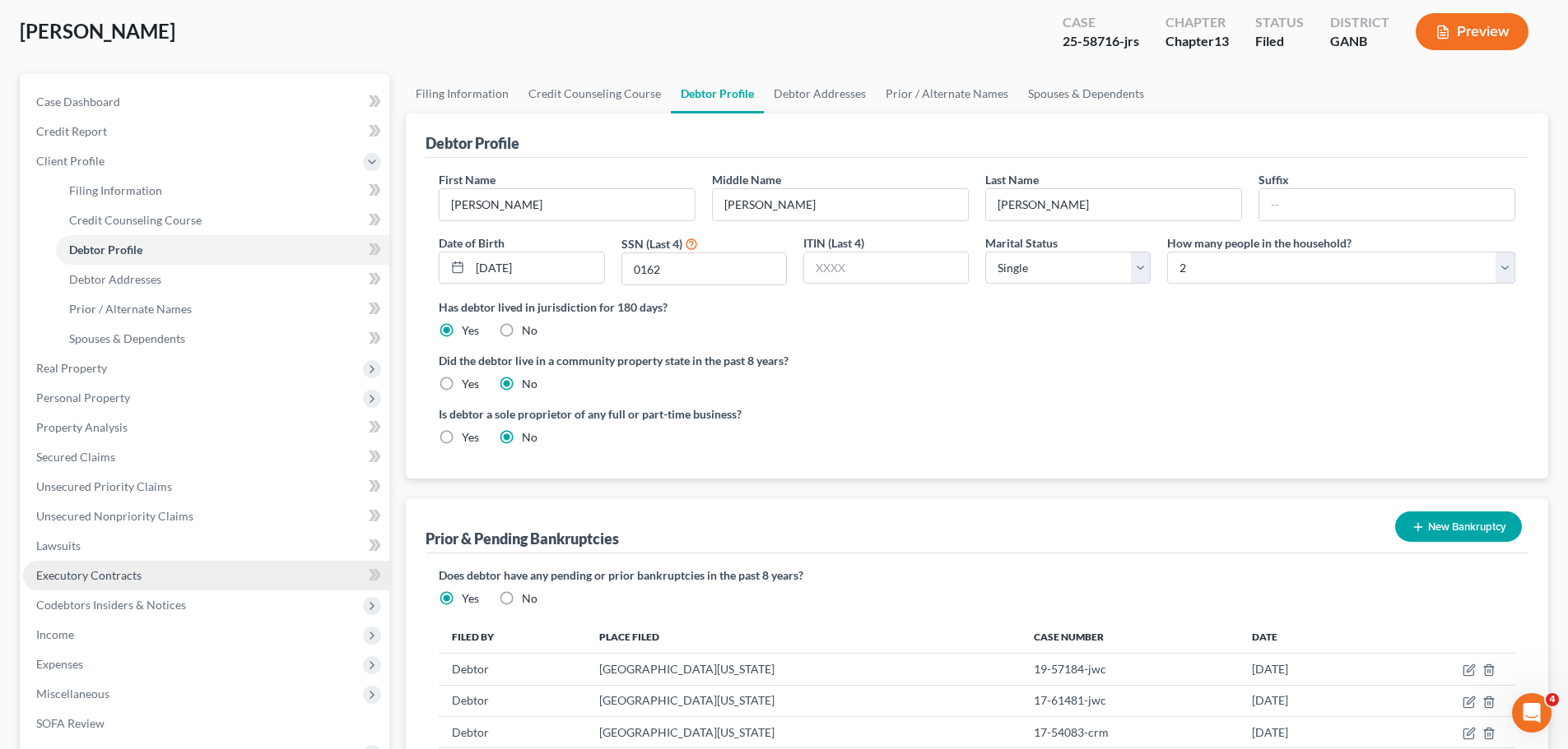
scroll to position [165, 0]
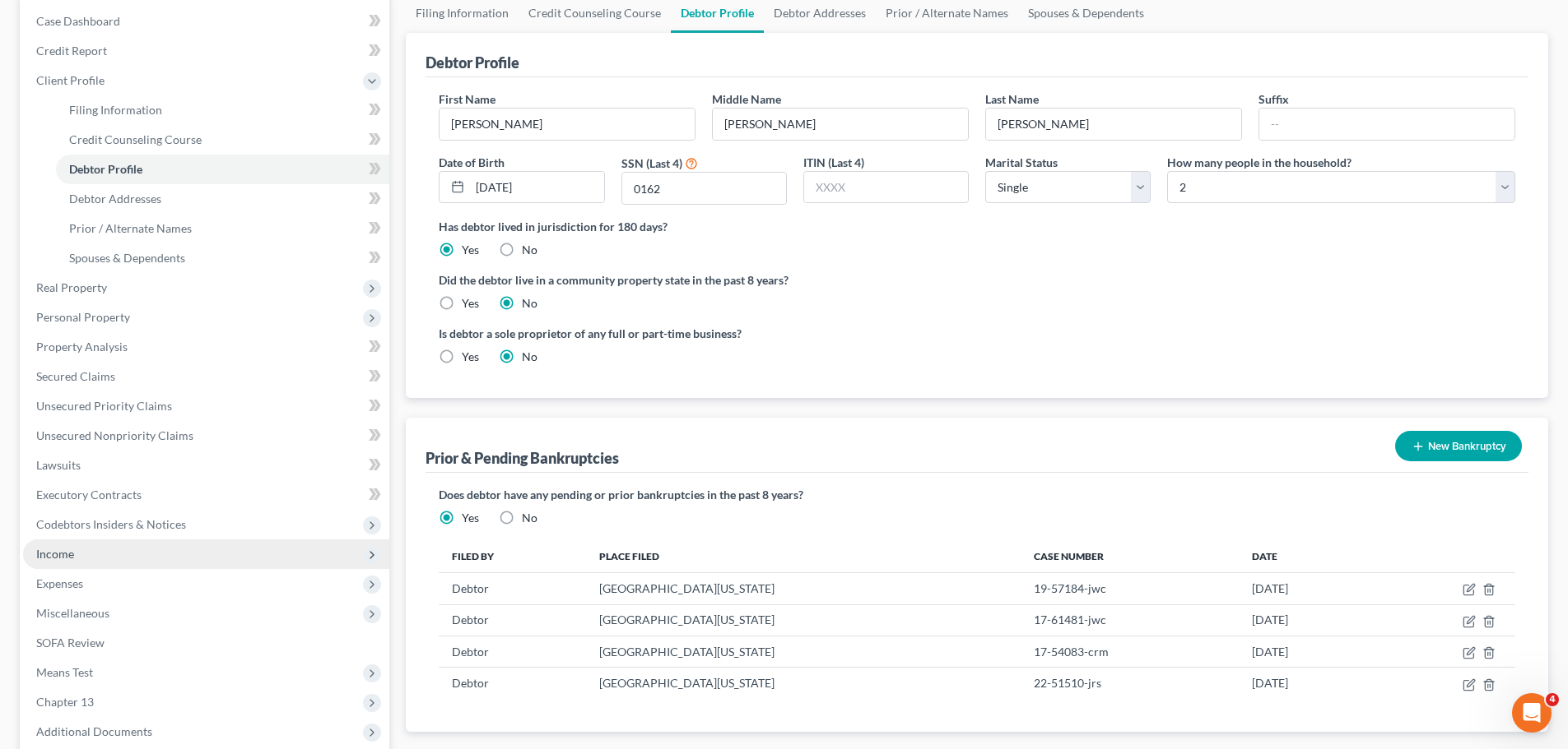
click at [127, 547] on span "Income" at bounding box center [207, 554] width 366 height 30
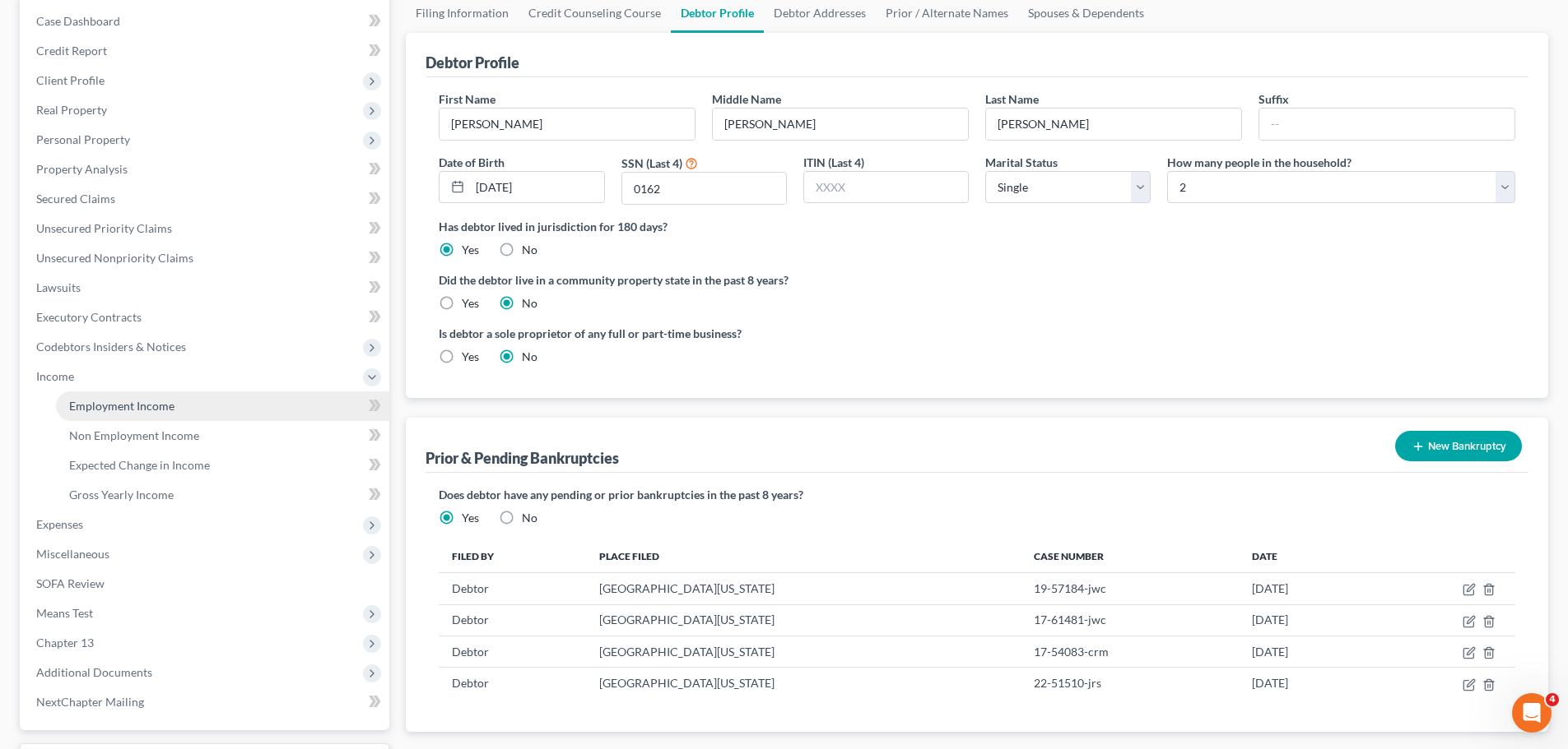
click at [177, 414] on link "Employment Income" at bounding box center [222, 406] width 333 height 30
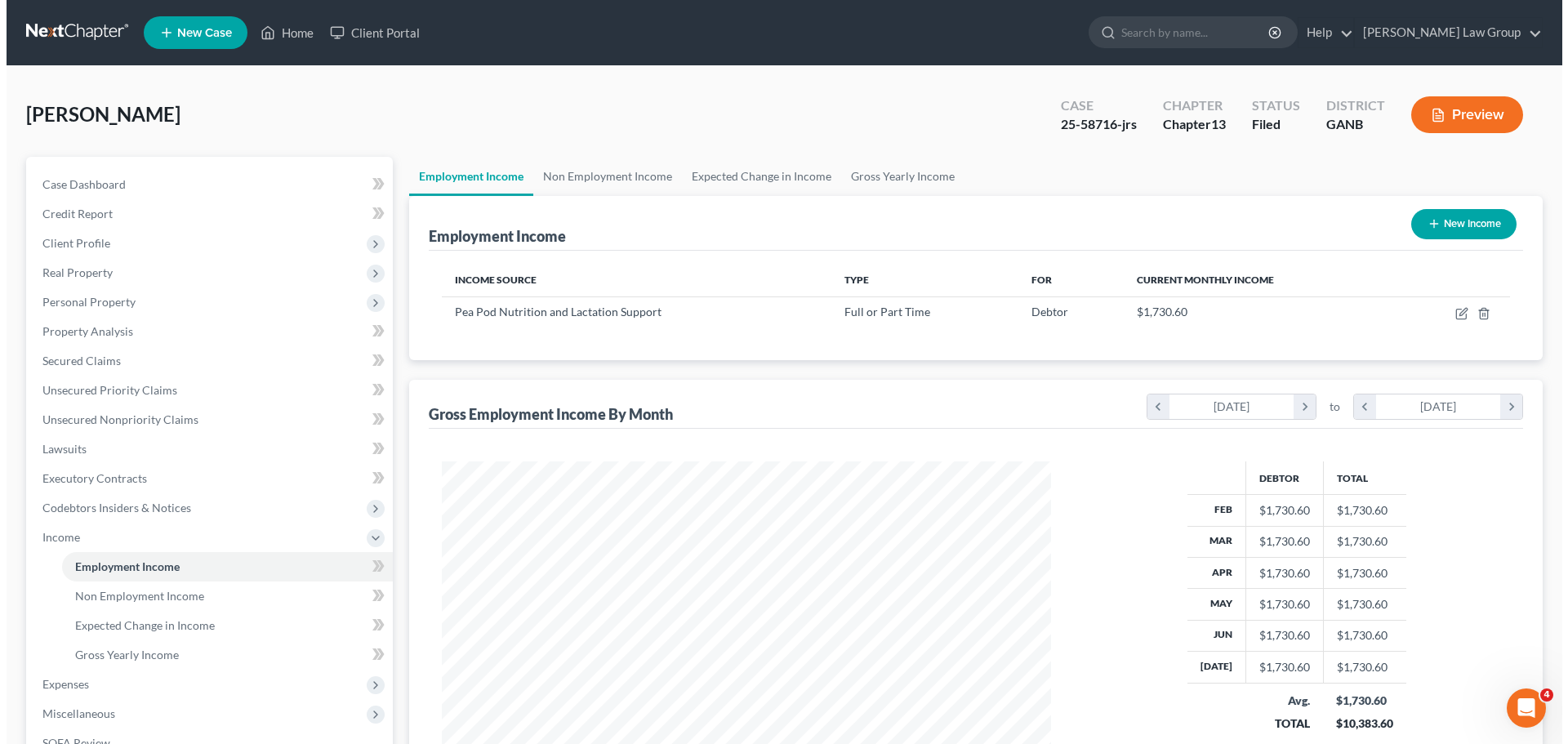
scroll to position [305, 642]
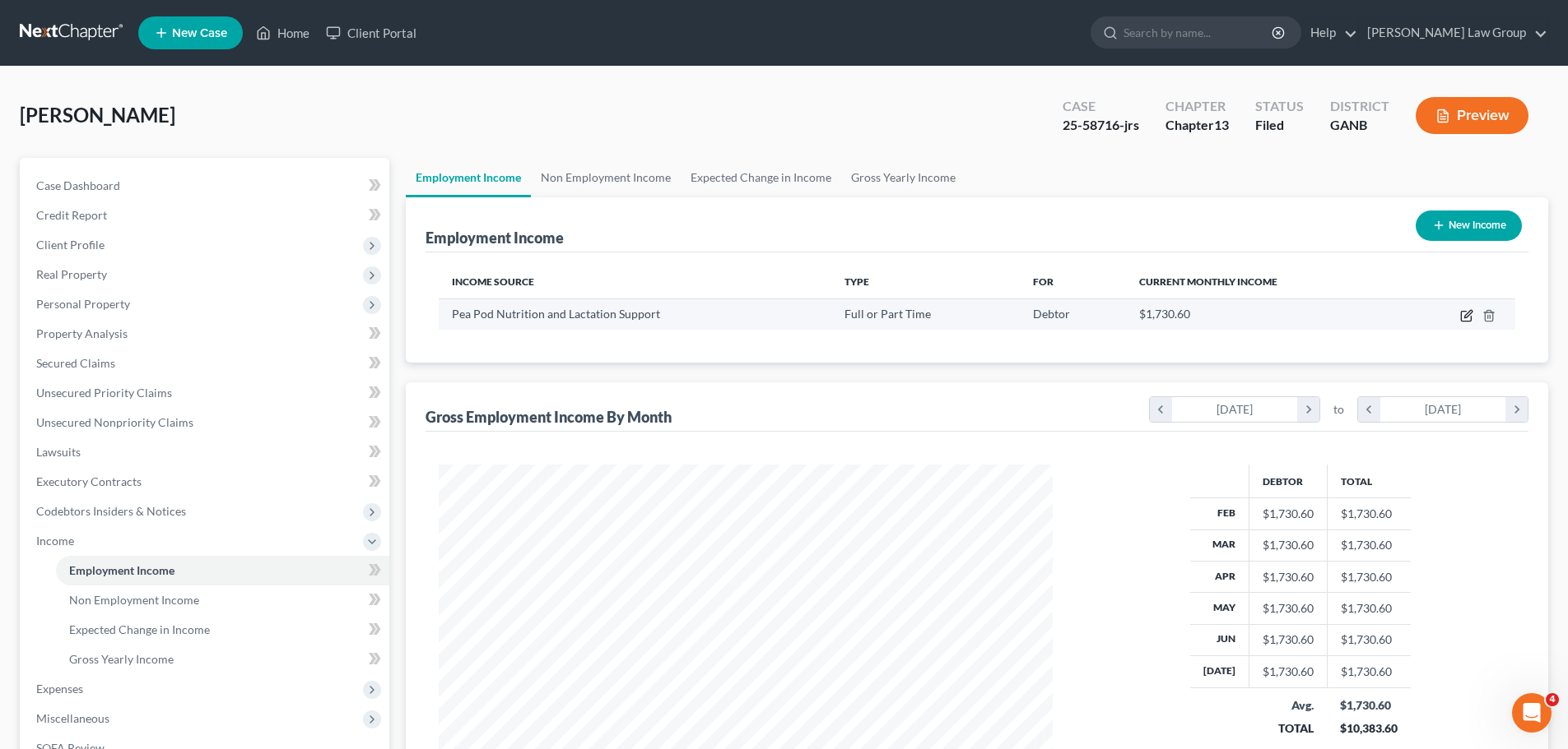
click at [1467, 317] on icon "button" at bounding box center [1467, 314] width 7 height 7
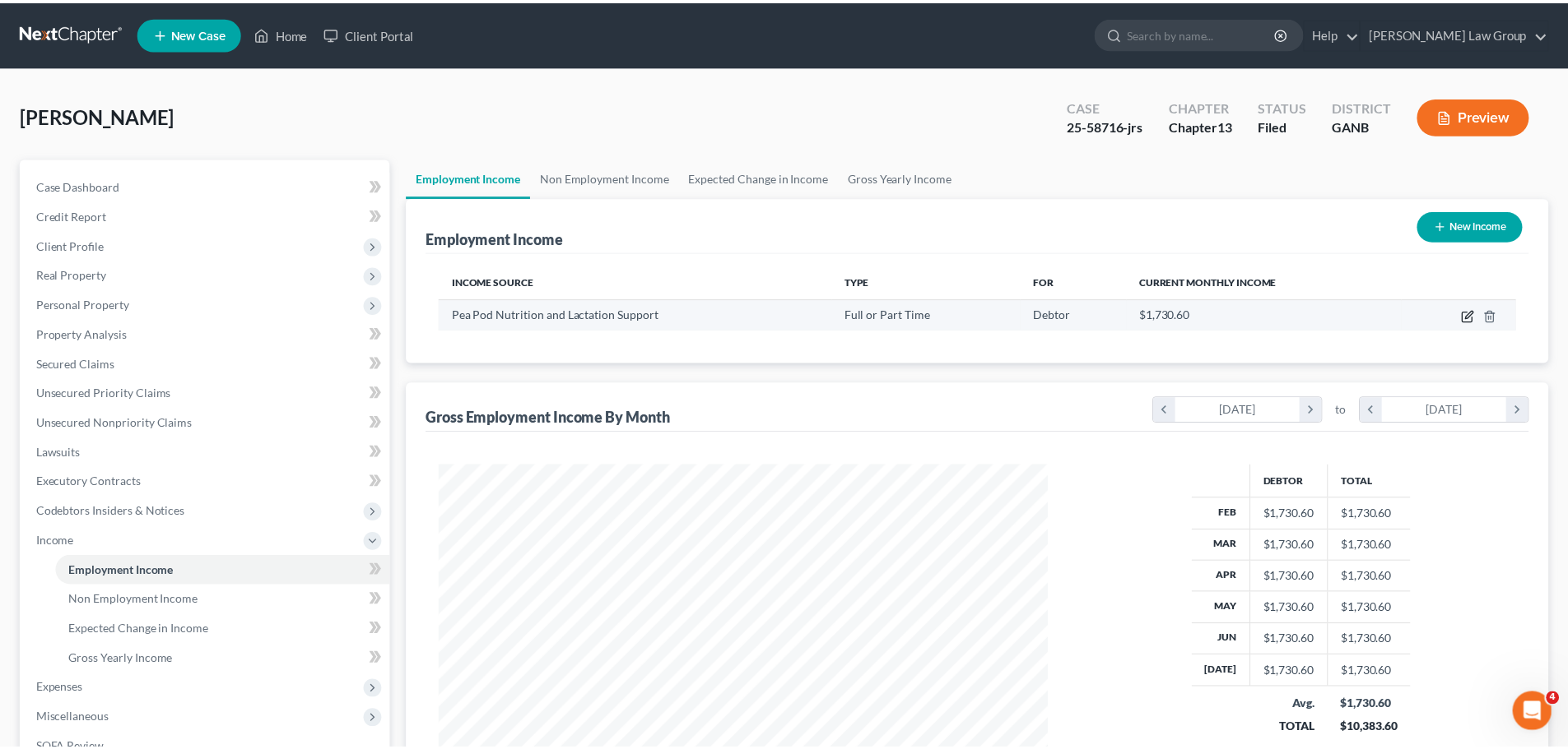
scroll to position [310, 653]
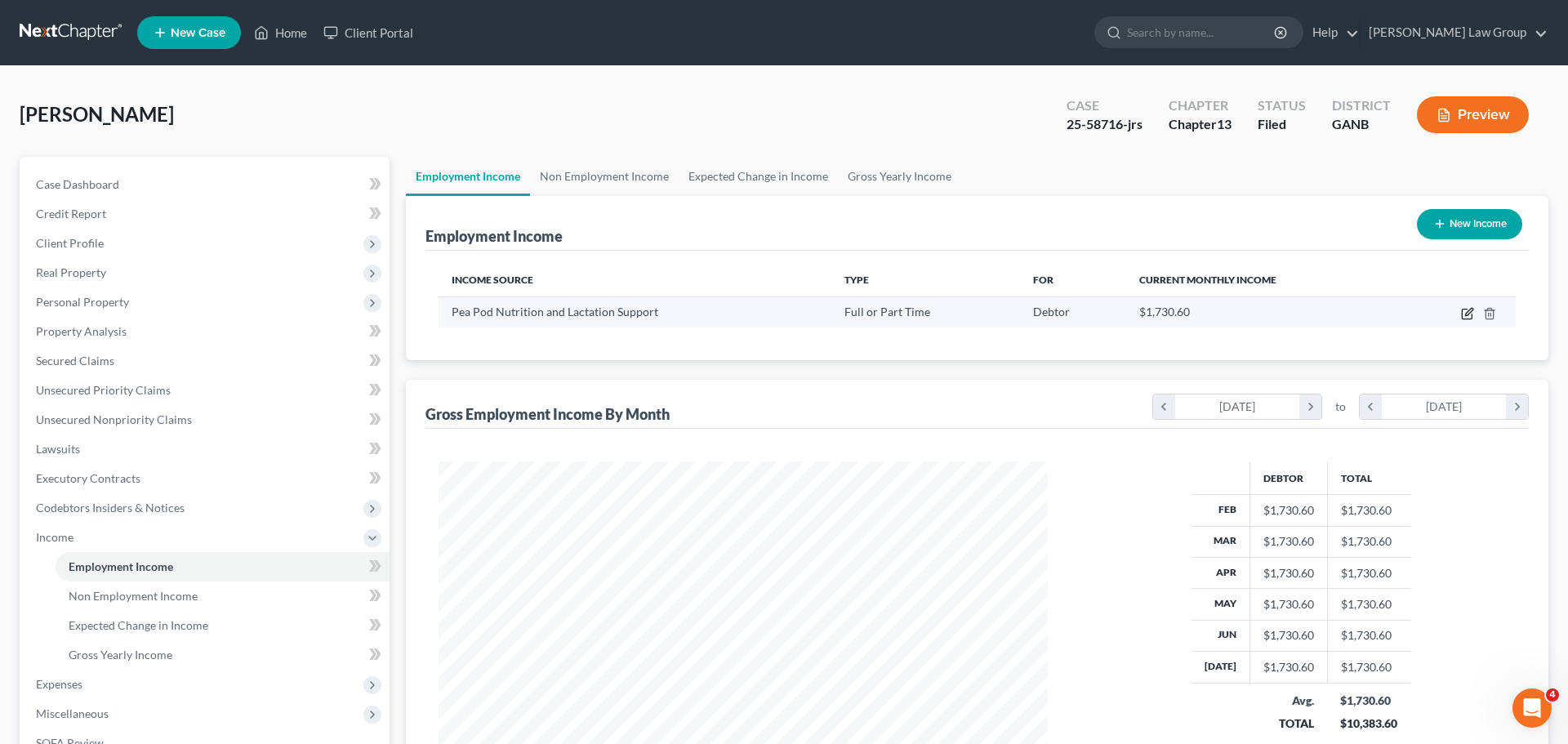
select select "0"
select select "10"
select select "0"
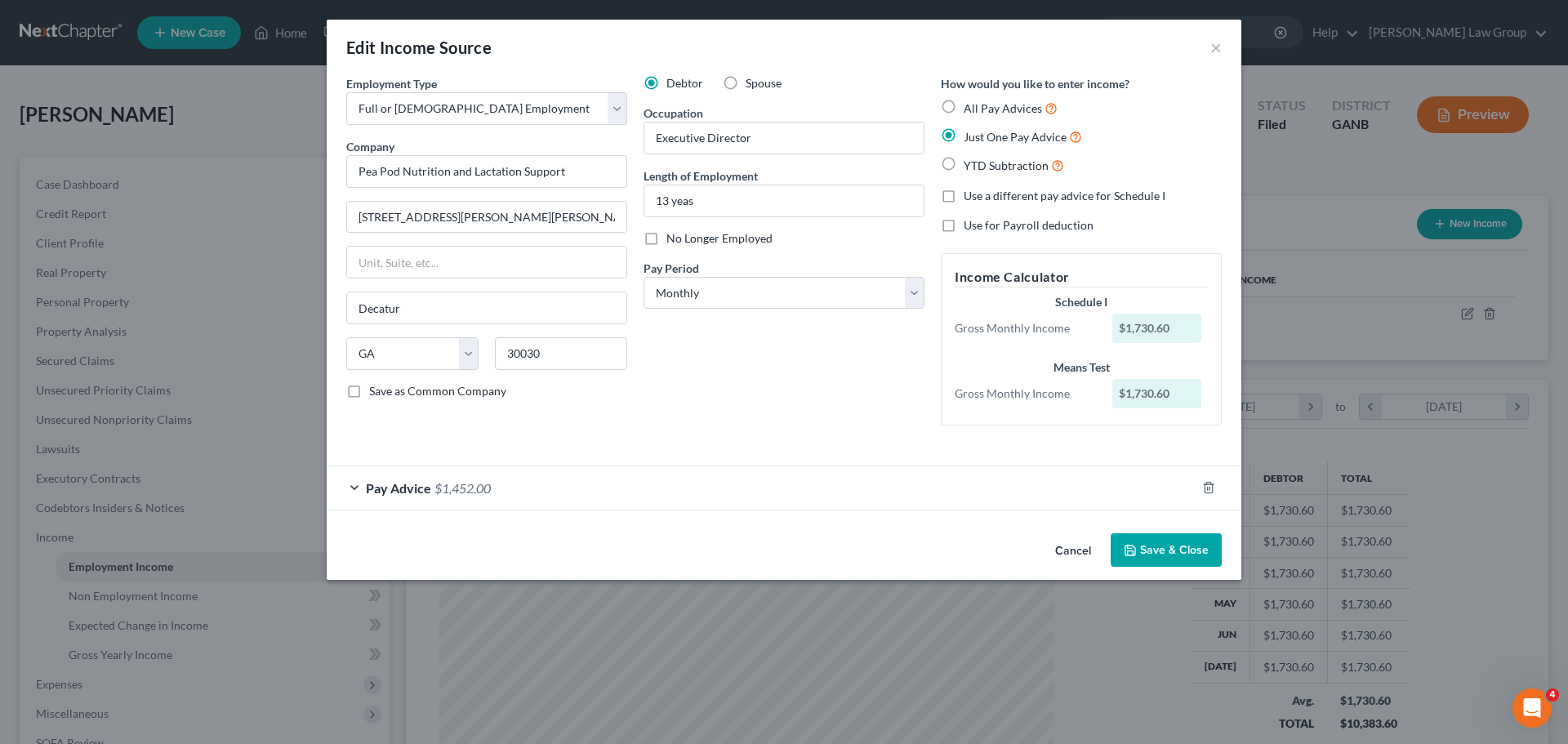
click at [1162, 547] on button "Save & Close" at bounding box center [1166, 551] width 111 height 35
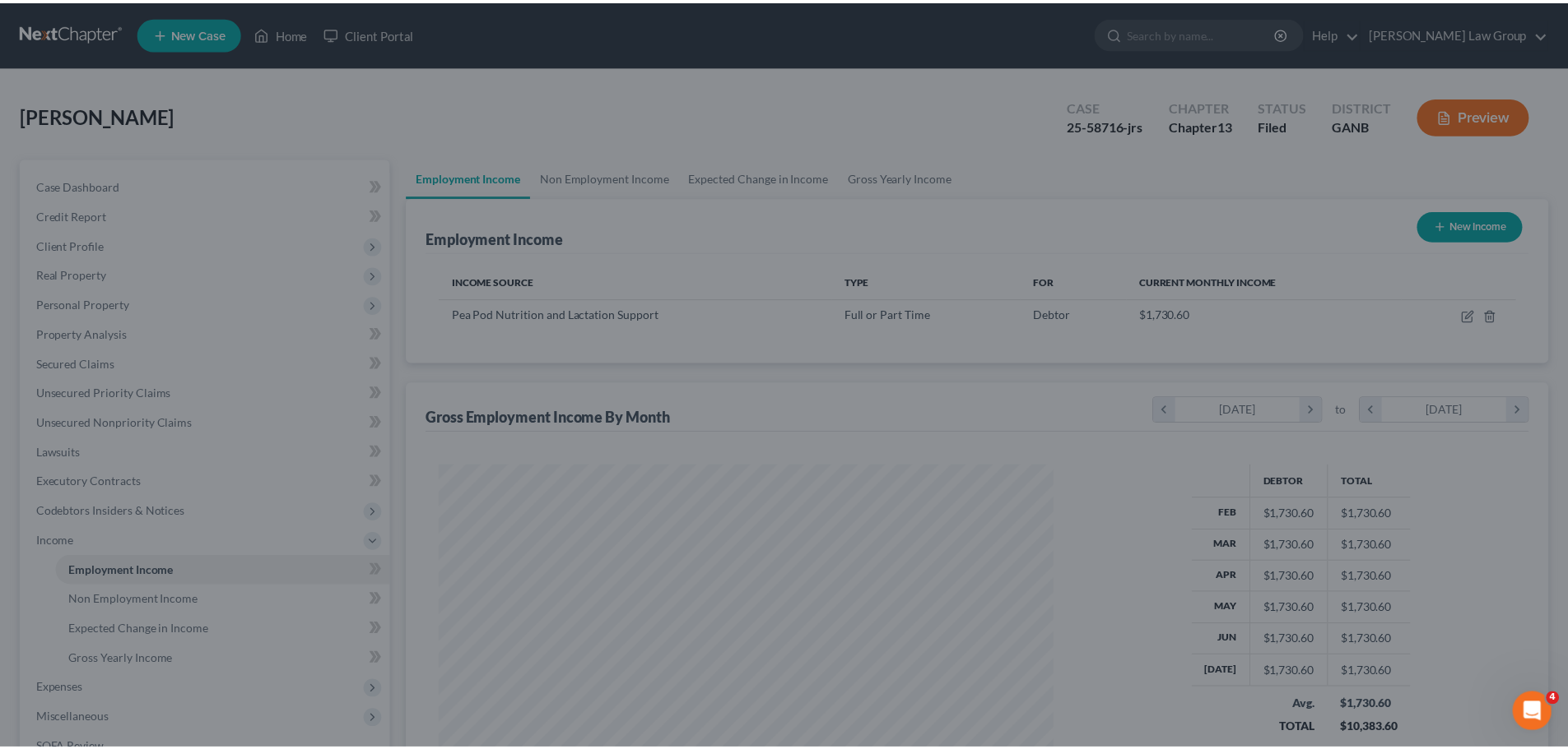
scroll to position [822197, 822342]
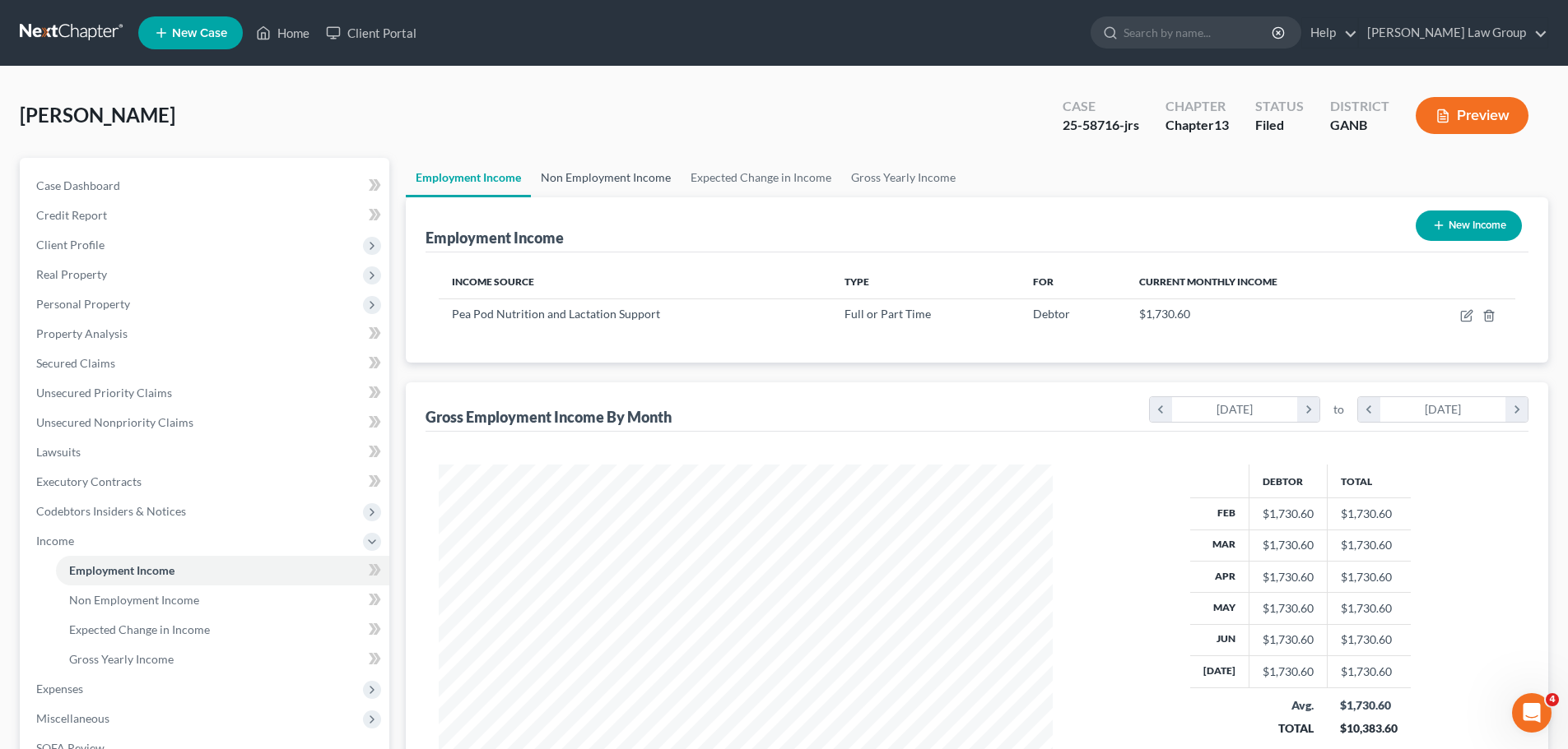
click at [565, 187] on link "Non Employment Income" at bounding box center [605, 177] width 150 height 39
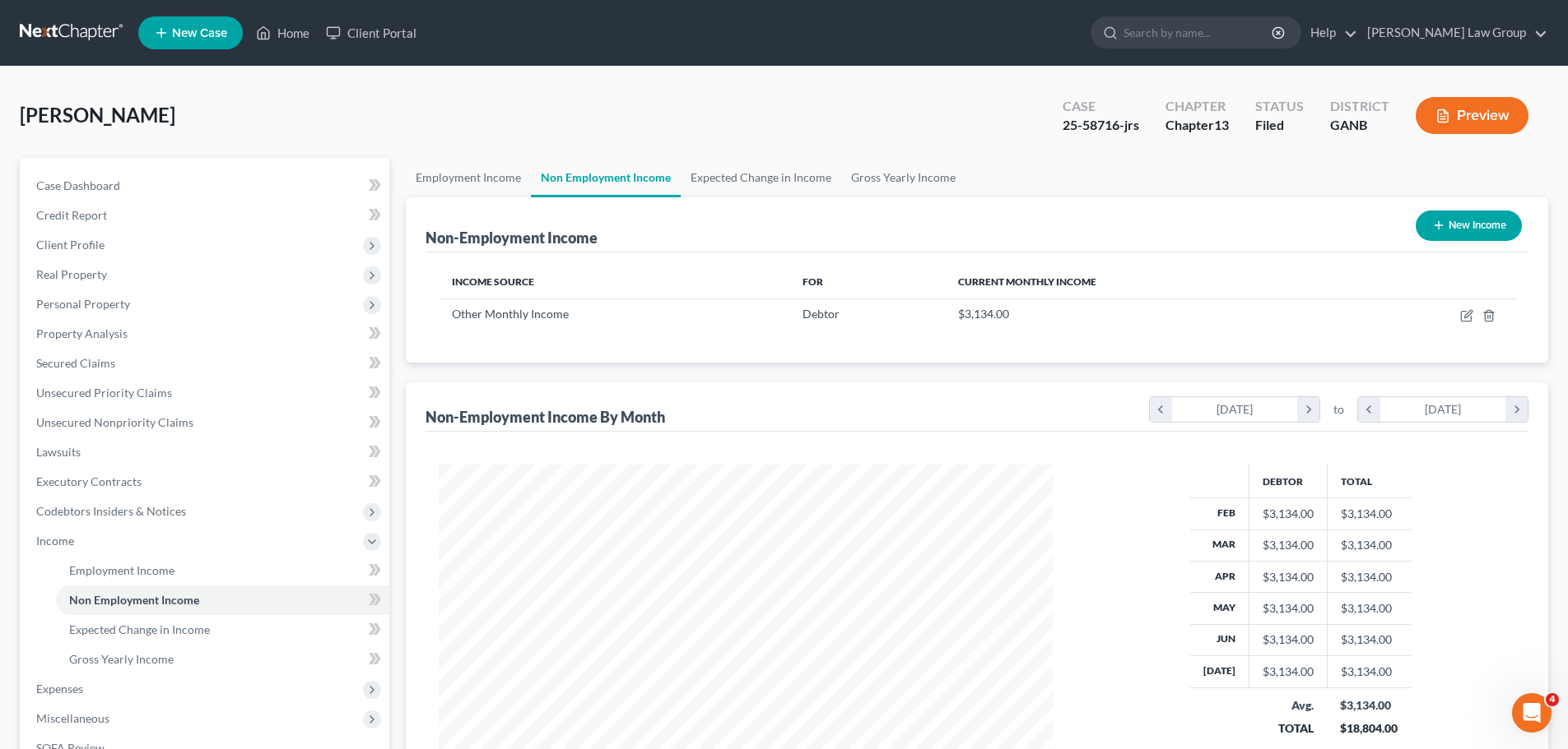
scroll to position [307, 647]
click at [470, 181] on link "Employment Income" at bounding box center [468, 177] width 125 height 39
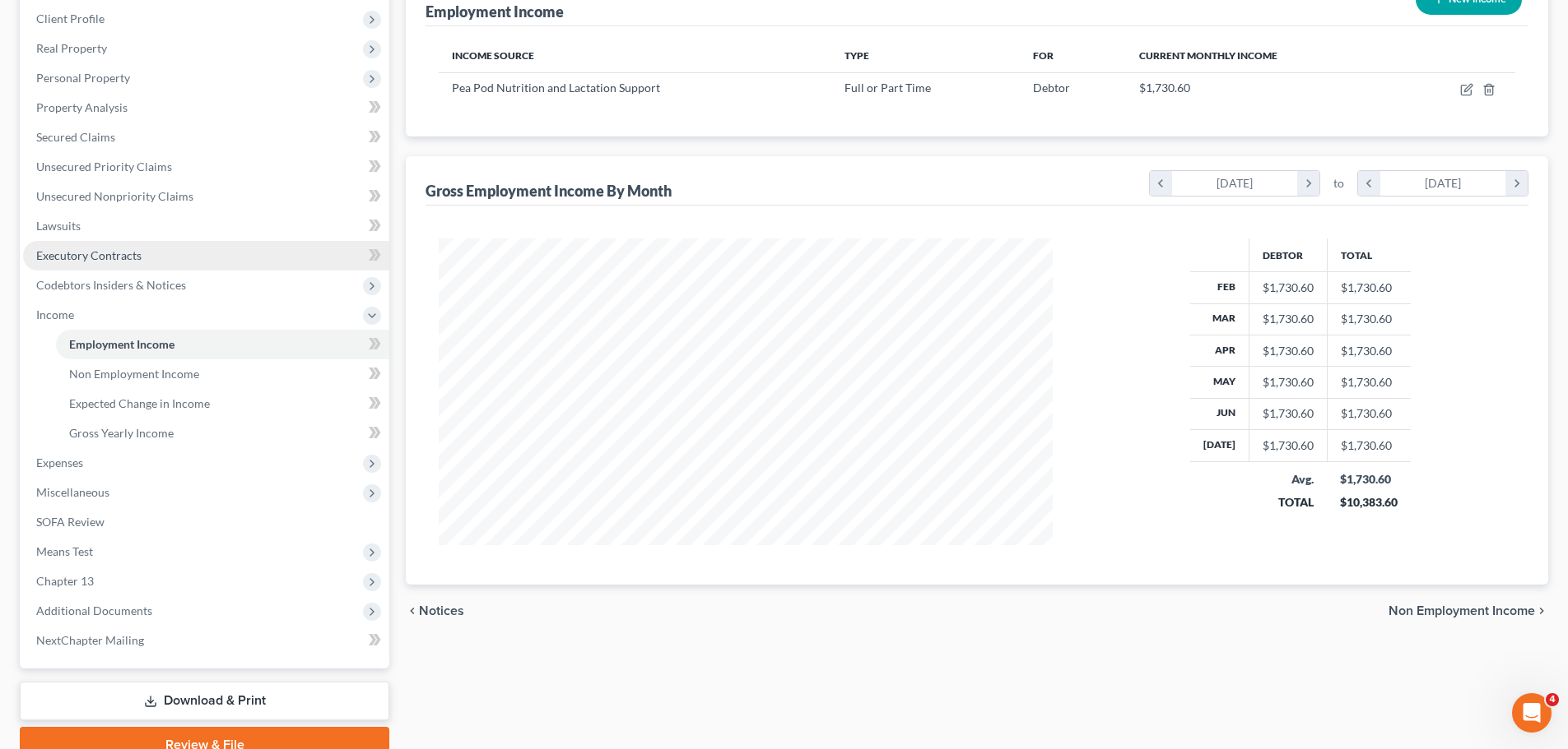
scroll to position [246, 0]
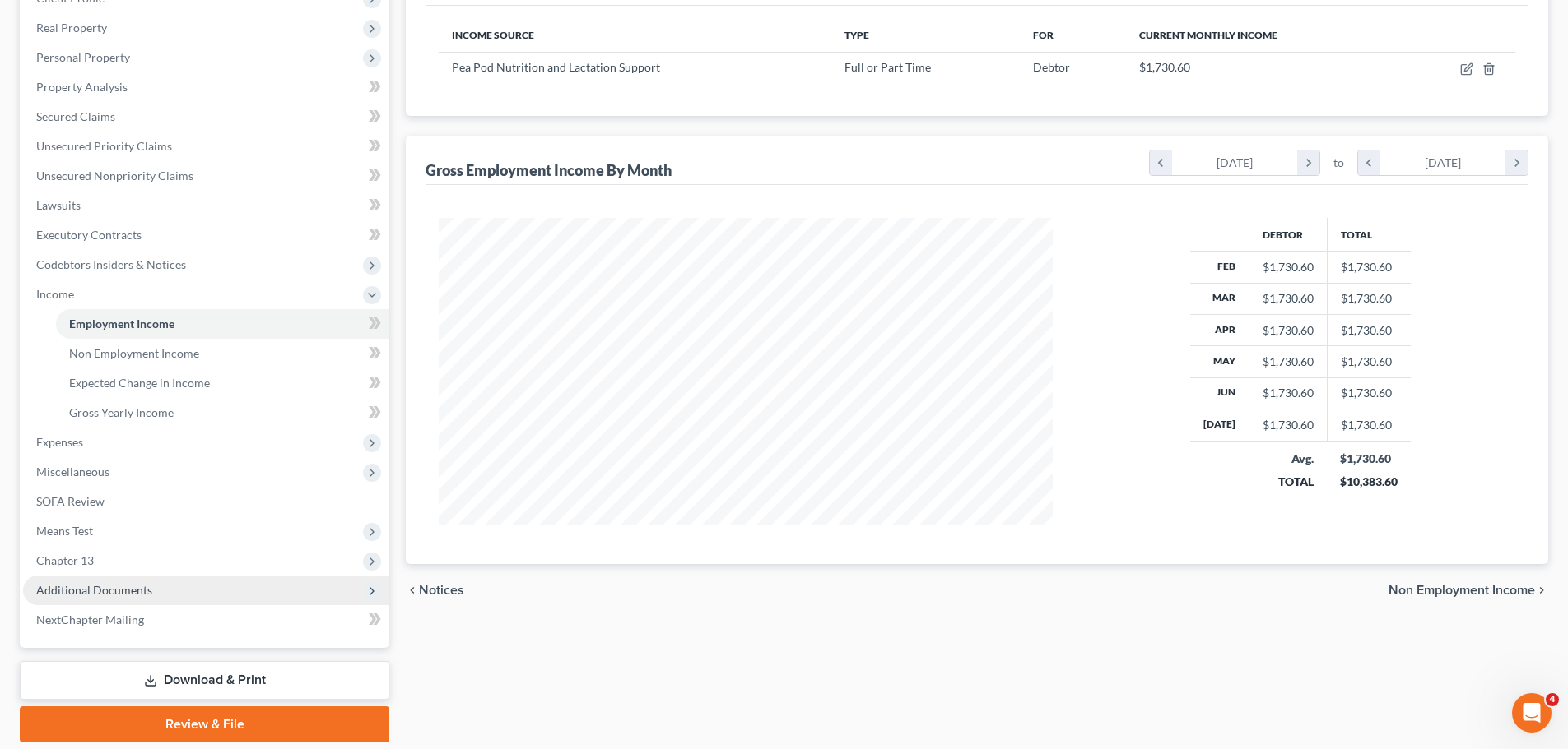
click at [209, 593] on span "Additional Documents" at bounding box center [207, 591] width 366 height 30
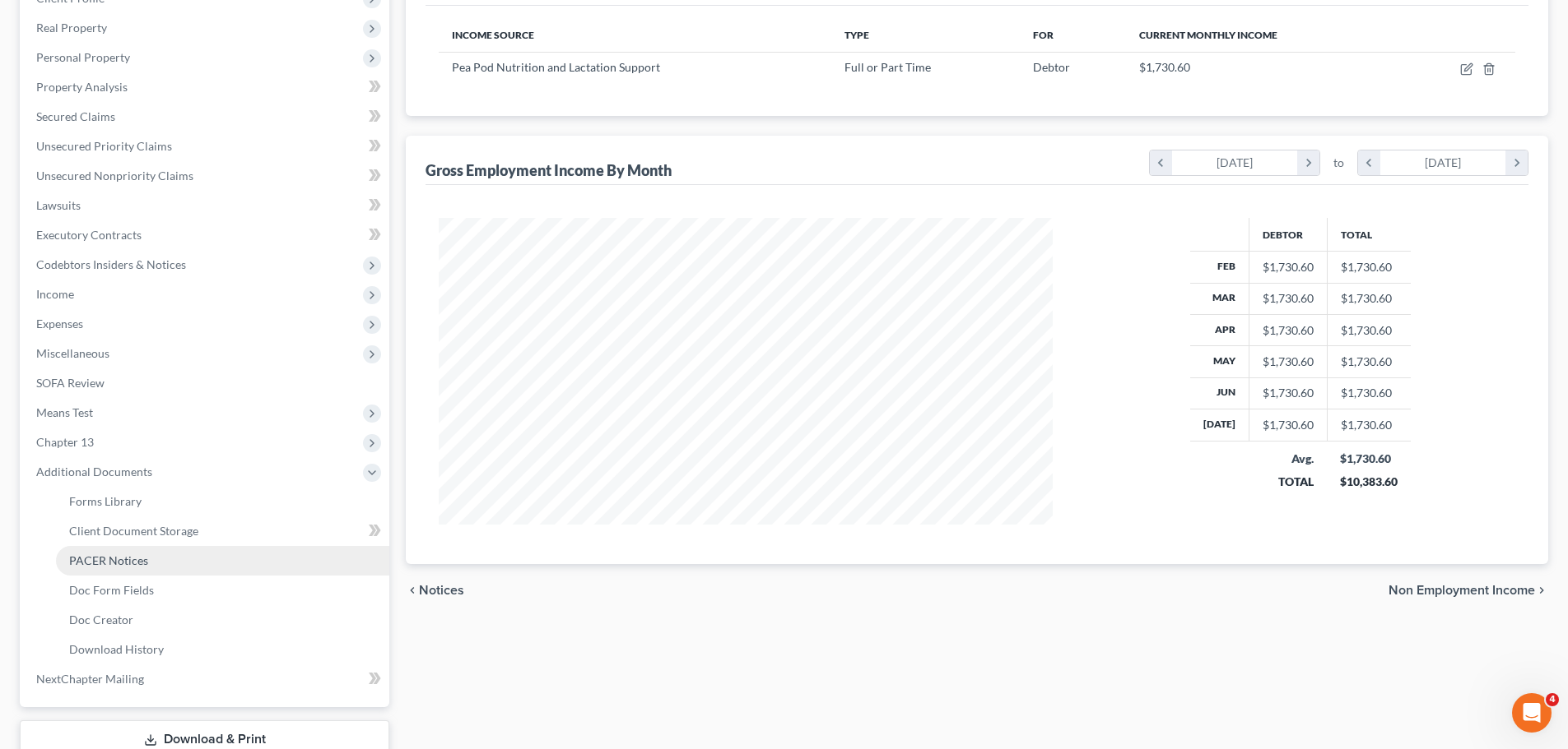
click at [180, 574] on link "PACER Notices" at bounding box center [222, 561] width 333 height 30
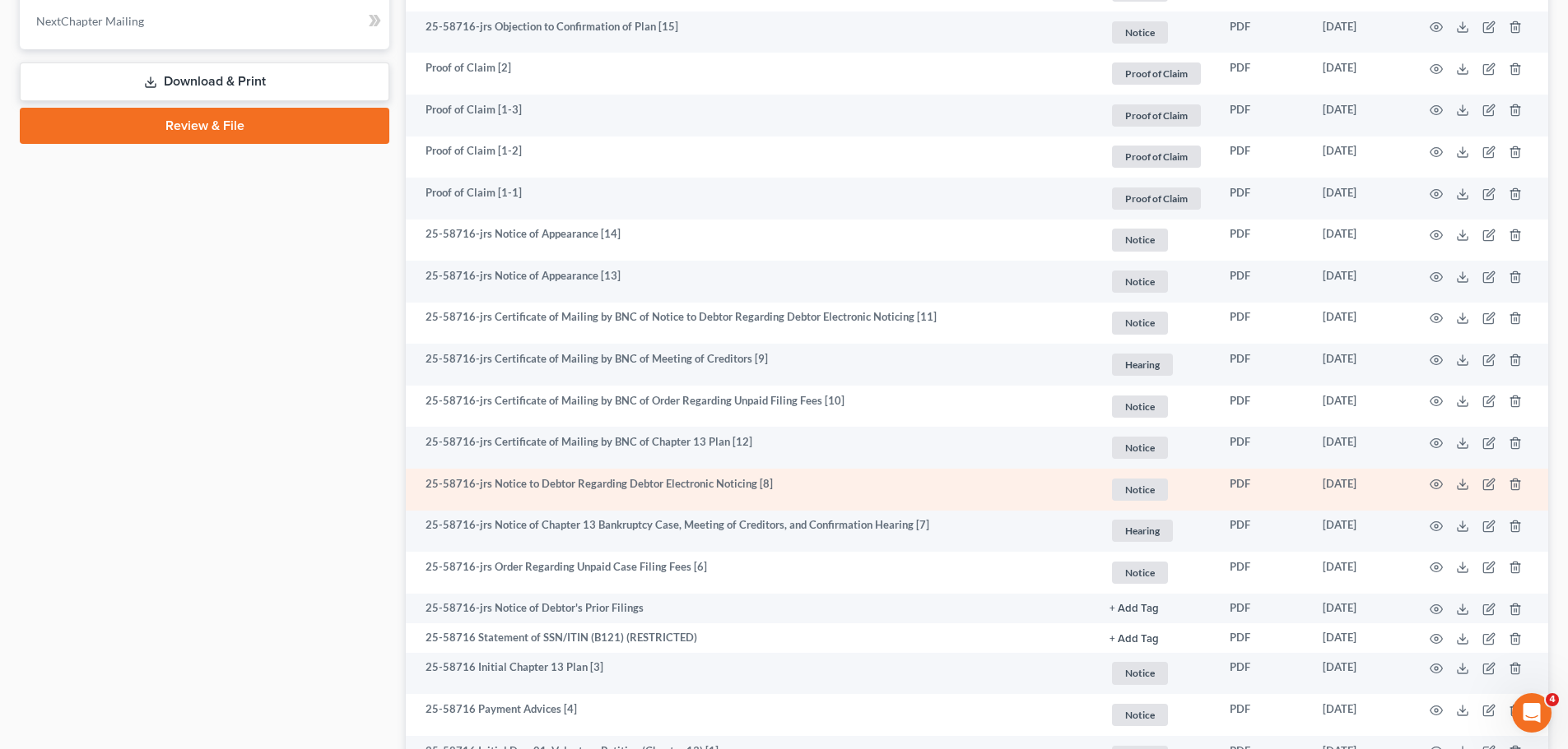
scroll to position [1103, 0]
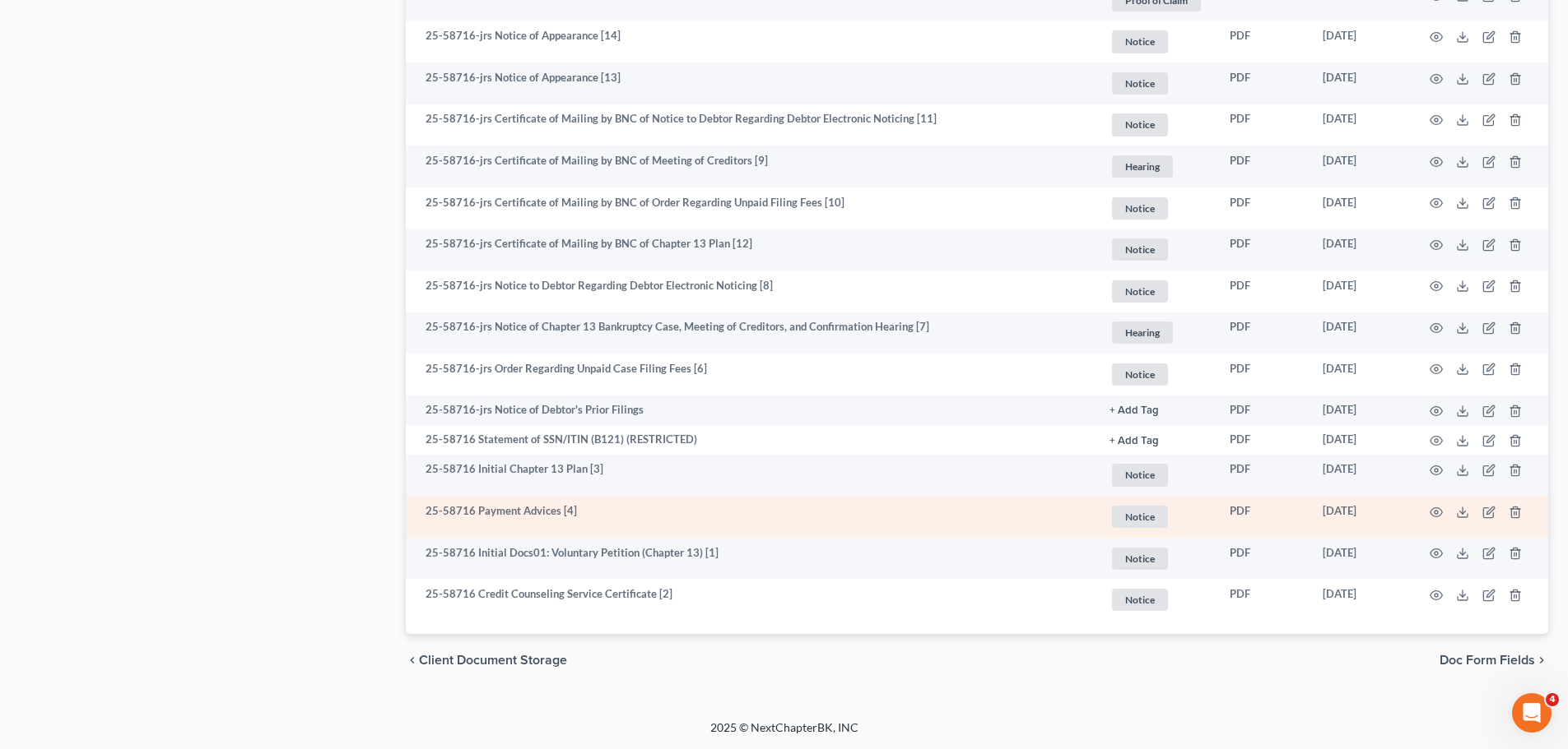
click at [1436, 503] on td at bounding box center [1479, 517] width 138 height 42
click at [1436, 512] on icon "button" at bounding box center [1436, 513] width 13 height 13
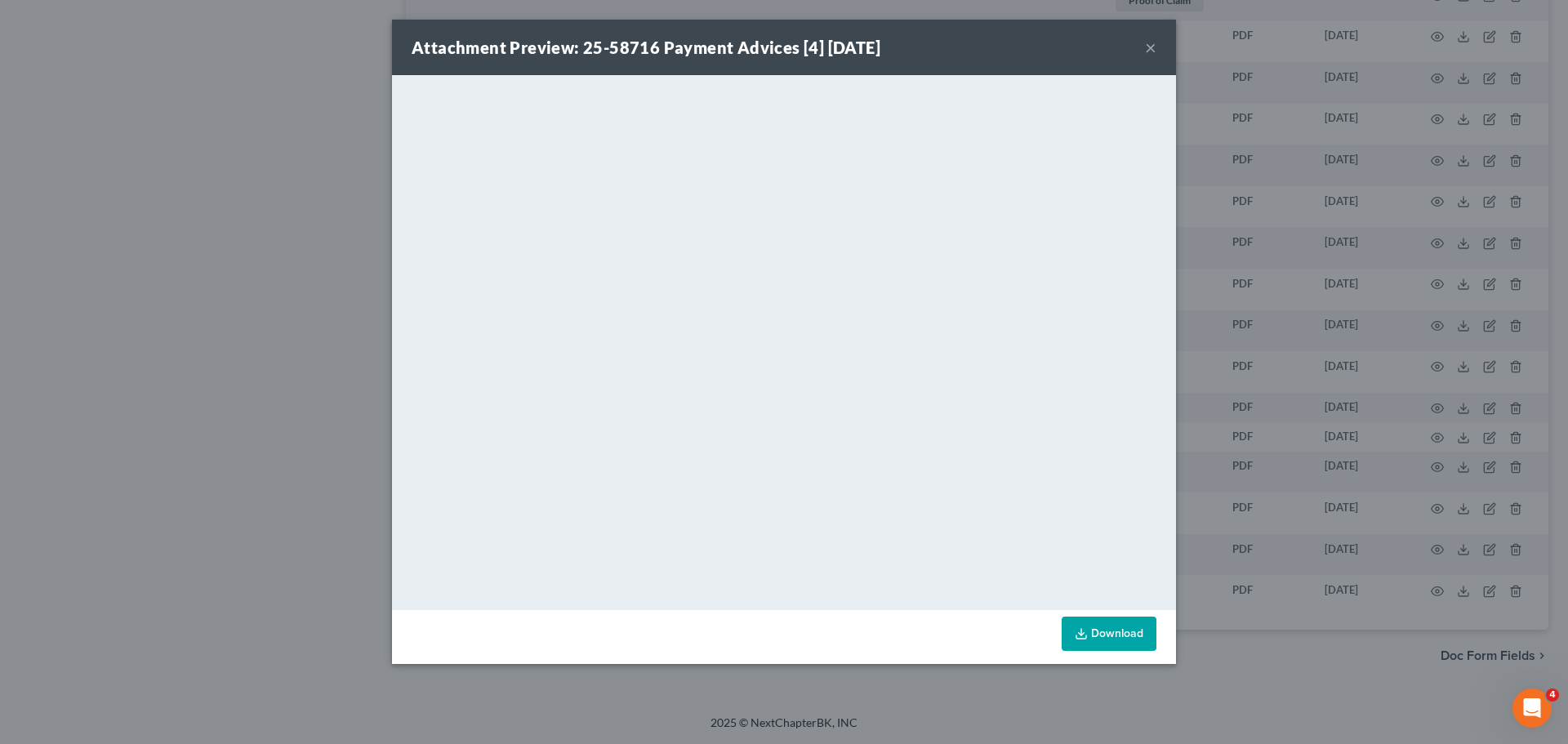
click at [1153, 46] on button "×" at bounding box center [1151, 47] width 12 height 20
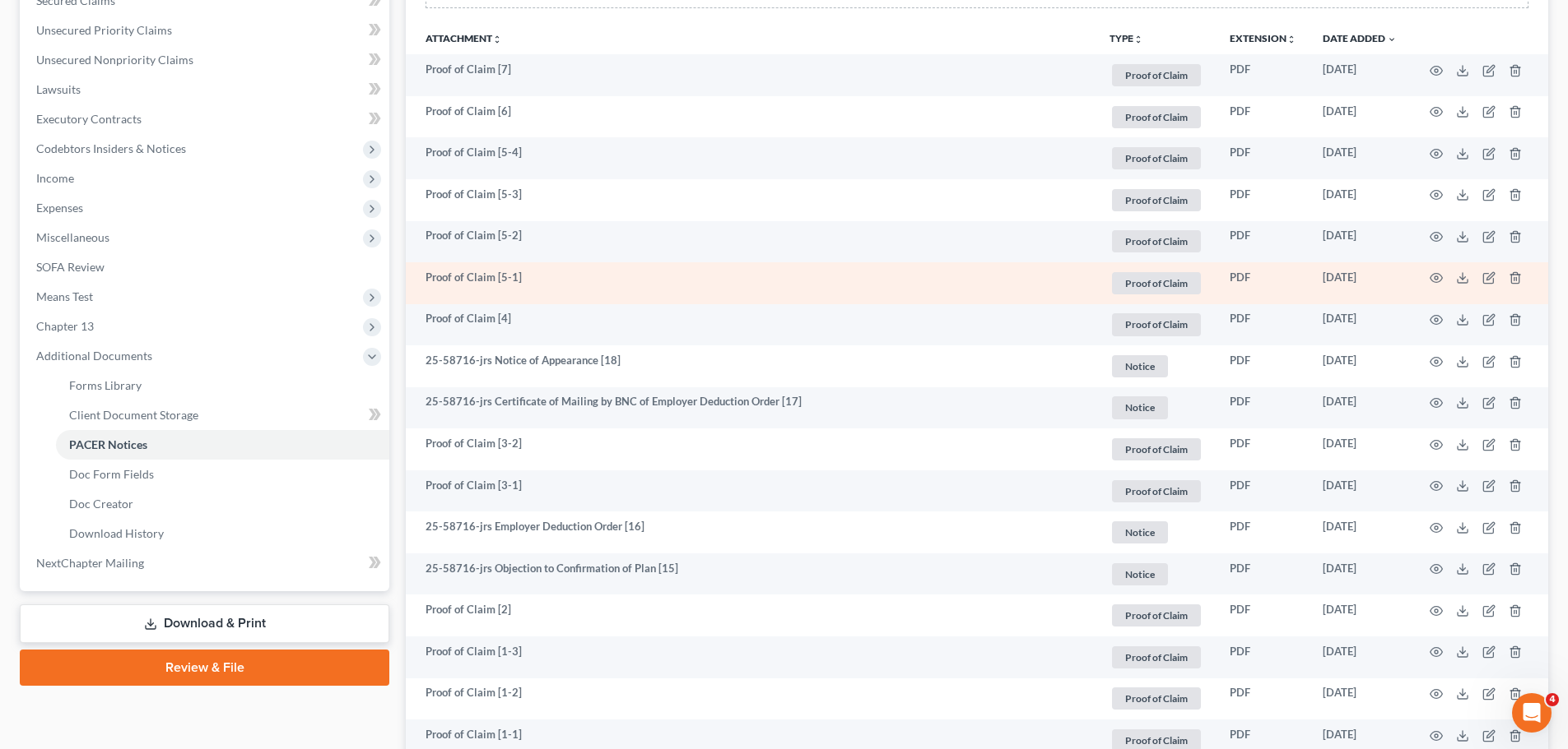
scroll to position [34, 0]
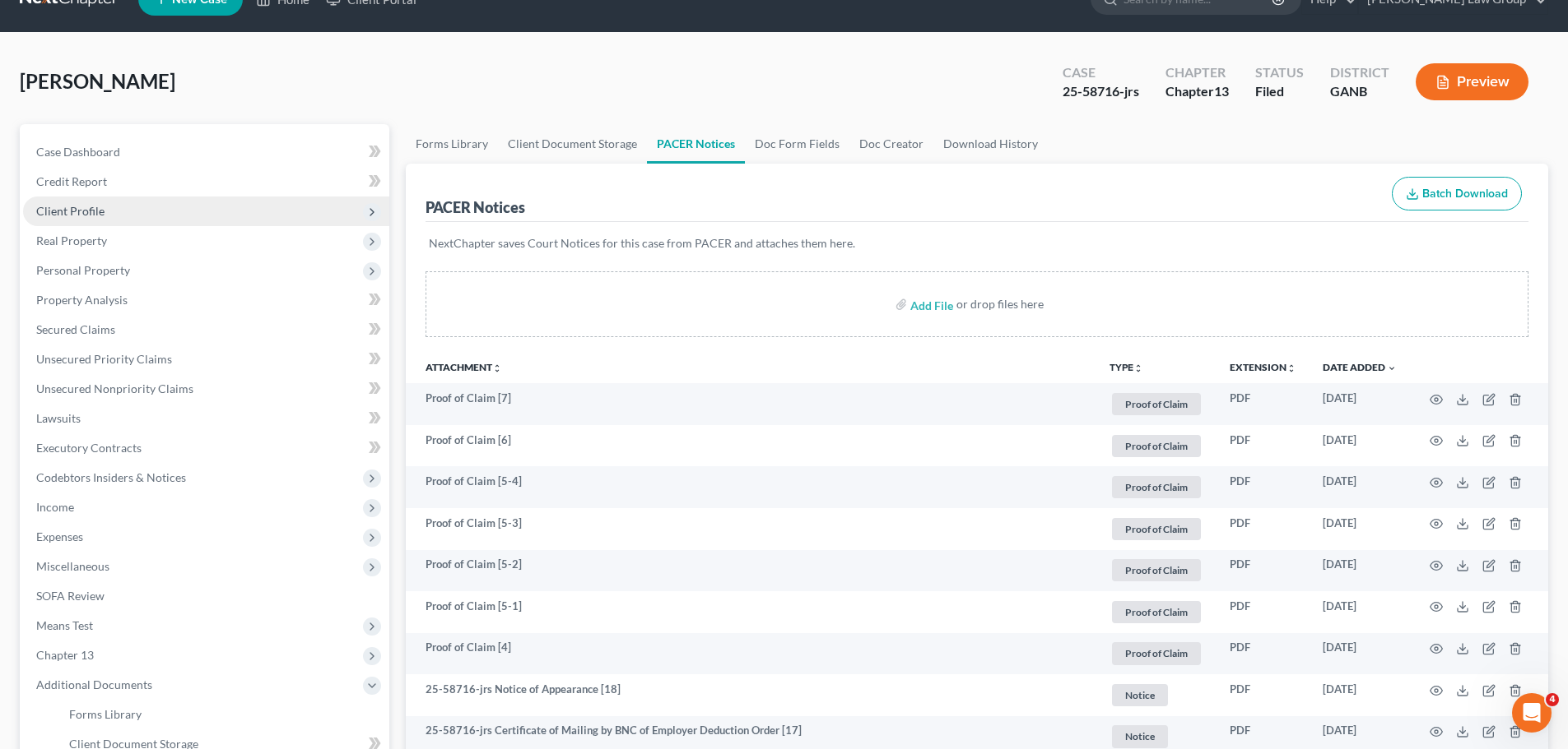
click at [103, 213] on span "Client Profile" at bounding box center [207, 211] width 366 height 30
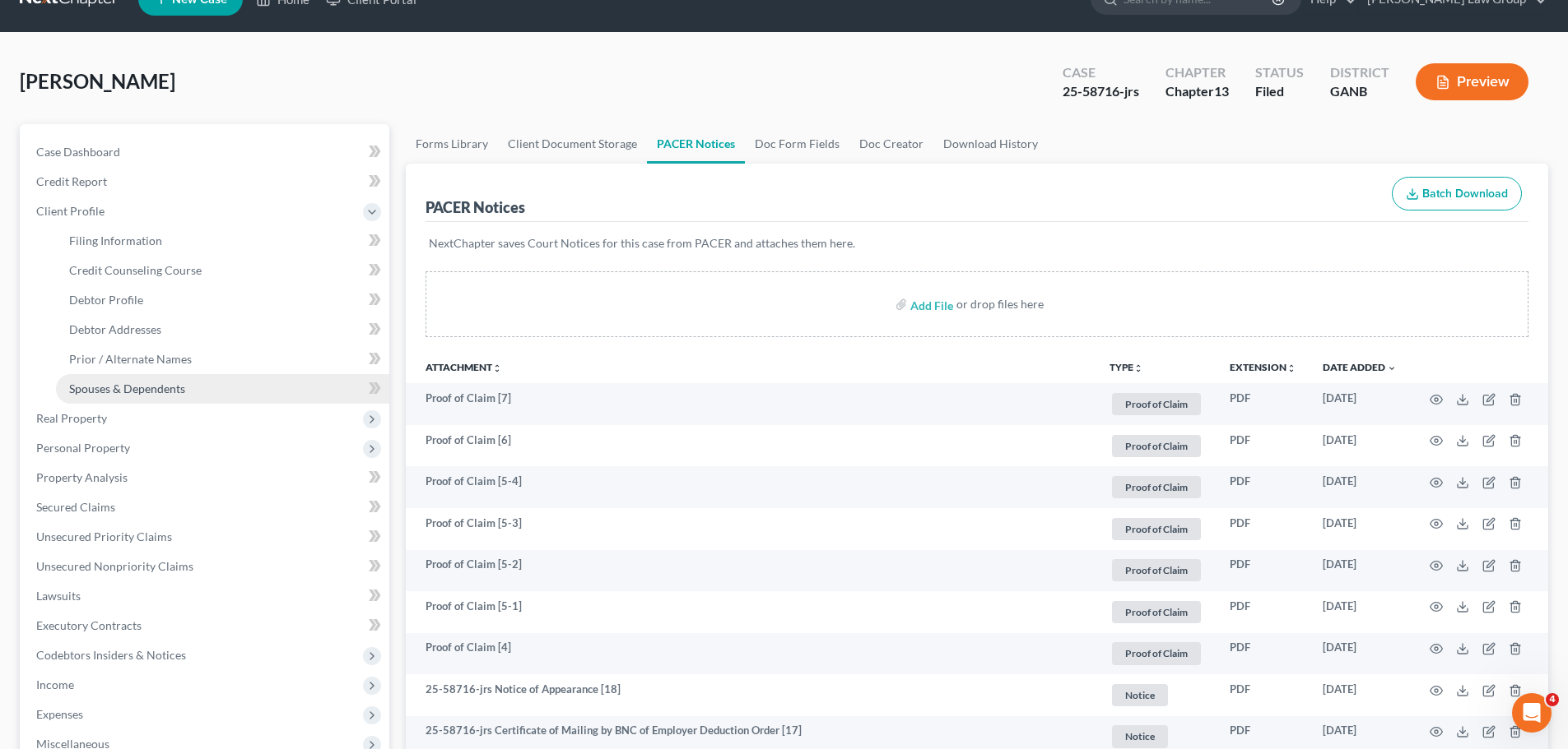
click at [139, 391] on span "Spouses & Dependents" at bounding box center [127, 389] width 116 height 14
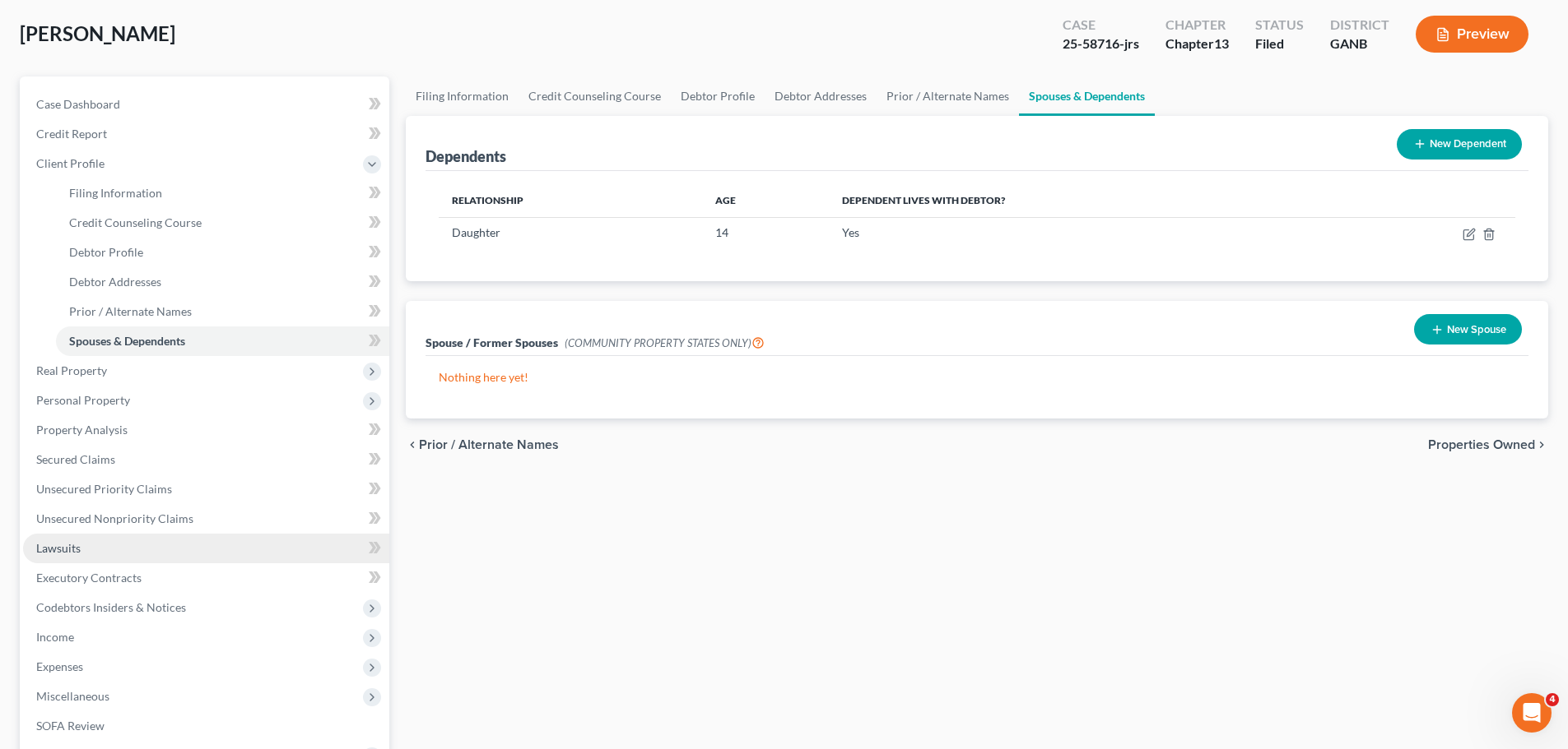
scroll to position [246, 0]
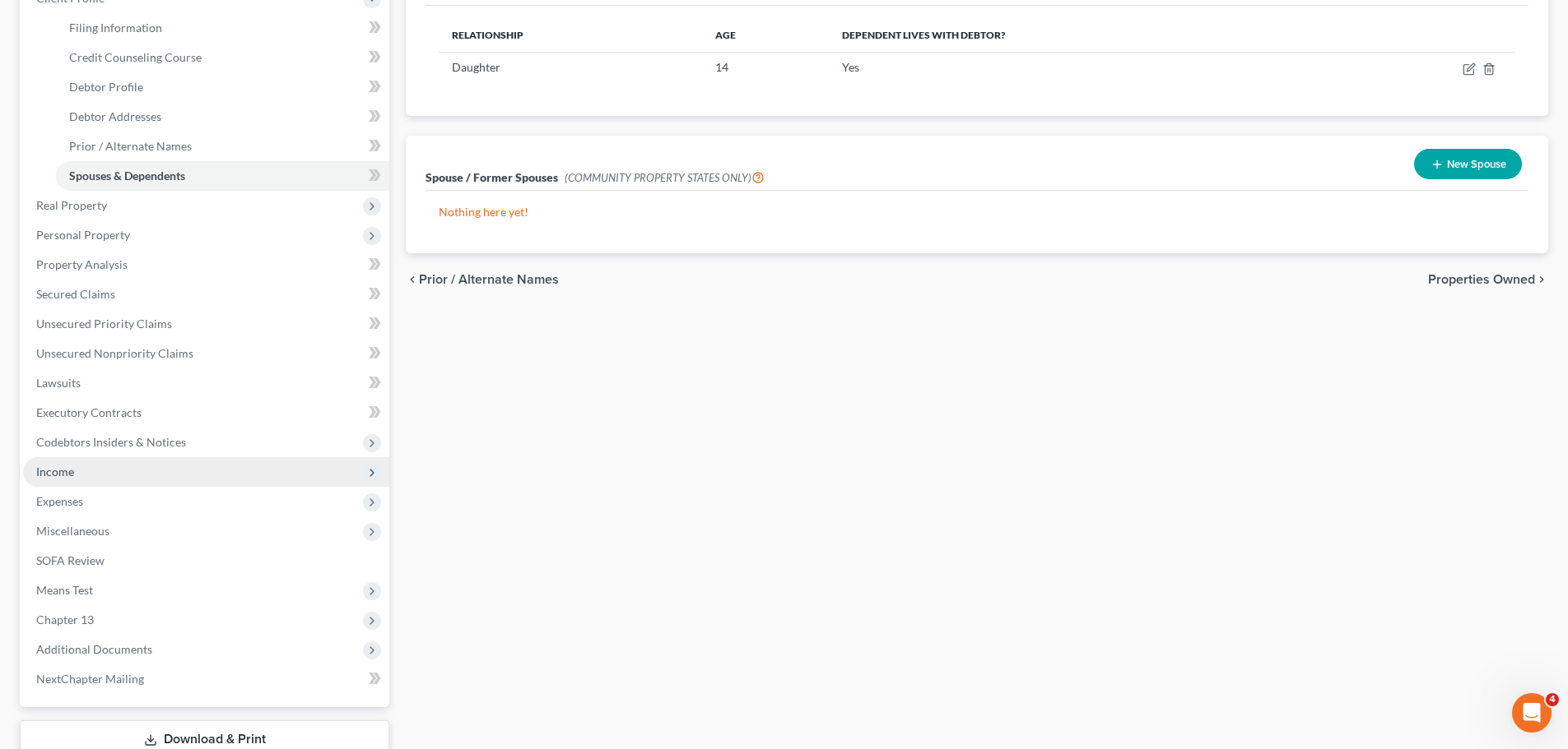
click at [106, 482] on span "Income" at bounding box center [207, 473] width 366 height 30
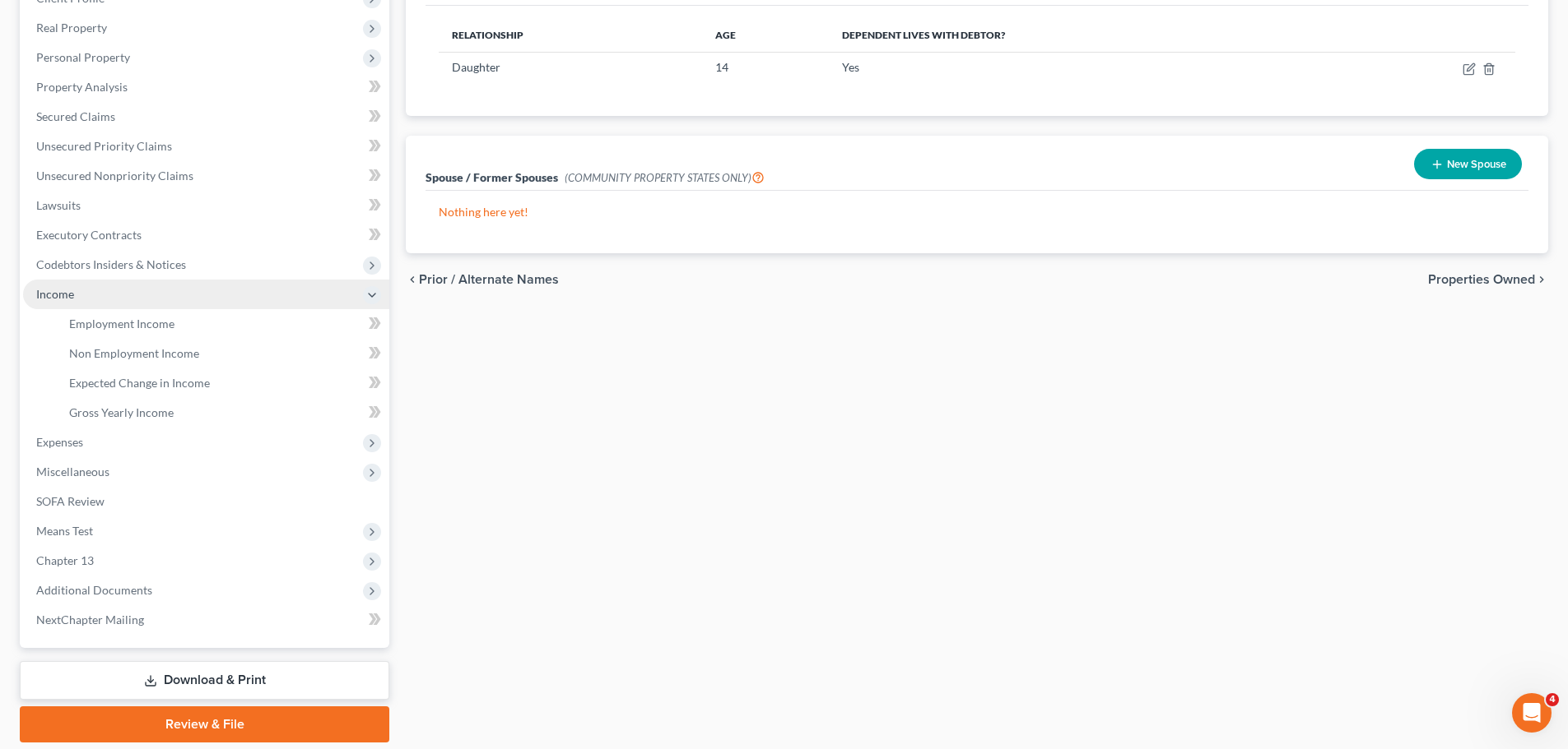
click at [190, 301] on span "Income" at bounding box center [207, 295] width 366 height 30
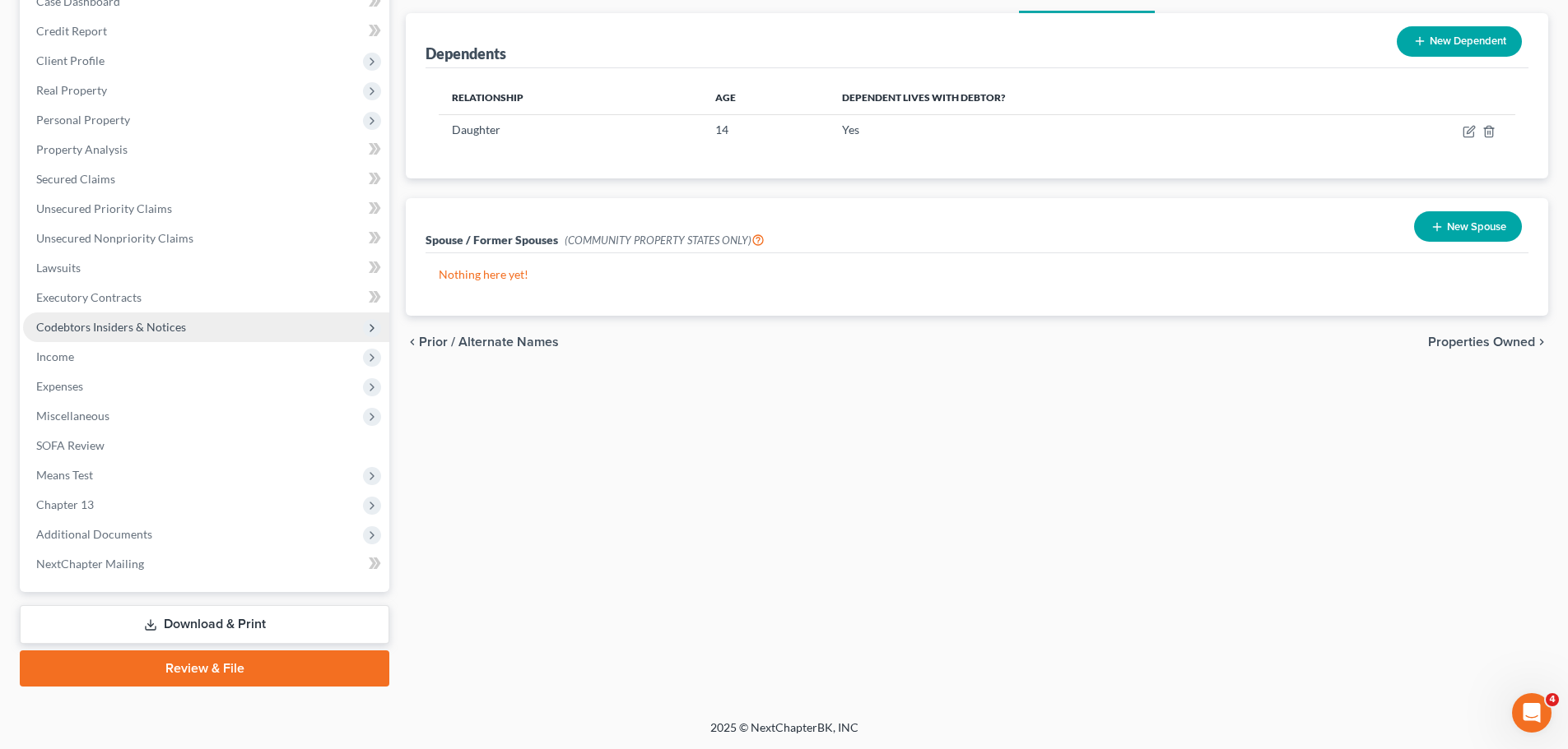
click at [191, 340] on span "Codebtors Insiders & Notices" at bounding box center [207, 328] width 366 height 30
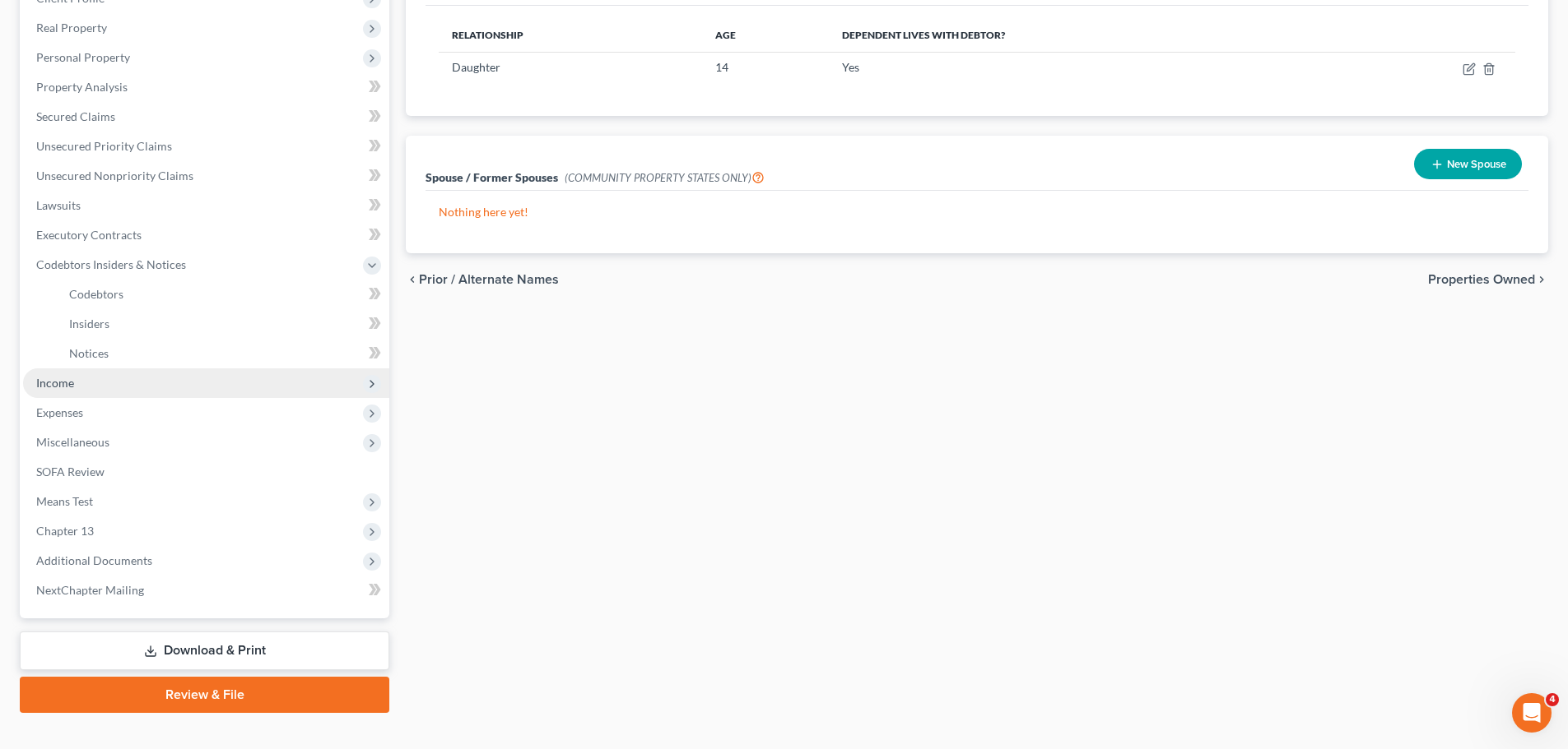
click at [132, 381] on span "Income" at bounding box center [207, 384] width 366 height 30
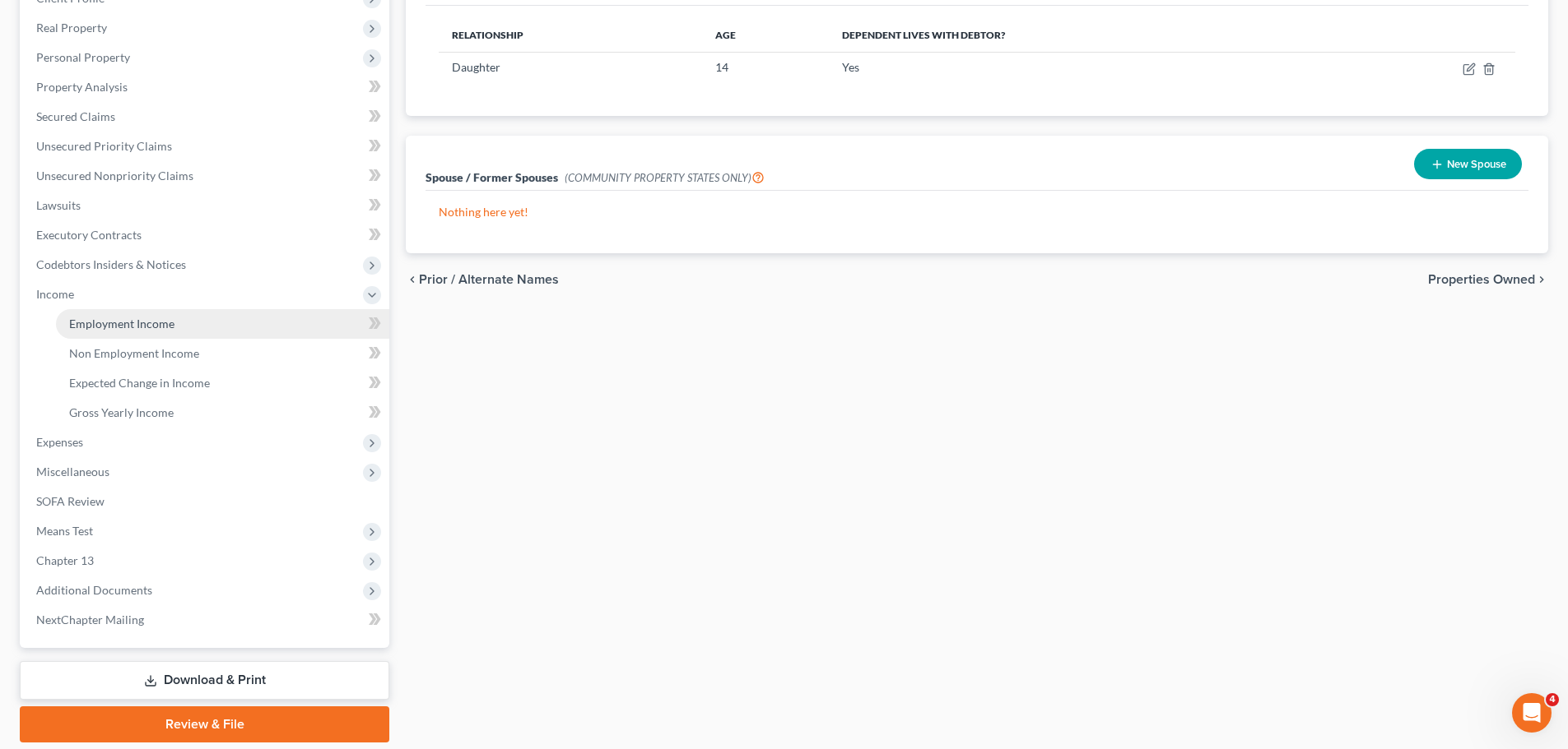
click at [156, 330] on span "Employment Income" at bounding box center [122, 324] width 106 height 14
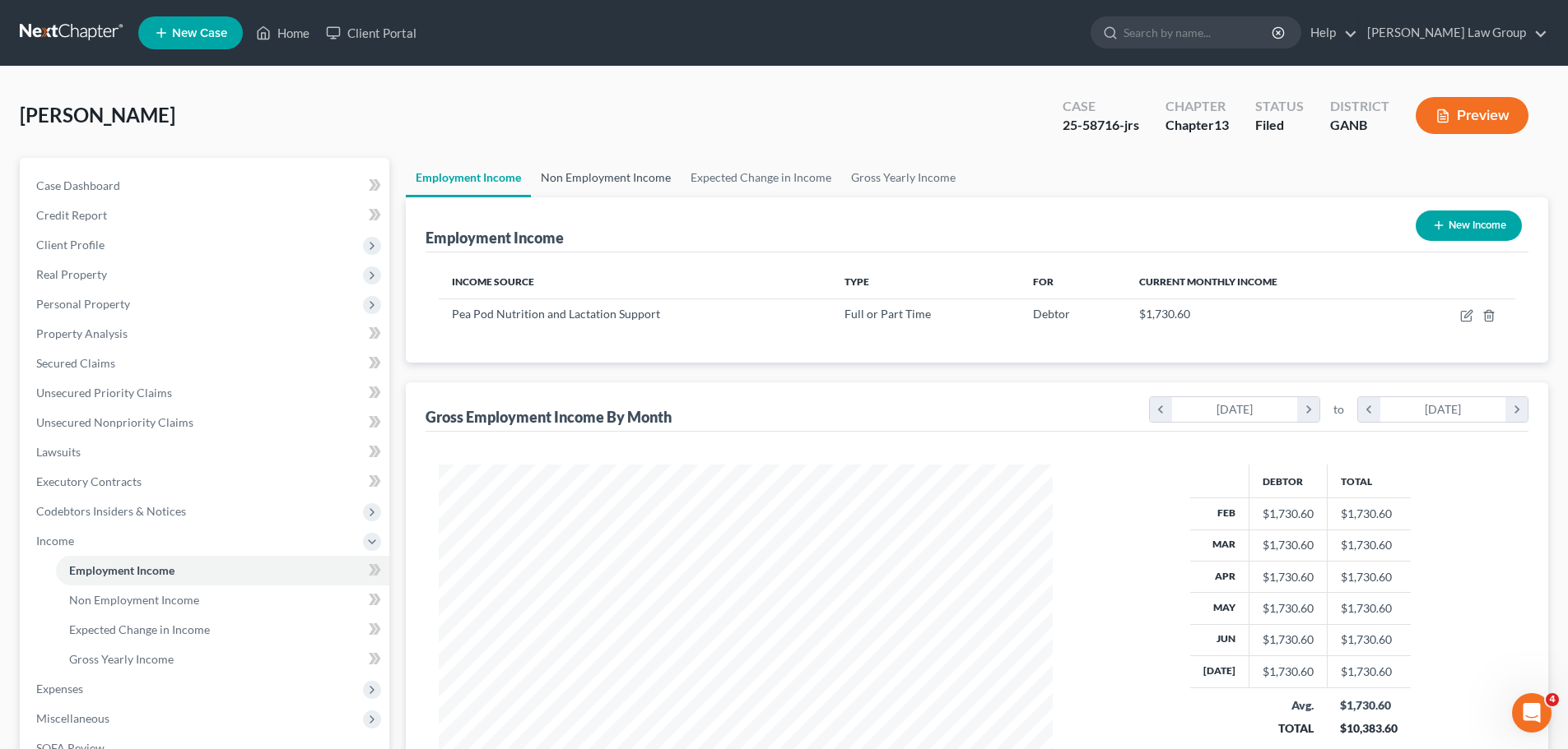
click at [568, 176] on link "Non Employment Income" at bounding box center [605, 177] width 150 height 39
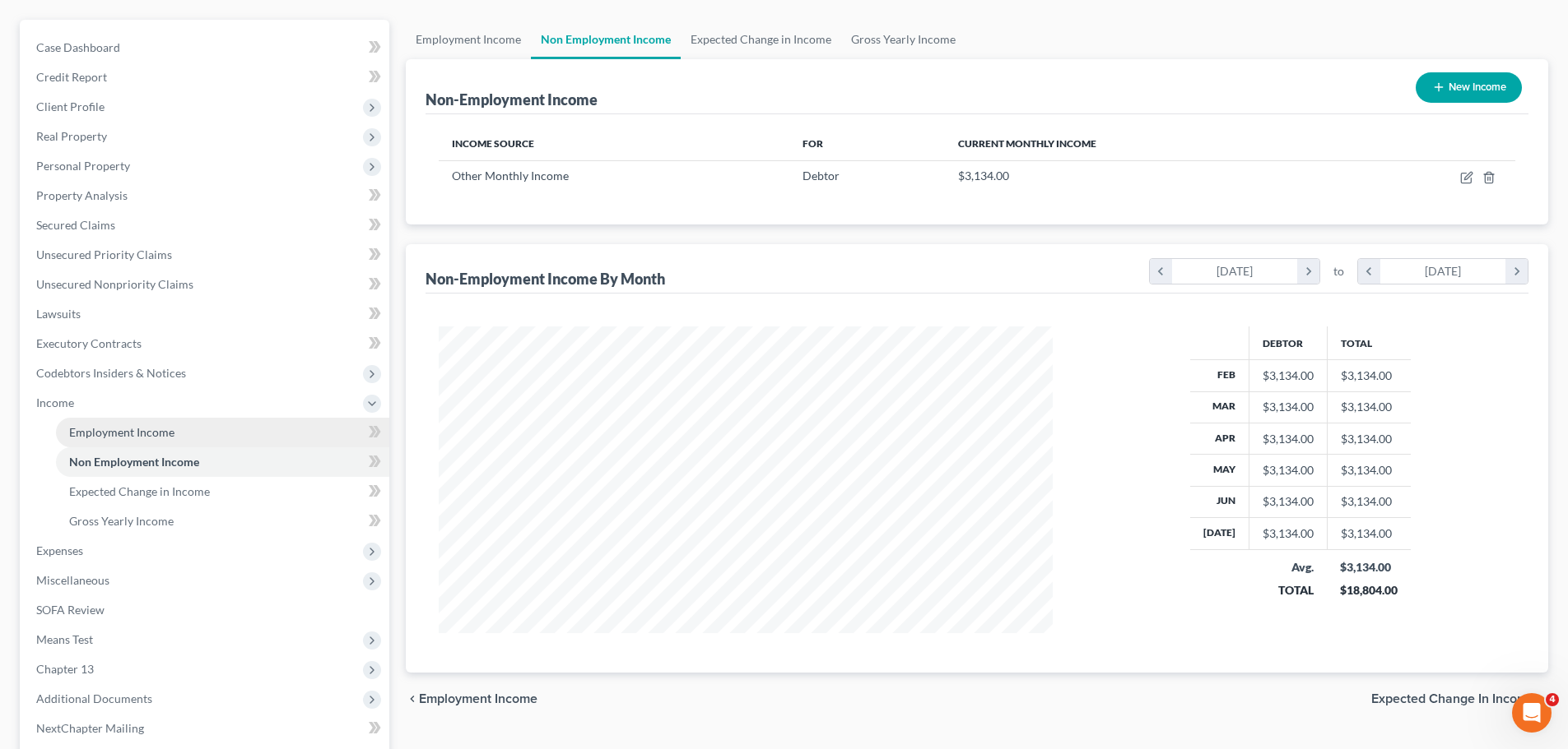
scroll to position [303, 0]
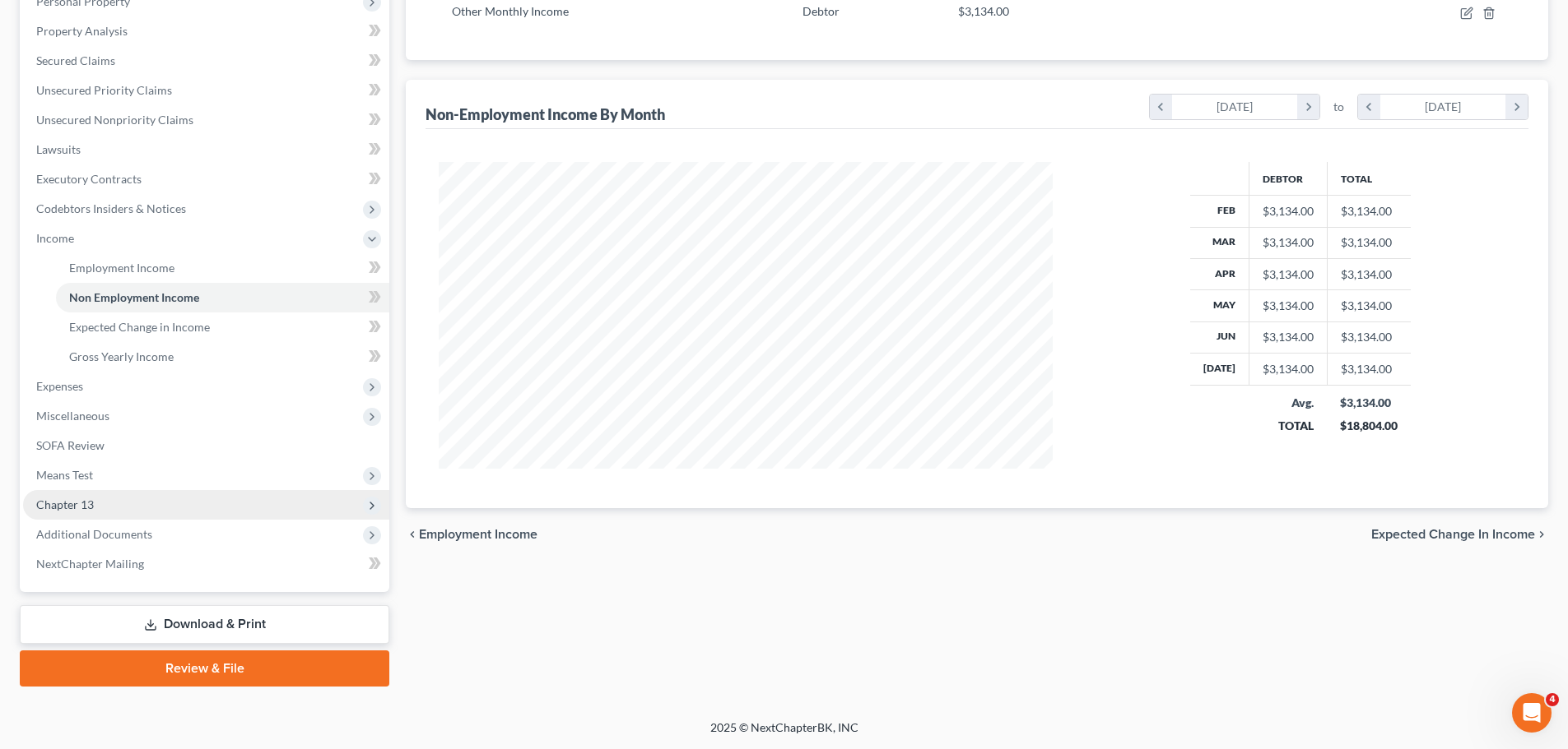
click at [124, 499] on span "Chapter 13" at bounding box center [207, 505] width 366 height 30
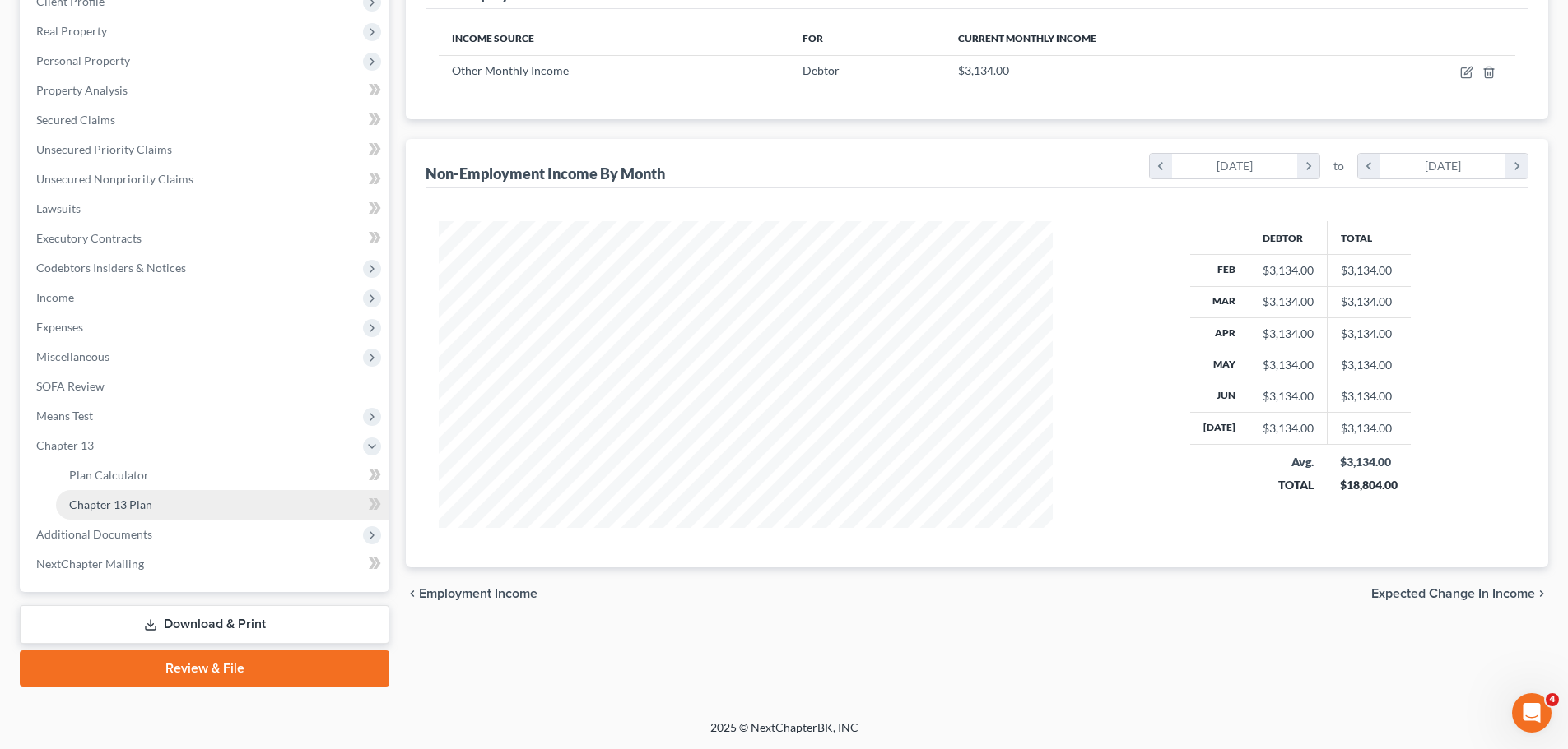
click at [173, 508] on link "Chapter 13 Plan" at bounding box center [222, 505] width 333 height 30
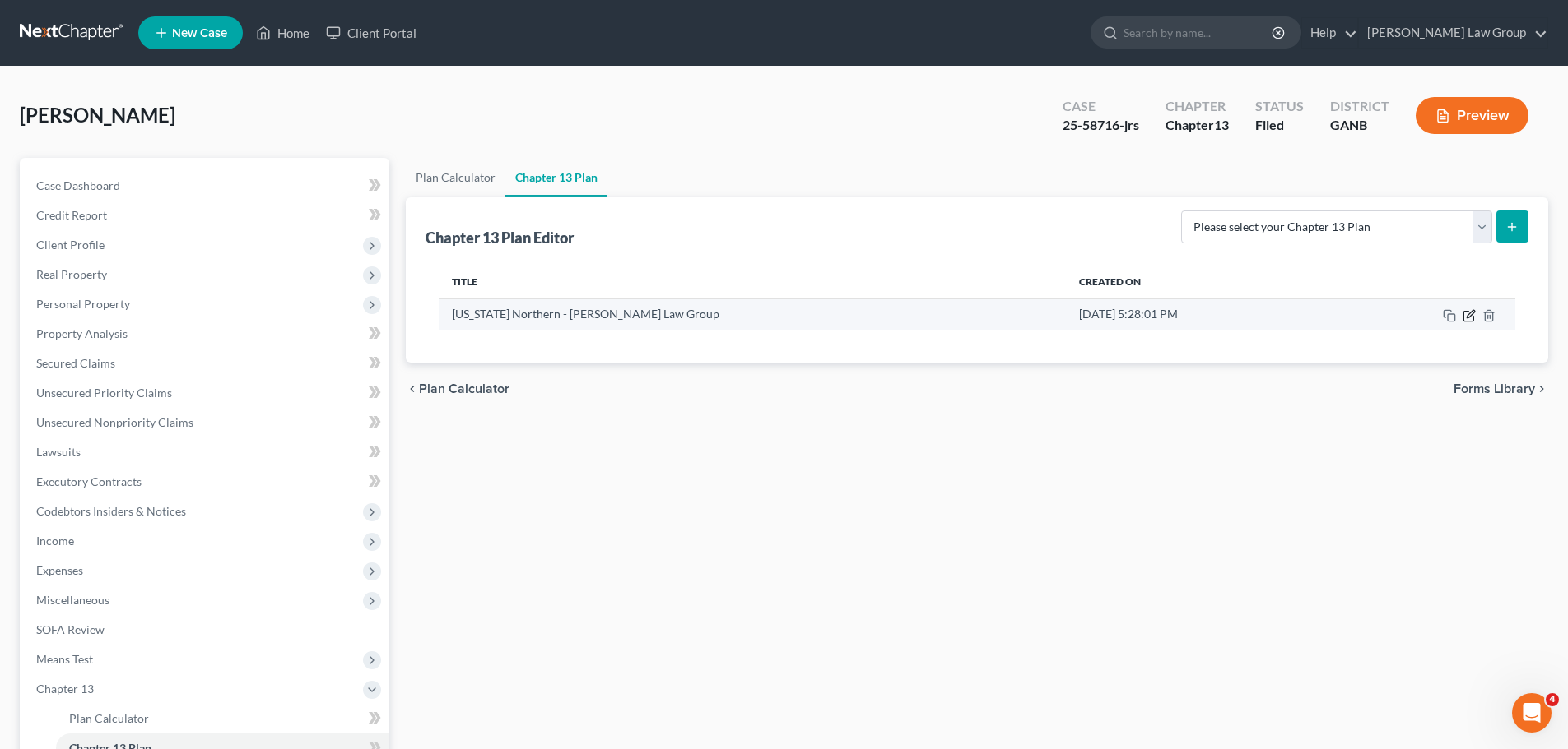
click at [1468, 317] on icon "button" at bounding box center [1470, 314] width 7 height 7
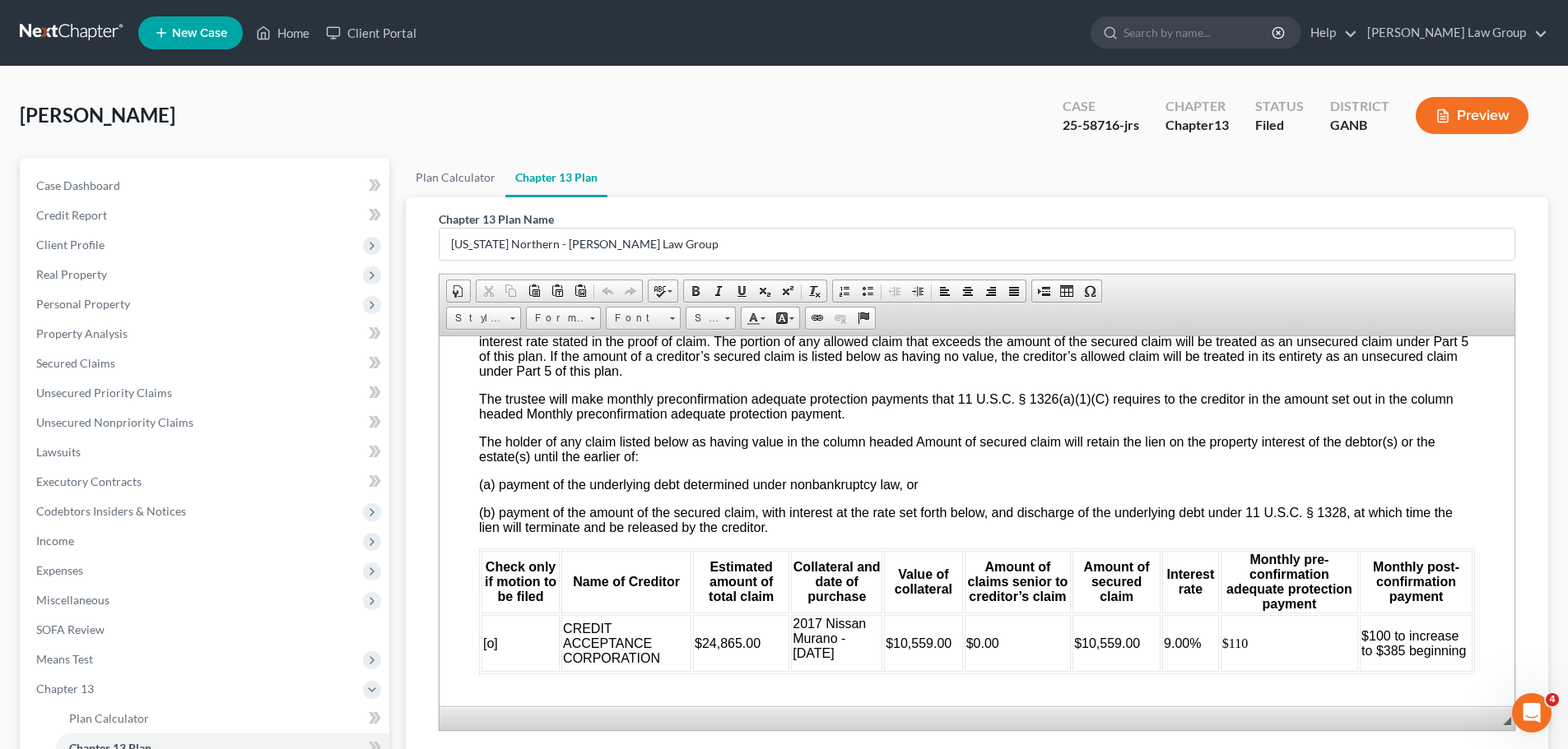
scroll to position [3537, 0]
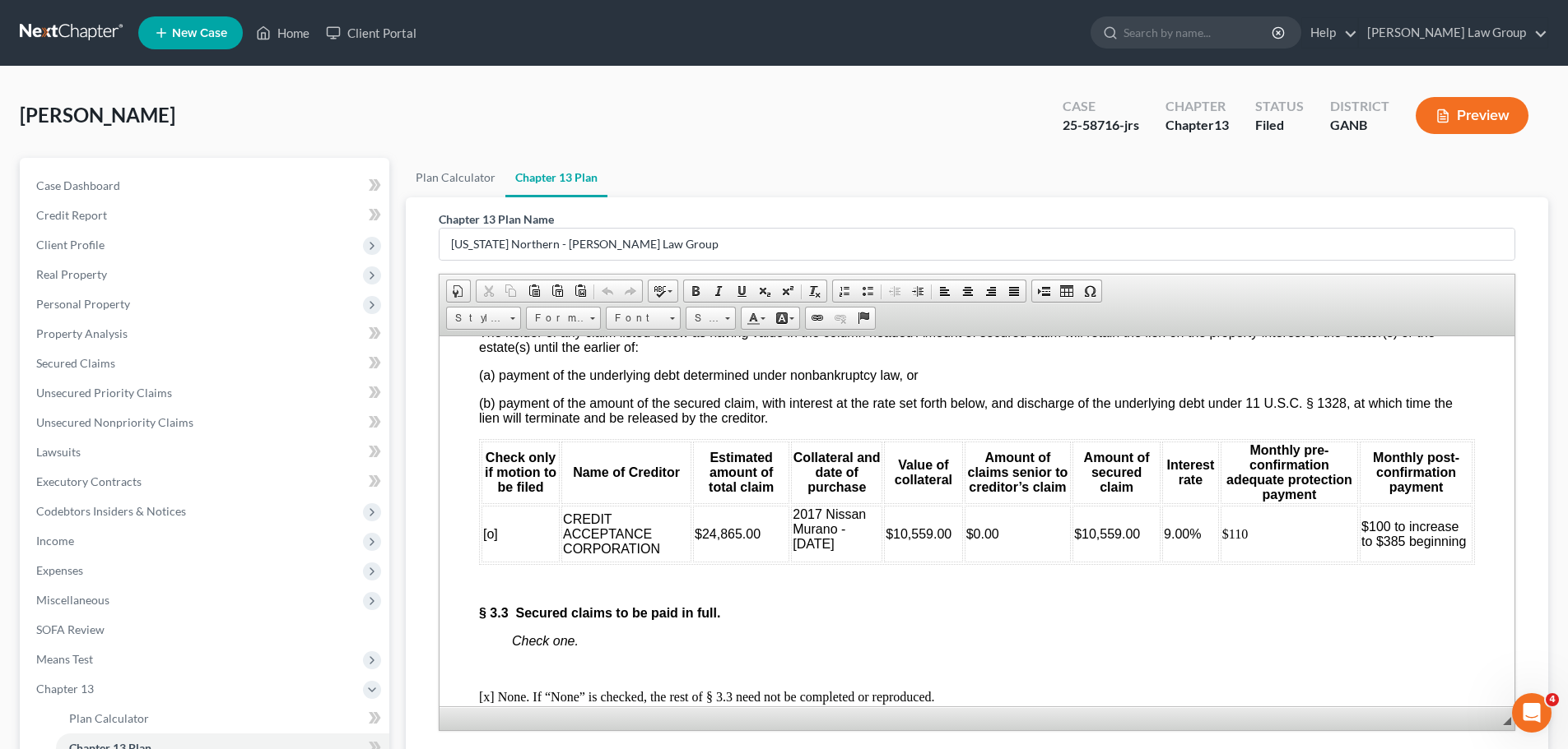
click at [1434, 562] on td "$100 to increase to $385 beginning" at bounding box center [1416, 533] width 112 height 57
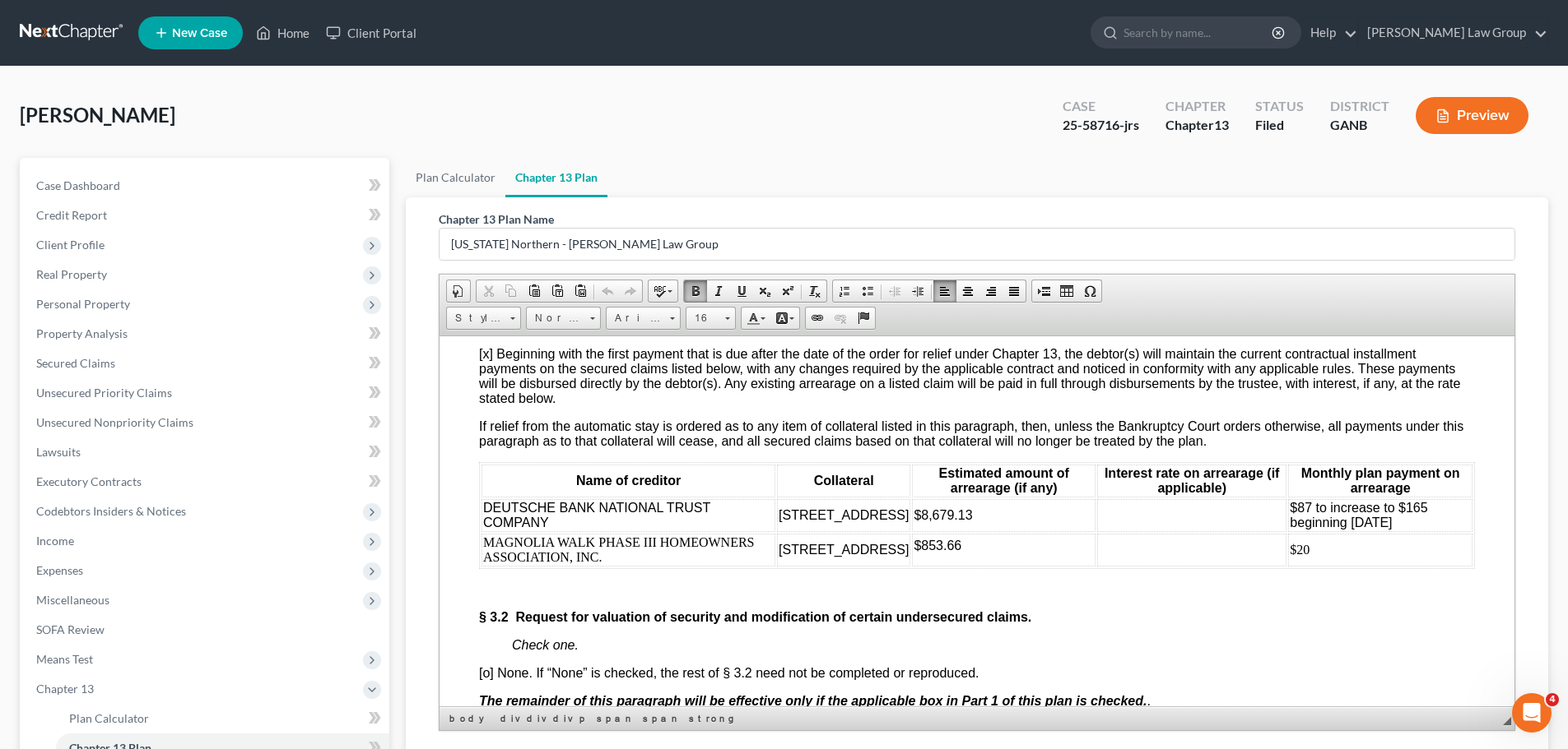
scroll to position [2961, 0]
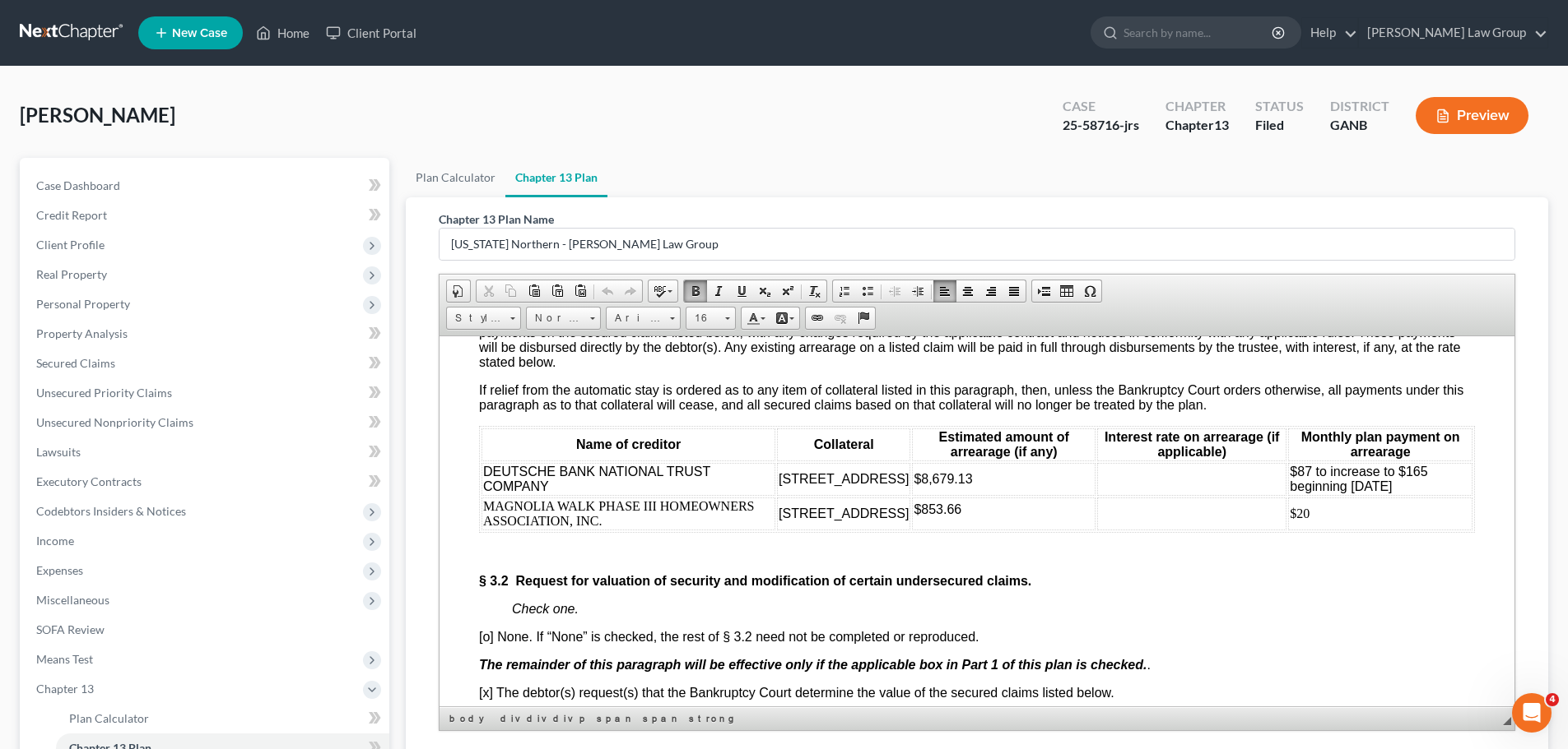
click at [1333, 493] on span "$87 to increase to $165 beginning June 2026" at bounding box center [1358, 478] width 137 height 29
click at [1391, 493] on span "$87 to increase to $165 beginning June 2026" at bounding box center [1358, 478] width 137 height 29
click at [1419, 495] on td "$87 to increase to $165 beginning June 2026" at bounding box center [1380, 479] width 184 height 33
click at [1053, 517] on p "$853.66" at bounding box center [1003, 509] width 180 height 15
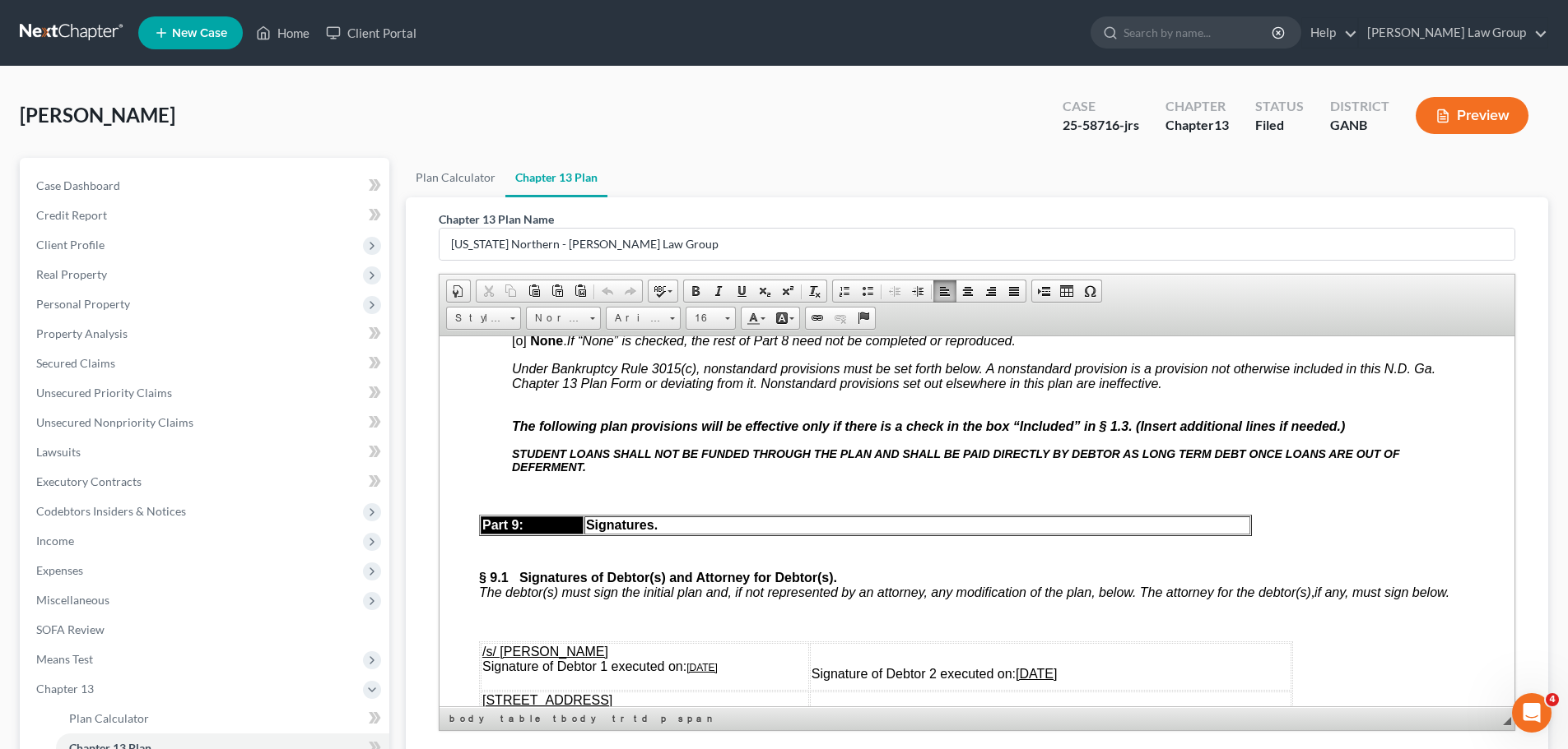
scroll to position [7429, 0]
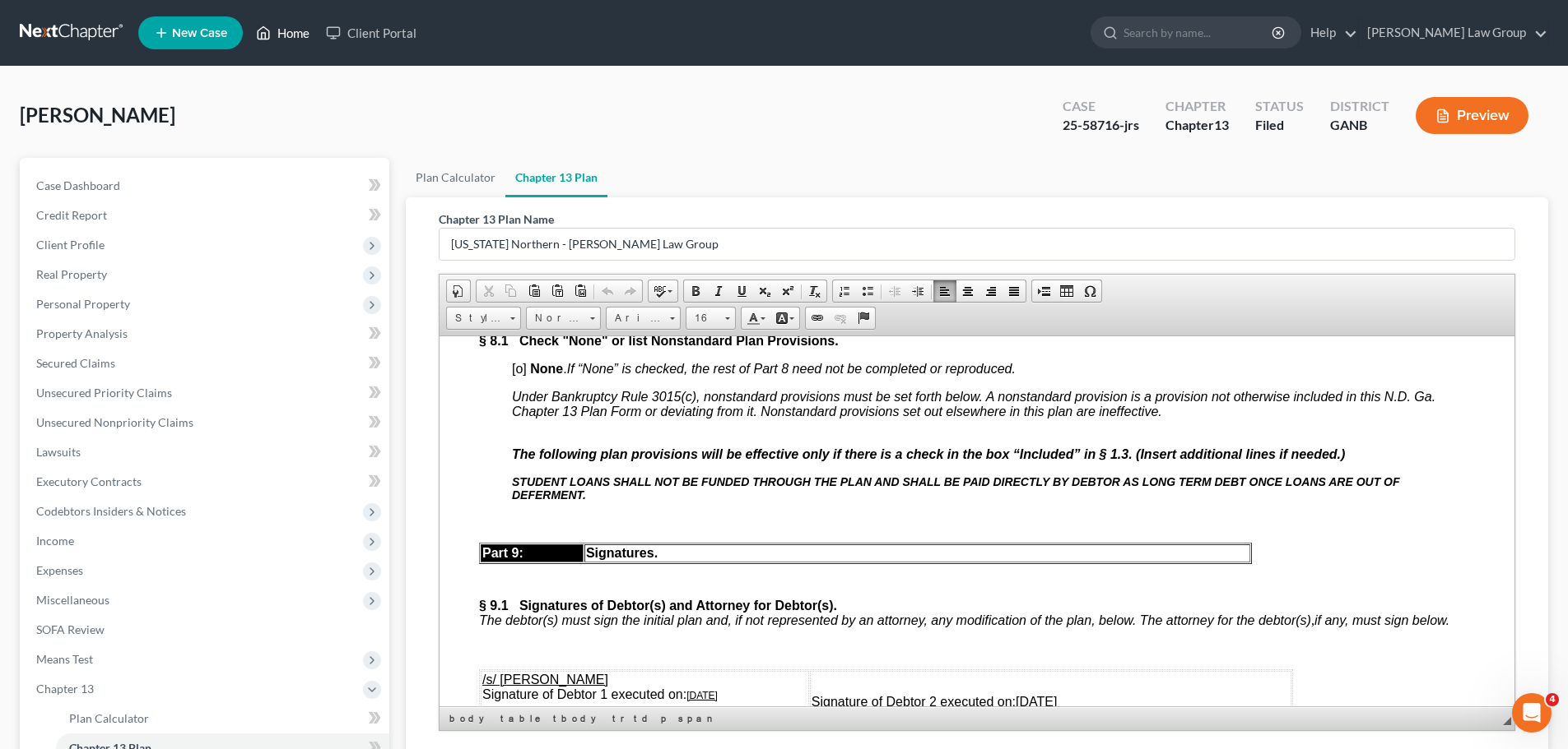
click at [301, 41] on link "Home" at bounding box center [282, 33] width 70 height 30
